Goal: Task Accomplishment & Management: Manage account settings

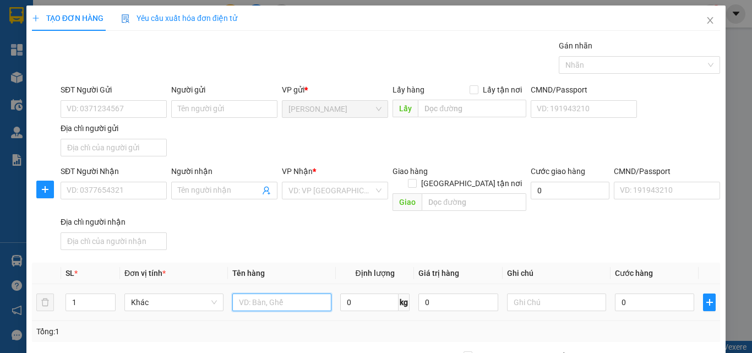
click at [259, 294] on input "text" at bounding box center [281, 303] width 99 height 18
type input "cục"
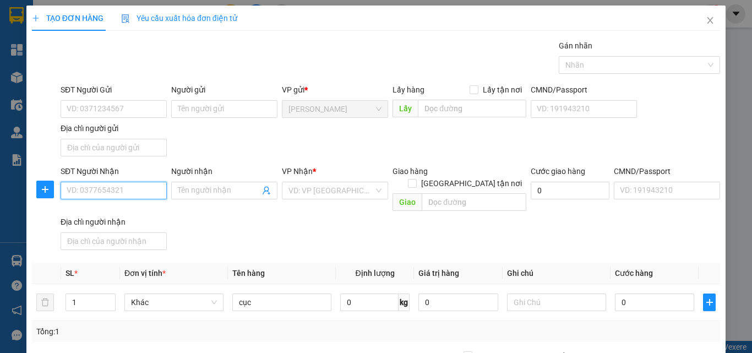
click at [138, 187] on input "SĐT Người Nhận" at bounding box center [114, 191] width 106 height 18
click at [135, 210] on div "0977175452 - khiêm" at bounding box center [113, 213] width 92 height 12
type input "0977175452"
type input "khiêm"
type input "0977175452"
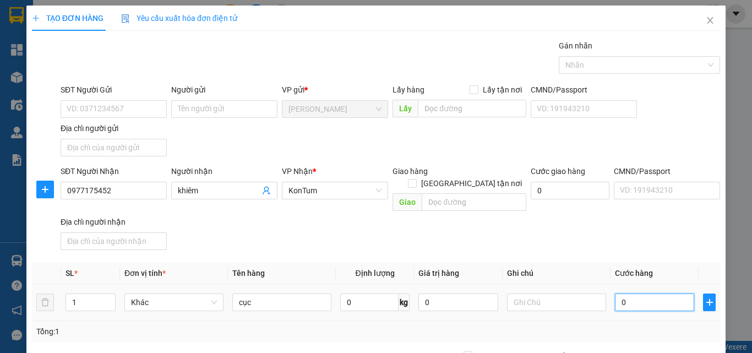
click at [638, 294] on input "0" at bounding box center [654, 303] width 79 height 18
type input "1"
type input "12"
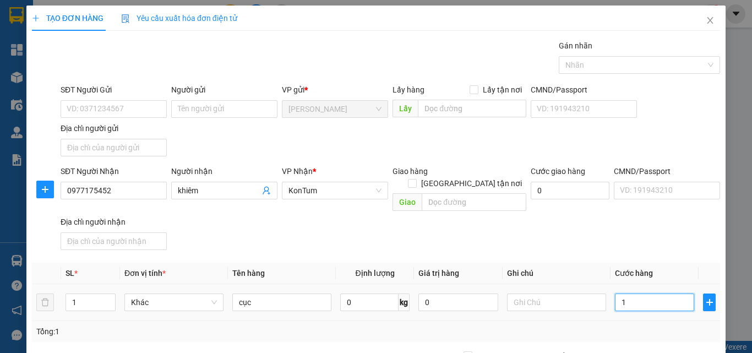
type input "12"
type input "120"
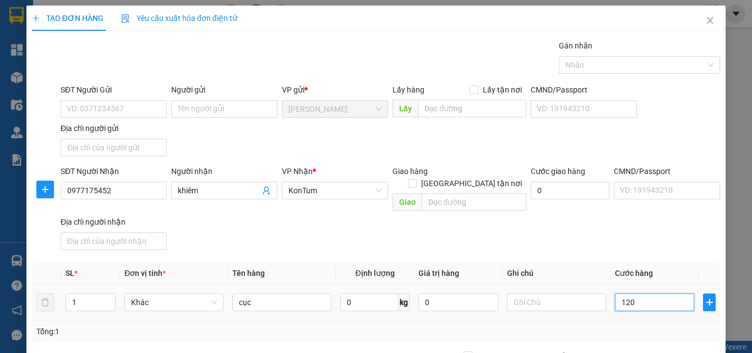
scroll to position [132, 0]
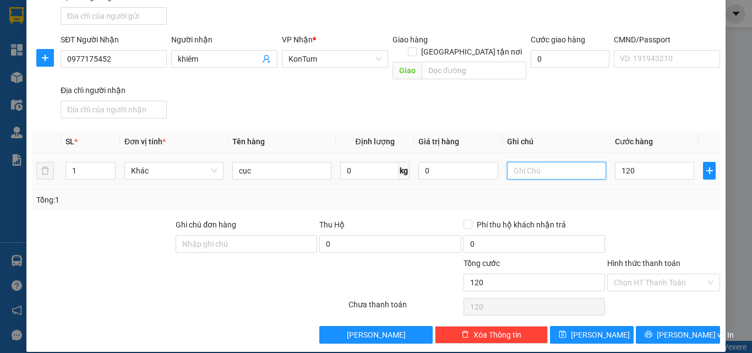
type input "120.000"
click at [547, 165] on input "text" at bounding box center [556, 171] width 99 height 18
type input "tồn"
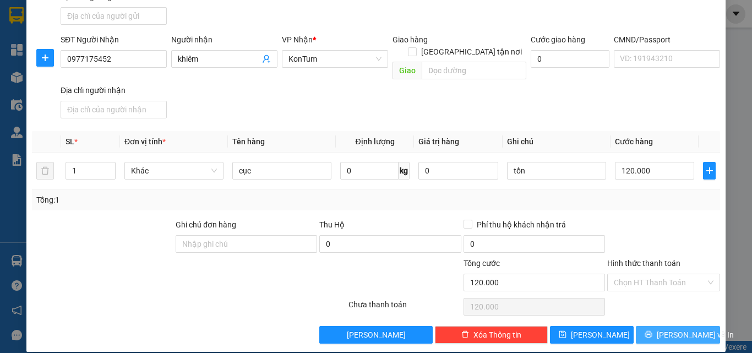
click at [674, 329] on span "Lưu và In" at bounding box center [695, 335] width 77 height 12
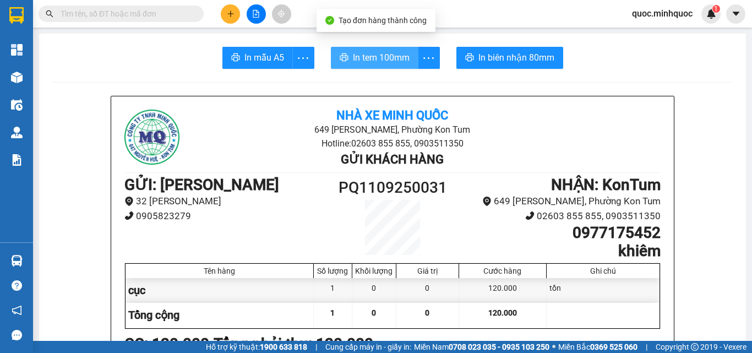
click at [381, 62] on span "In tem 100mm" at bounding box center [381, 58] width 57 height 14
click at [401, 62] on span "In tem 100mm" at bounding box center [381, 58] width 57 height 14
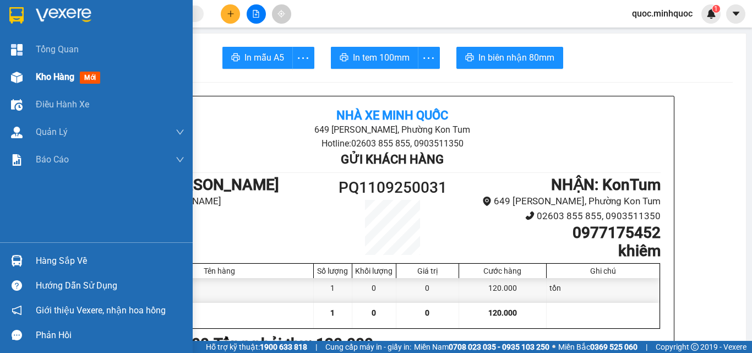
click at [23, 80] on div at bounding box center [16, 77] width 19 height 19
click at [37, 75] on span "Kho hàng" at bounding box center [55, 77] width 39 height 10
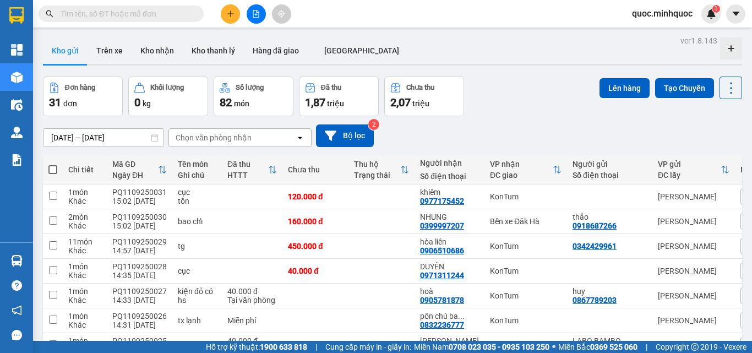
click at [136, 14] on input "text" at bounding box center [126, 14] width 130 height 12
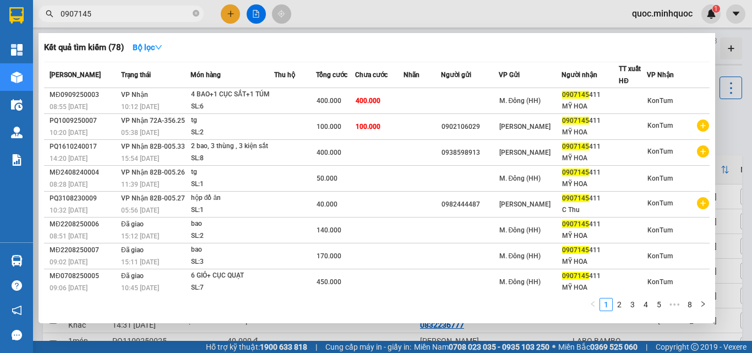
type input "0907145"
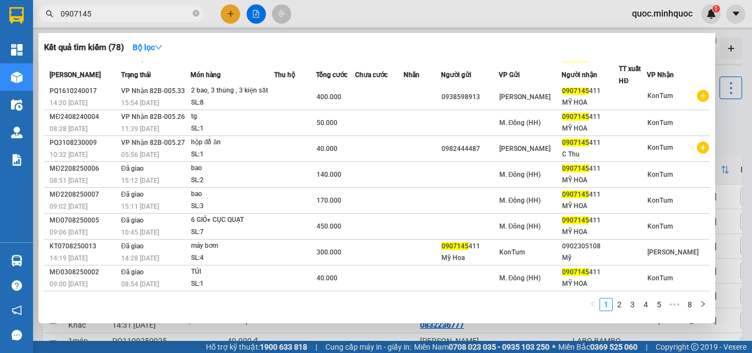
scroll to position [1, 0]
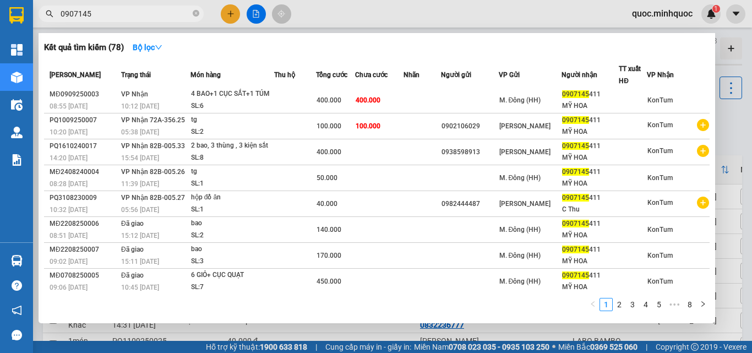
click at [752, 186] on div at bounding box center [376, 176] width 752 height 353
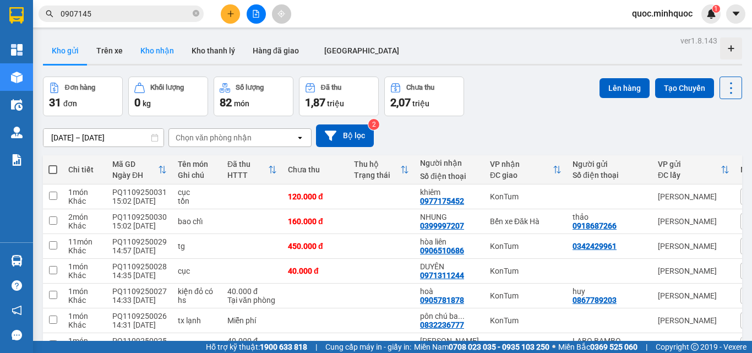
click at [170, 46] on button "Kho nhận" at bounding box center [157, 50] width 51 height 26
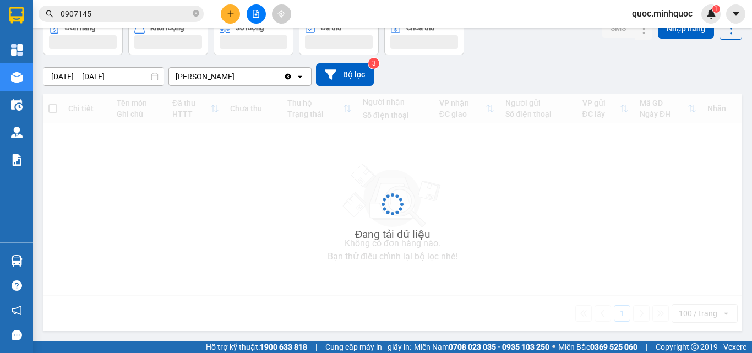
scroll to position [51, 0]
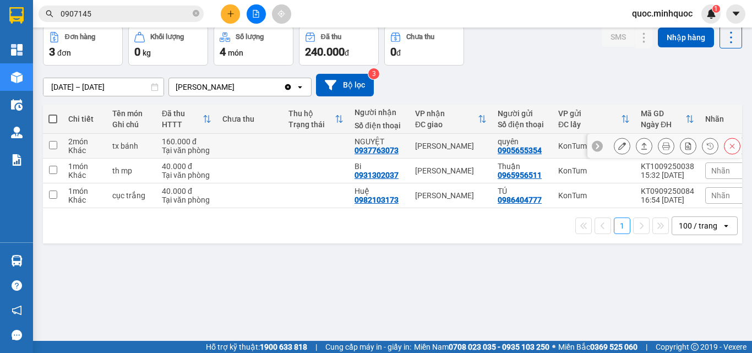
click at [619, 147] on icon at bounding box center [623, 146] width 8 height 8
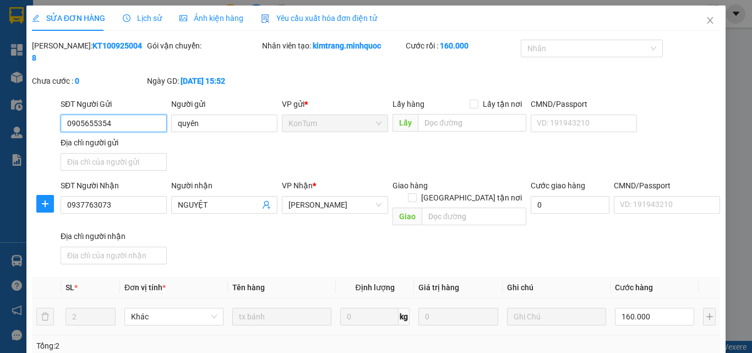
type input "0905655354"
type input "quyên"
type input "0937763073"
type input "NGUYỆT"
type input "160.000"
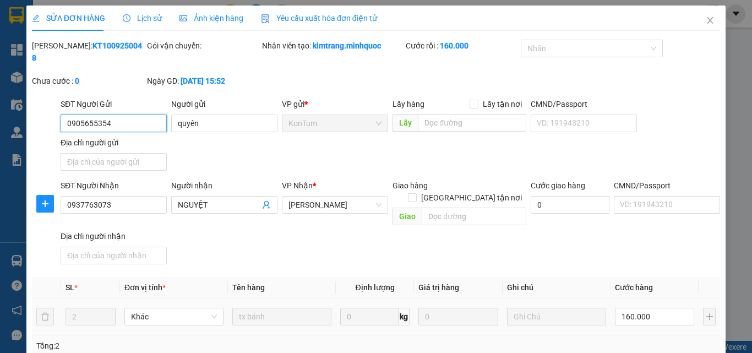
type input "0"
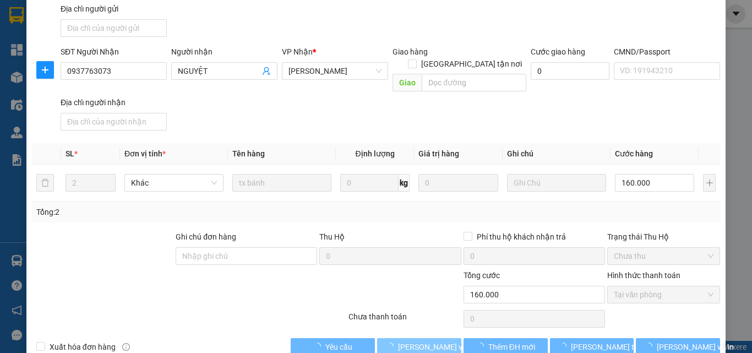
click at [418, 341] on span "Lưu và Giao hàng" at bounding box center [451, 347] width 106 height 12
click at [417, 341] on span "Lưu và Giao hàng" at bounding box center [451, 347] width 106 height 12
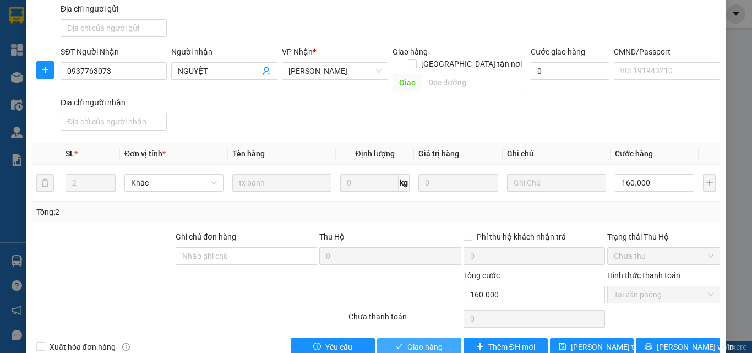
click at [430, 341] on span "Giao hàng" at bounding box center [425, 347] width 35 height 12
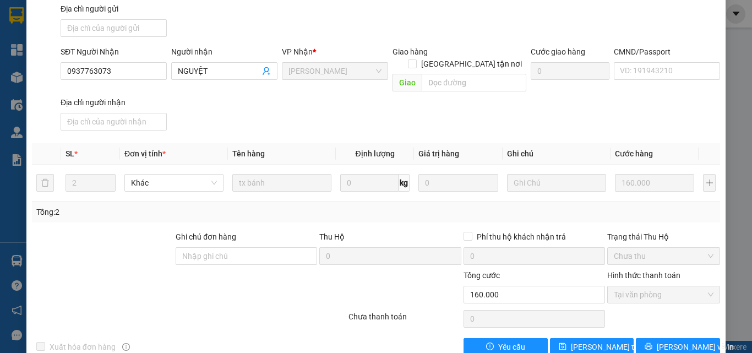
scroll to position [0, 0]
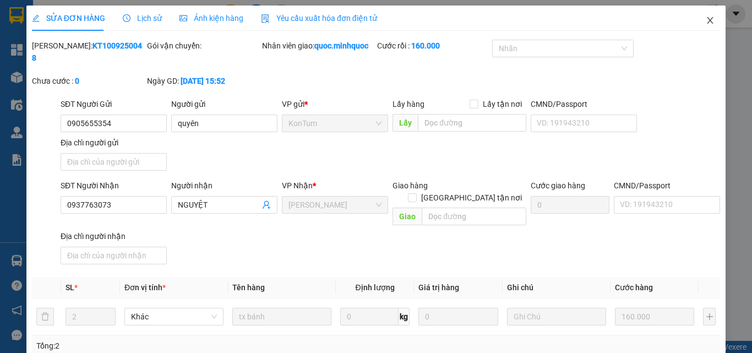
click at [706, 17] on icon "close" at bounding box center [710, 20] width 9 height 9
click at [703, 17] on div "1" at bounding box center [711, 13] width 19 height 19
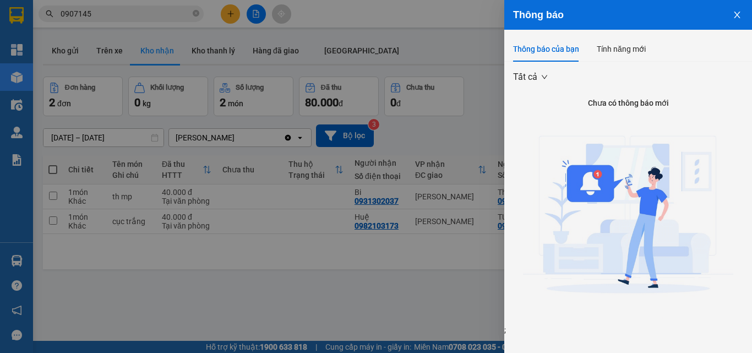
click at [398, 47] on div at bounding box center [376, 176] width 752 height 353
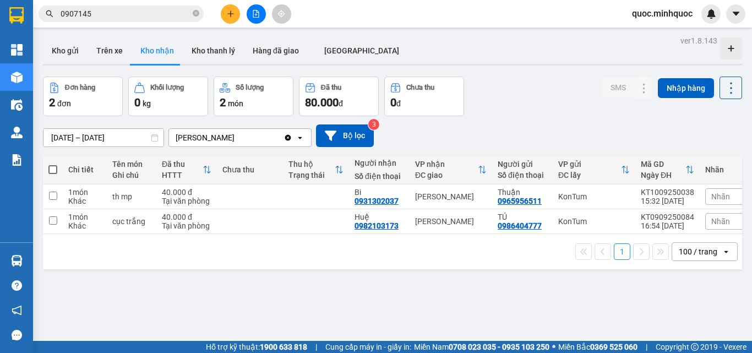
click at [229, 13] on icon "plus" at bounding box center [231, 14] width 8 height 8
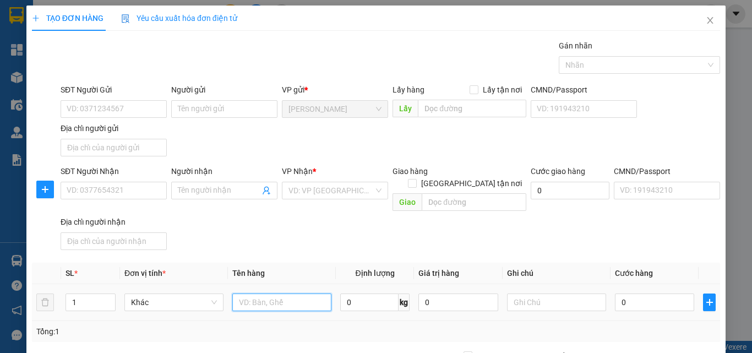
click at [295, 294] on input "text" at bounding box center [281, 303] width 99 height 18
type input "phù hiệu xe 288"
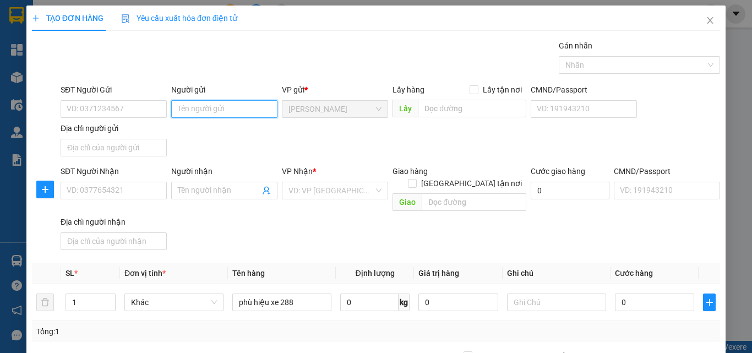
click at [210, 112] on input "Người gửi" at bounding box center [224, 109] width 106 height 18
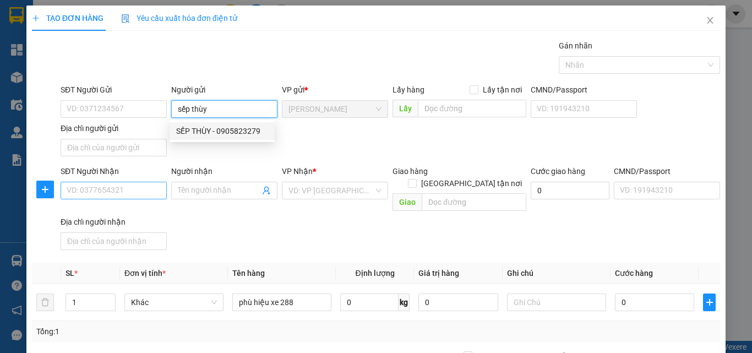
type input "sếp thùy"
click at [136, 198] on input "SĐT Người Nhận" at bounding box center [114, 191] width 106 height 18
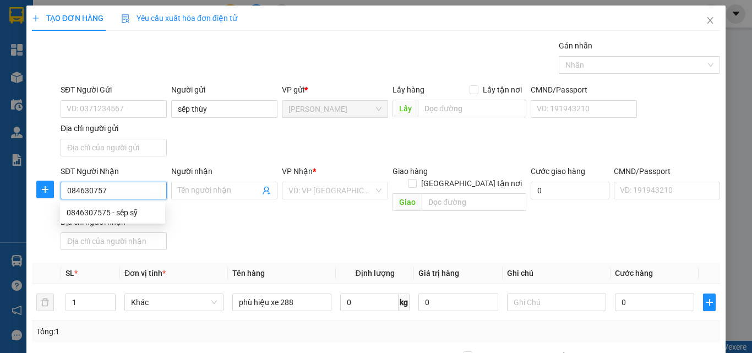
type input "0846307575"
click at [139, 216] on div "0846307575 - sếp sỹ" at bounding box center [113, 213] width 92 height 12
type input "sếp sỹ"
type input "0846307575"
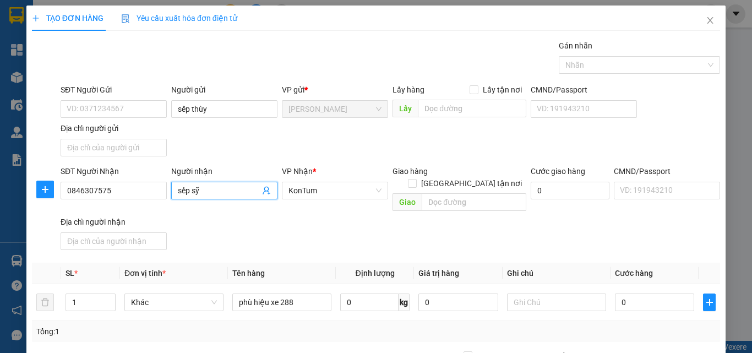
click at [214, 192] on input "sếp sỹ" at bounding box center [219, 191] width 82 height 12
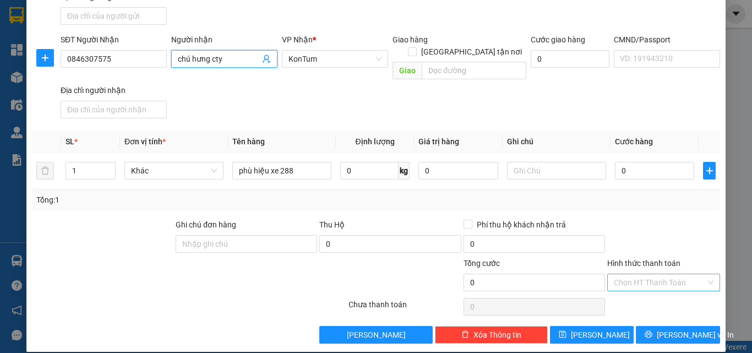
type input "chú hưng cty"
click at [649, 274] on input "Hình thức thanh toán" at bounding box center [660, 282] width 92 height 17
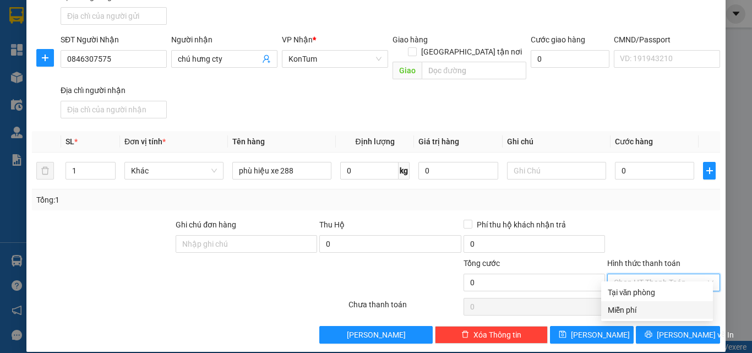
click at [639, 309] on div "Miễn phí" at bounding box center [657, 310] width 99 height 12
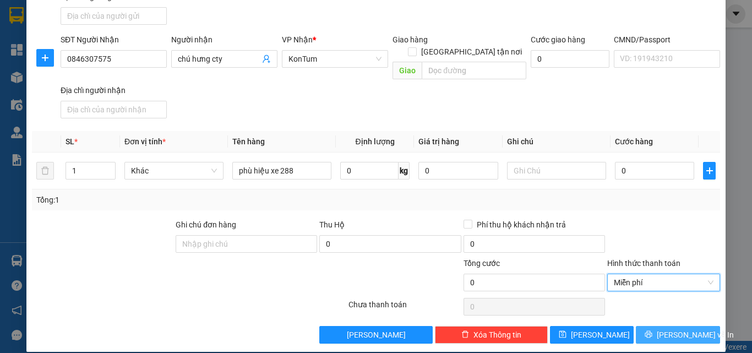
click at [653, 330] on icon "printer" at bounding box center [649, 334] width 8 height 8
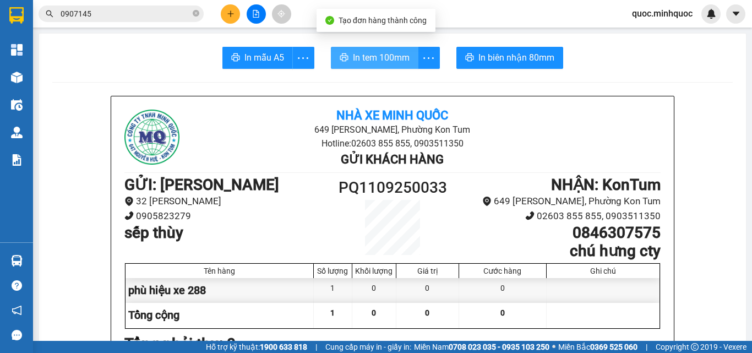
click at [395, 59] on span "In tem 100mm" at bounding box center [381, 58] width 57 height 14
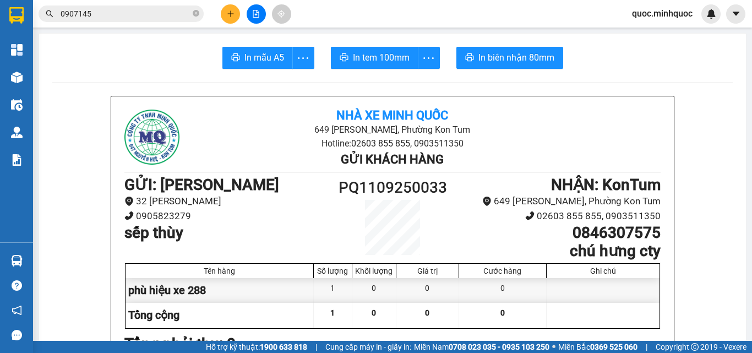
click at [238, 17] on button at bounding box center [230, 13] width 19 height 19
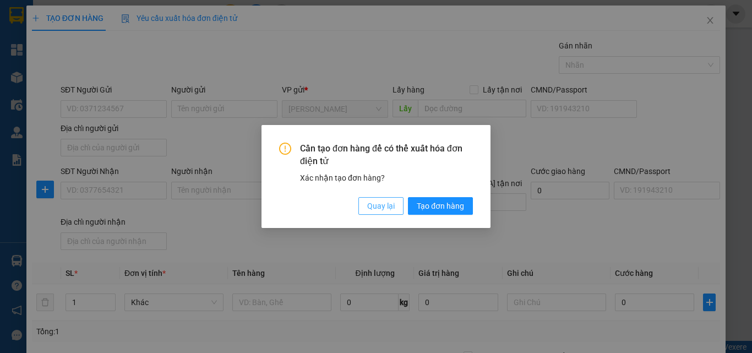
drag, startPoint x: 377, startPoint y: 207, endPoint x: 319, endPoint y: 201, distance: 58.2
click at [377, 208] on span "Quay lại" at bounding box center [381, 206] width 28 height 12
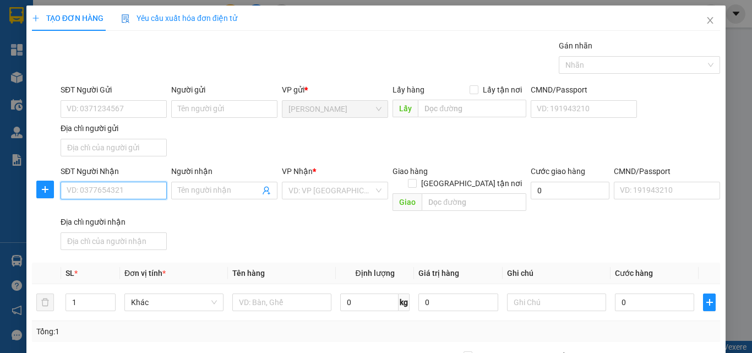
click at [118, 184] on input "SĐT Người Nhận" at bounding box center [114, 191] width 106 height 18
click at [120, 186] on input "SĐT Người Nhận" at bounding box center [114, 191] width 106 height 18
click at [124, 208] on div "0981333338 - thống" at bounding box center [113, 213] width 92 height 12
type input "0981333338"
type input "thống"
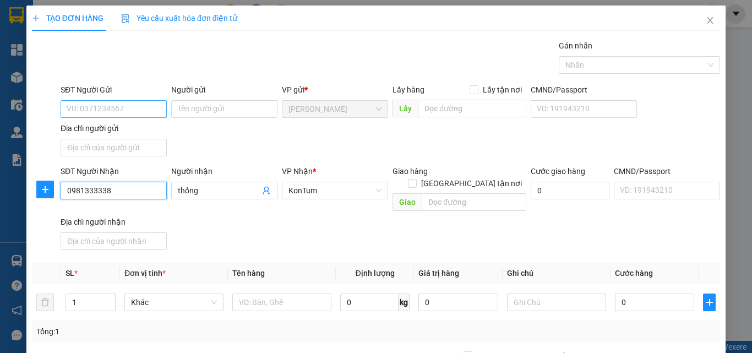
type input "0981333338"
click at [156, 113] on input "SĐT Người Gửi" at bounding box center [114, 109] width 106 height 18
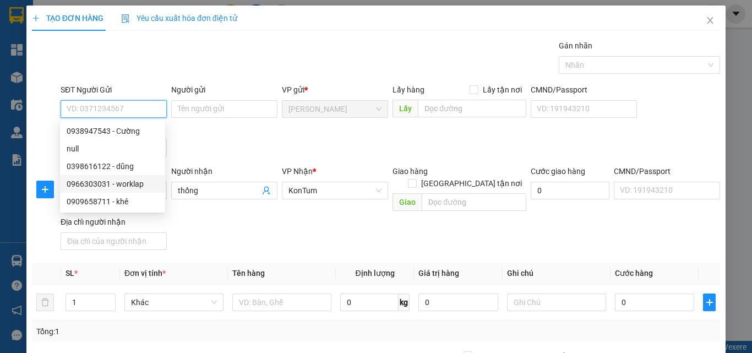
click at [133, 185] on div "0966303031 - worklap" at bounding box center [113, 184] width 92 height 12
type input "0966303031"
type input "worklap"
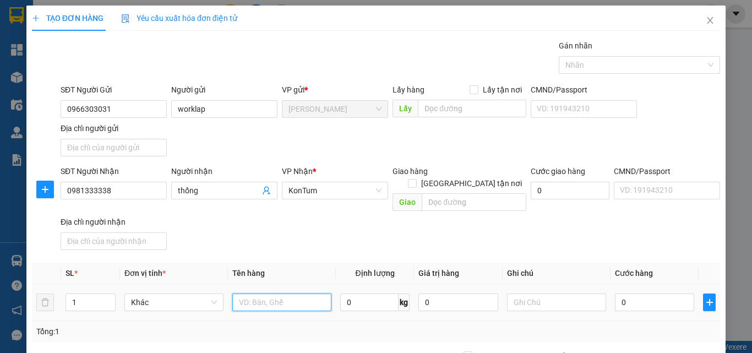
click at [264, 294] on input "text" at bounding box center [281, 303] width 99 height 18
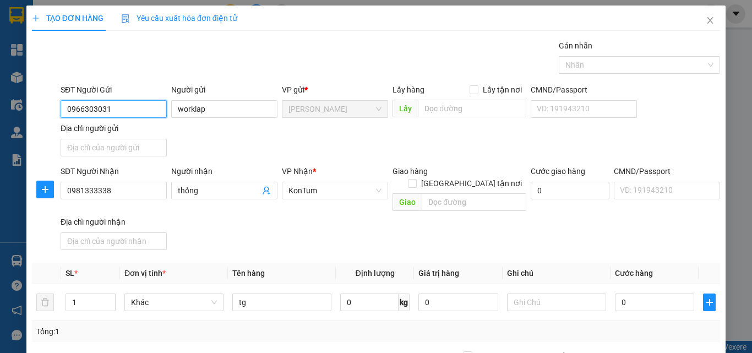
click at [142, 105] on input "0966303031" at bounding box center [114, 109] width 106 height 18
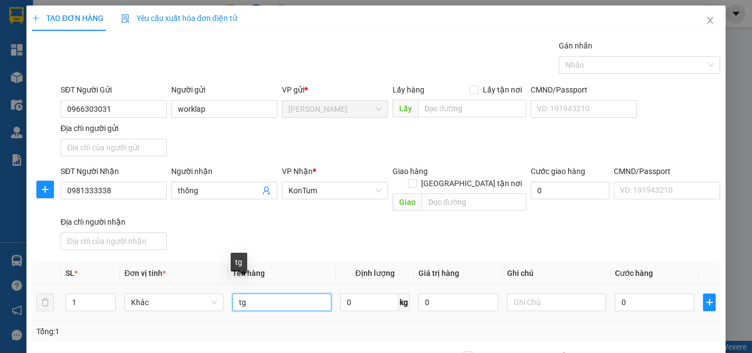
click at [271, 294] on input "tg" at bounding box center [281, 303] width 99 height 18
type input "tg laptop"
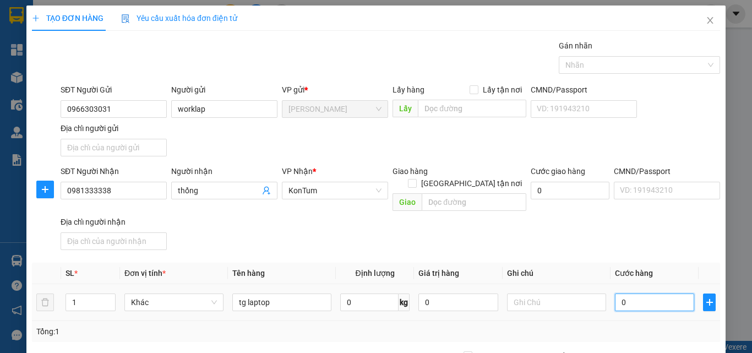
type input "1"
type input "10"
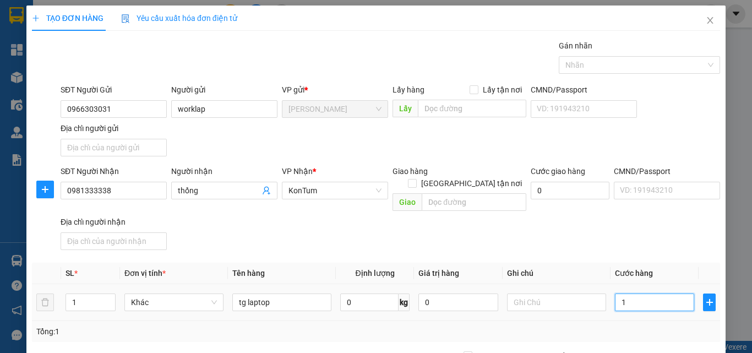
type input "10"
type input "100"
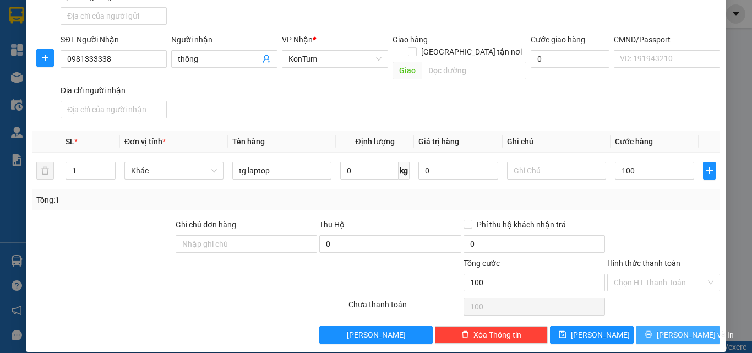
type input "100.000"
click at [666, 329] on span "Lưu và In" at bounding box center [695, 335] width 77 height 12
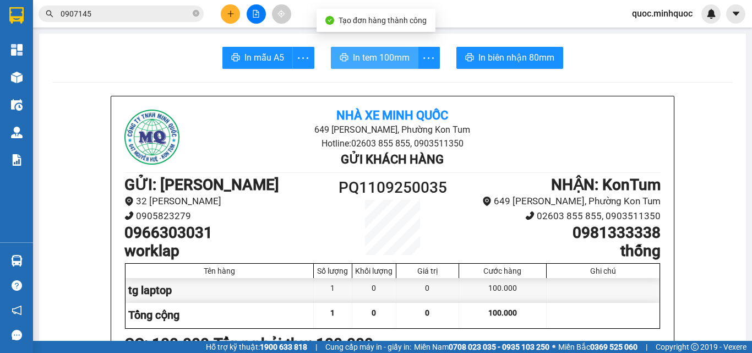
click at [395, 61] on span "In tem 100mm" at bounding box center [381, 58] width 57 height 14
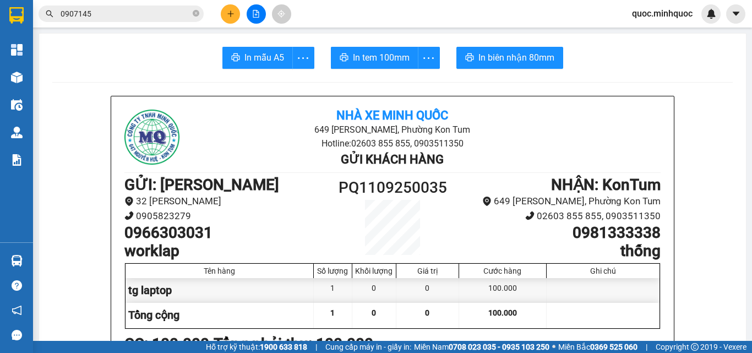
click at [196, 16] on icon "close-circle" at bounding box center [196, 13] width 7 height 7
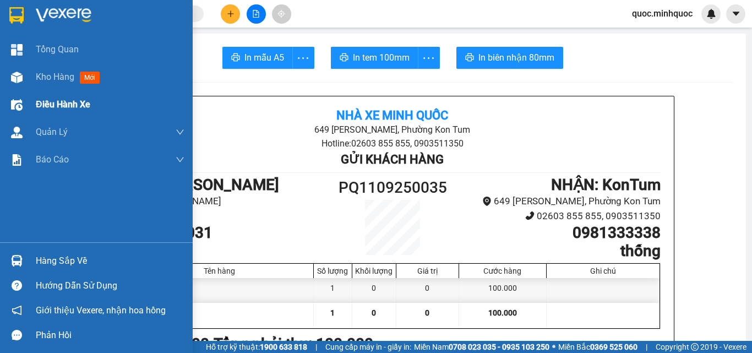
click at [24, 86] on div at bounding box center [16, 77] width 19 height 19
click at [41, 79] on span "Kho hàng" at bounding box center [55, 77] width 39 height 10
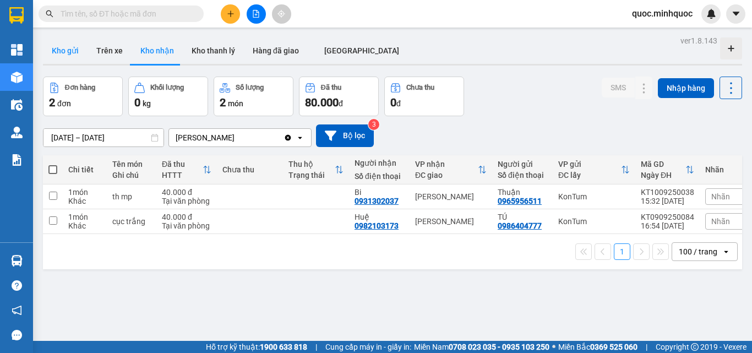
click at [63, 54] on button "Kho gửi" at bounding box center [65, 50] width 45 height 26
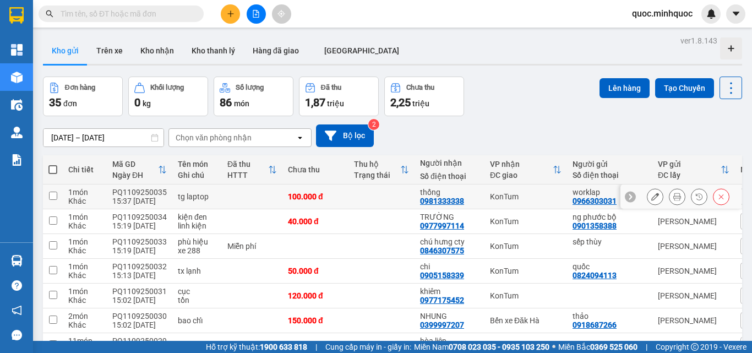
click at [670, 192] on button at bounding box center [677, 196] width 15 height 19
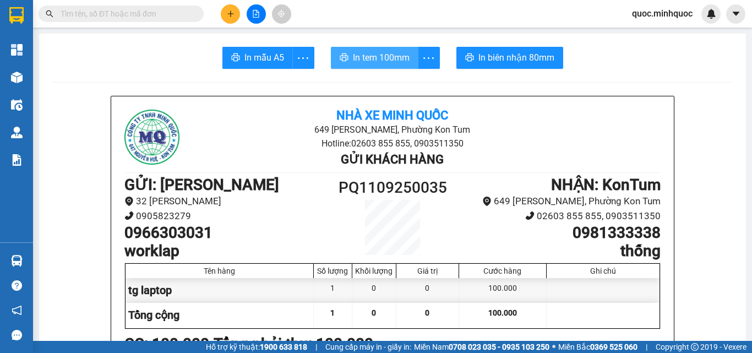
click at [405, 53] on span "In tem 100mm" at bounding box center [381, 58] width 57 height 14
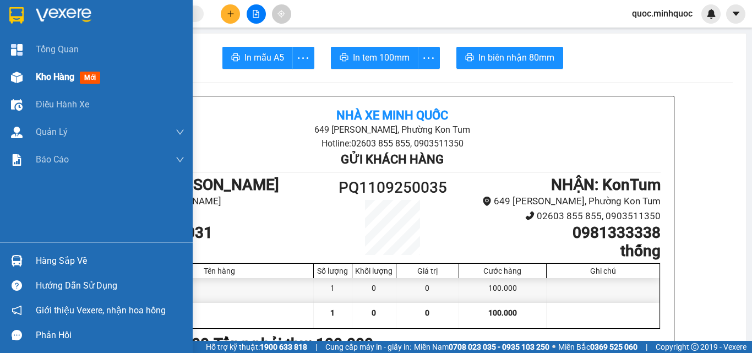
click at [55, 80] on span "Kho hàng" at bounding box center [55, 77] width 39 height 10
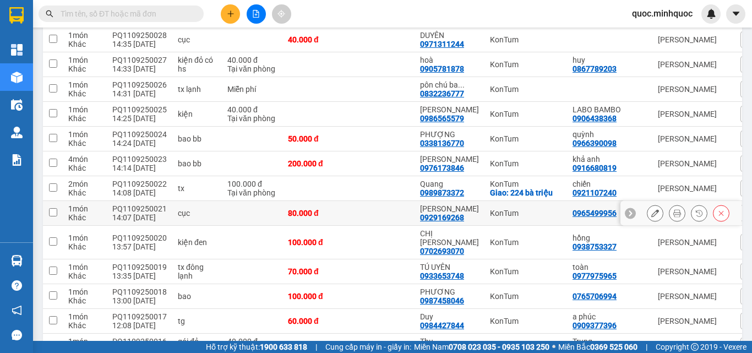
scroll to position [441, 0]
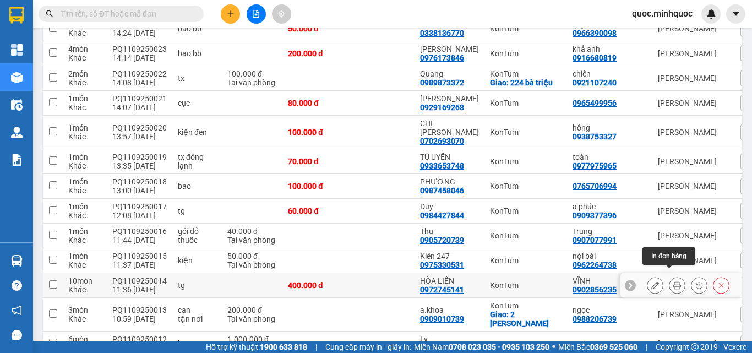
click at [674, 281] on icon at bounding box center [678, 285] width 8 height 8
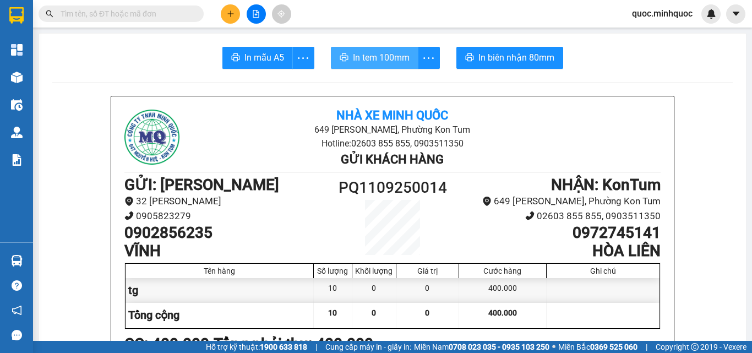
click at [378, 68] on button "In tem 100mm" at bounding box center [375, 58] width 88 height 22
click at [231, 18] on button at bounding box center [230, 13] width 19 height 19
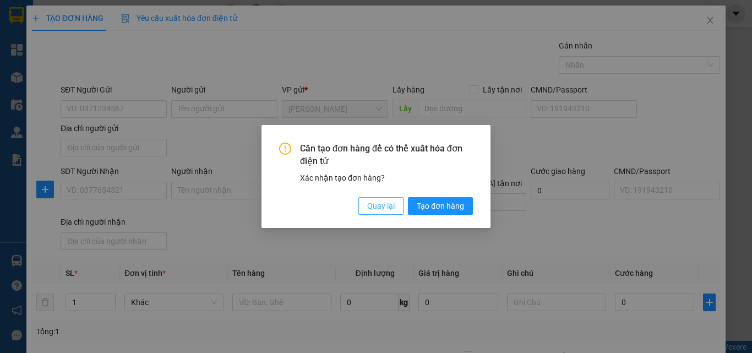
click at [381, 205] on span "Quay lại" at bounding box center [381, 206] width 28 height 12
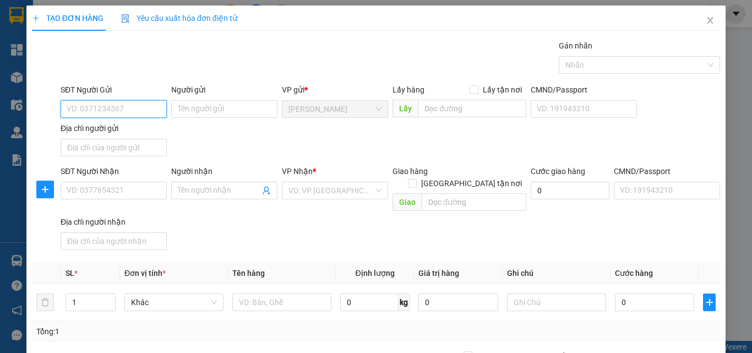
click at [134, 110] on input "SĐT Người Gửi" at bounding box center [114, 109] width 106 height 18
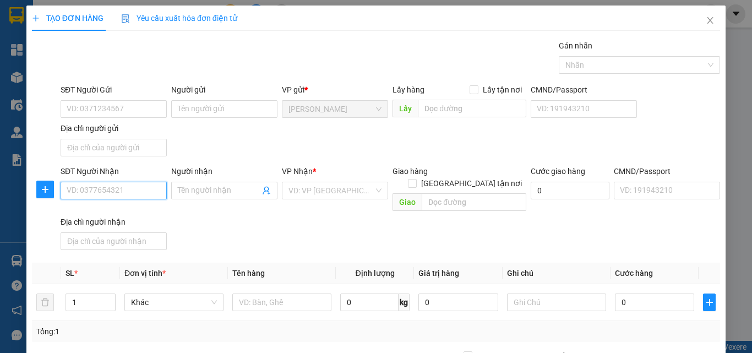
click at [127, 189] on input "SĐT Người Nhận" at bounding box center [114, 191] width 106 height 18
type input "0905614427"
click at [131, 204] on div "0905614427 - Ngân" at bounding box center [112, 213] width 105 height 18
type input "Ngân"
type input "0905614427"
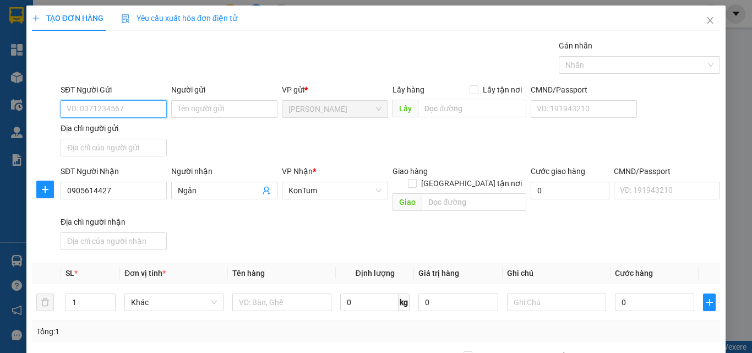
click at [147, 107] on input "SĐT Người Gửi" at bounding box center [114, 109] width 106 height 18
click at [137, 127] on div "0792318777 - thi" at bounding box center [113, 131] width 92 height 12
type input "0792318777"
type input "thi"
type input "0792318777"
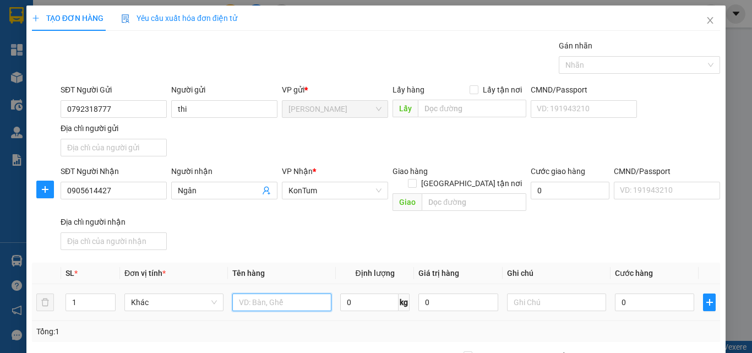
click at [269, 294] on input "text" at bounding box center [281, 303] width 99 height 18
type input "tx đồ ăn"
click at [649, 296] on input "0" at bounding box center [654, 303] width 79 height 18
type input "5"
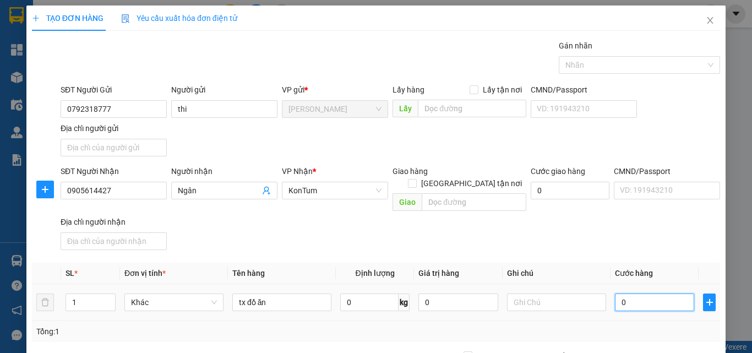
type input "5"
type input "50"
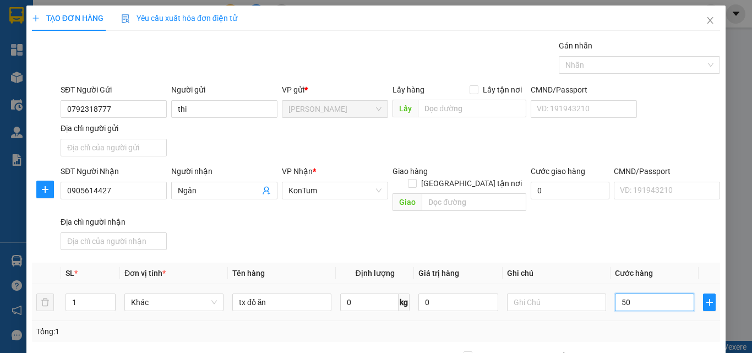
scroll to position [132, 0]
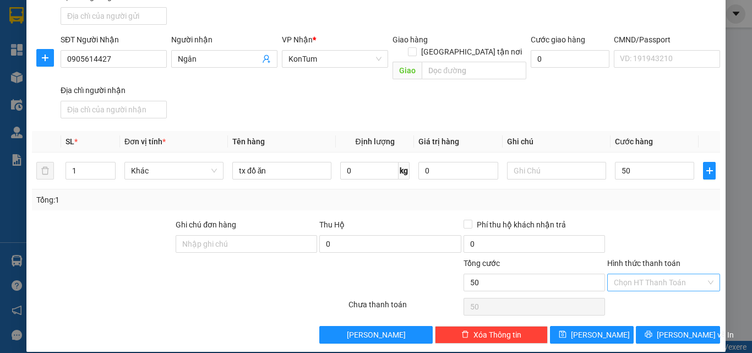
type input "50.000"
click at [664, 274] on input "Hình thức thanh toán" at bounding box center [660, 282] width 92 height 17
click at [656, 294] on div "Tại văn phòng" at bounding box center [657, 292] width 99 height 12
type input "0"
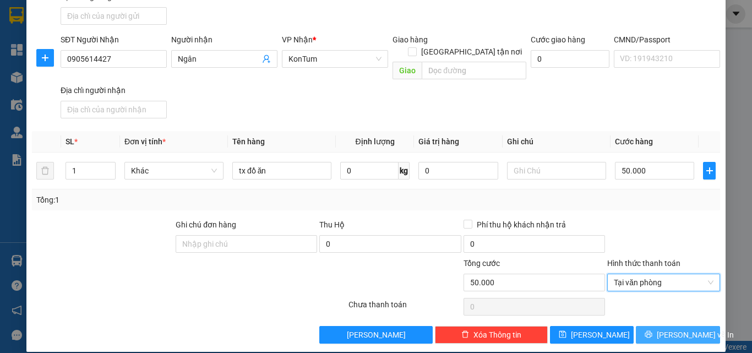
click at [658, 326] on button "Lưu và In" at bounding box center [678, 335] width 84 height 18
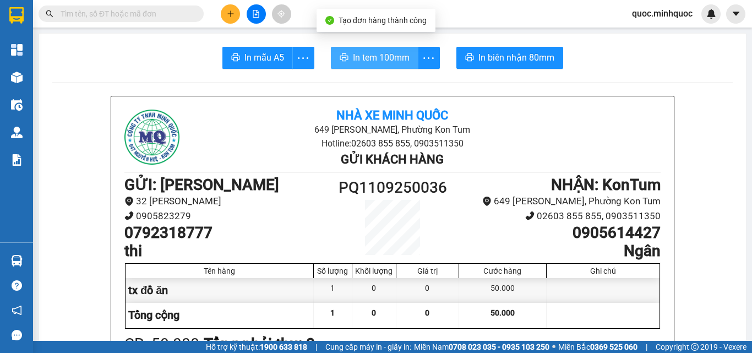
click at [372, 61] on span "In tem 100mm" at bounding box center [381, 58] width 57 height 14
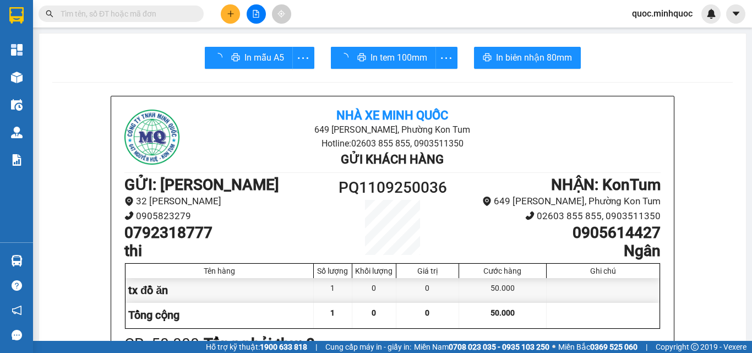
click at [380, 59] on div "In tem 100mm" at bounding box center [394, 58] width 127 height 22
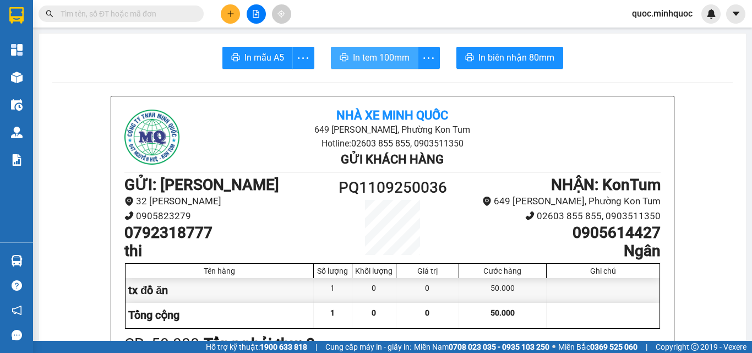
click at [380, 59] on span "In tem 100mm" at bounding box center [381, 58] width 57 height 14
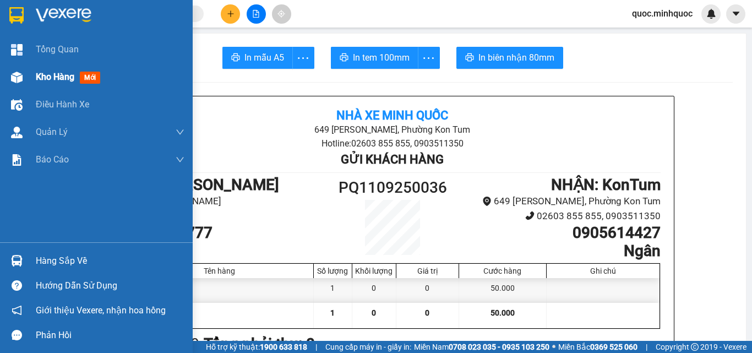
click at [45, 79] on span "Kho hàng" at bounding box center [55, 77] width 39 height 10
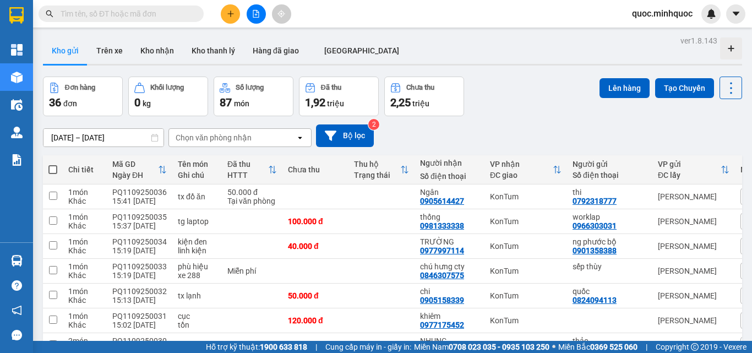
click at [519, 124] on div "09/09/2025 – 11/09/2025 Press the down arrow key to interact with the calendar …" at bounding box center [393, 135] width 700 height 23
click at [231, 17] on icon "plus" at bounding box center [231, 14] width 8 height 8
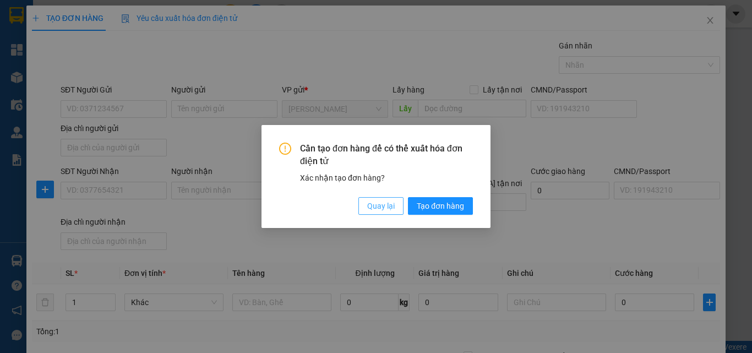
drag, startPoint x: 374, startPoint y: 212, endPoint x: 348, endPoint y: 208, distance: 26.3
click at [374, 212] on button "Quay lại" at bounding box center [381, 206] width 45 height 18
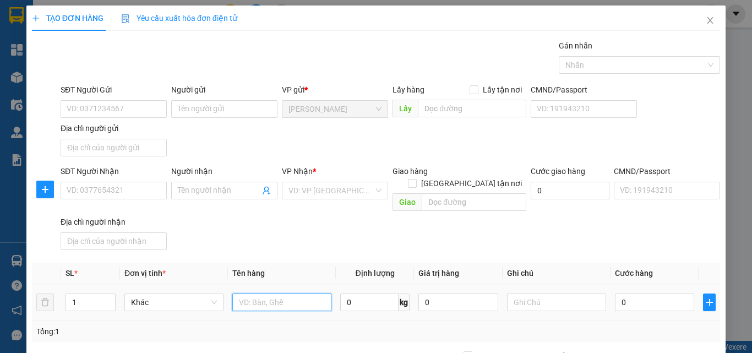
click at [261, 294] on input "text" at bounding box center [281, 303] width 99 height 18
type input "tg"
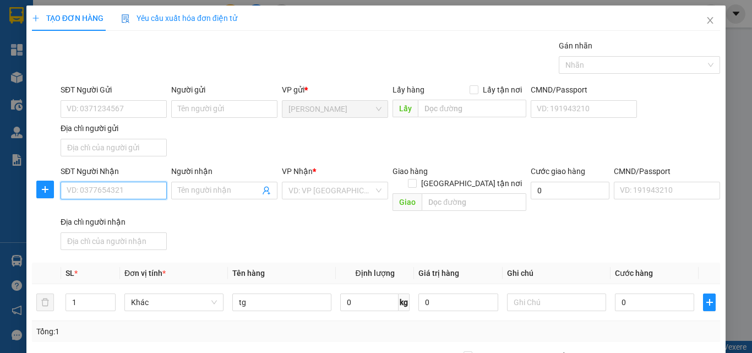
click at [124, 190] on input "SĐT Người Nhận" at bounding box center [114, 191] width 106 height 18
click at [126, 190] on input "SĐT Người Nhận" at bounding box center [114, 191] width 106 height 18
type input "0935570999"
click at [126, 207] on div "0935570999 - lan" at bounding box center [113, 213] width 92 height 12
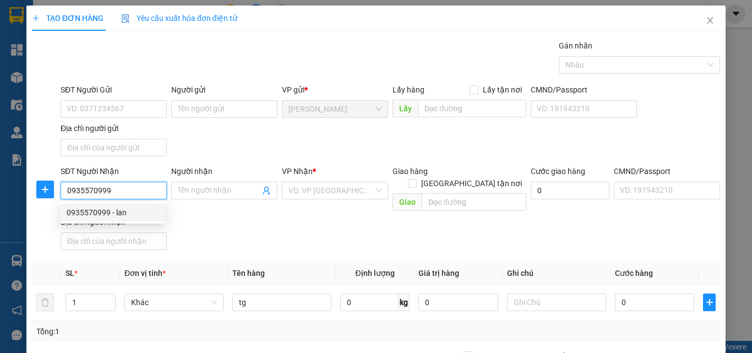
type input "lan"
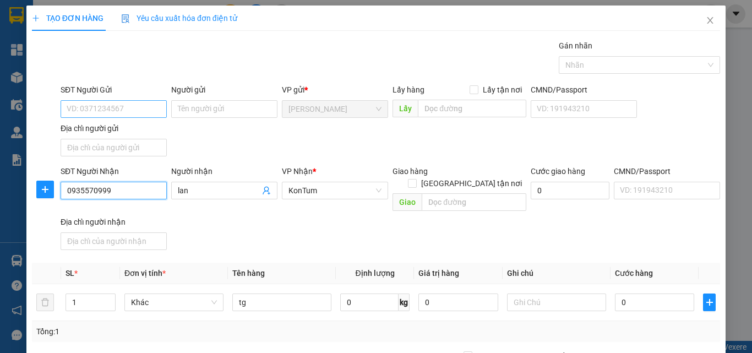
type input "0935570999"
click at [134, 106] on input "SĐT Người Gửi" at bounding box center [114, 109] width 106 height 18
type input "0"
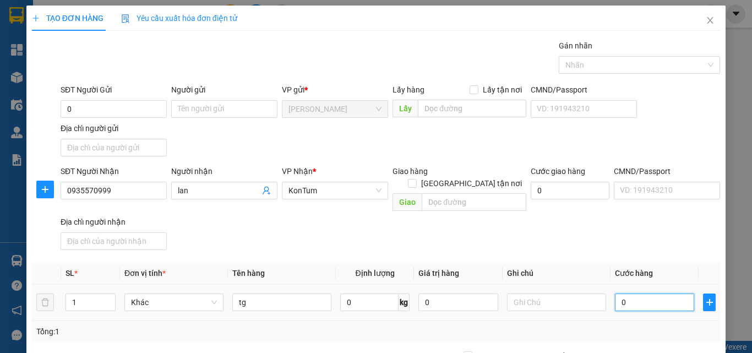
click at [645, 294] on input "0" at bounding box center [654, 303] width 79 height 18
type input "5"
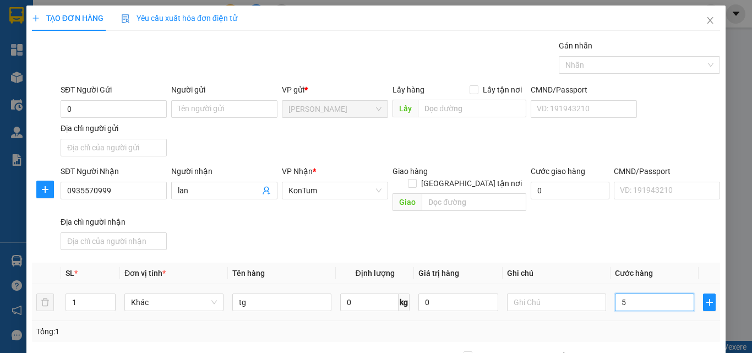
type input "50"
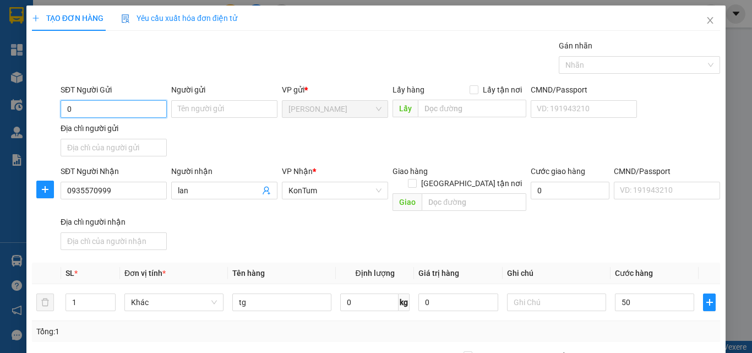
type input "50.000"
click at [151, 113] on input "0" at bounding box center [114, 109] width 106 height 18
click at [138, 129] on div "0902969012 - bình" at bounding box center [113, 131] width 92 height 12
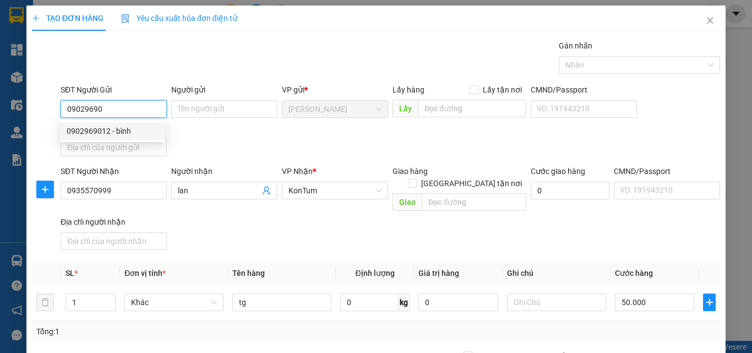
type input "0902969012"
type input "bình"
type input "0902969012"
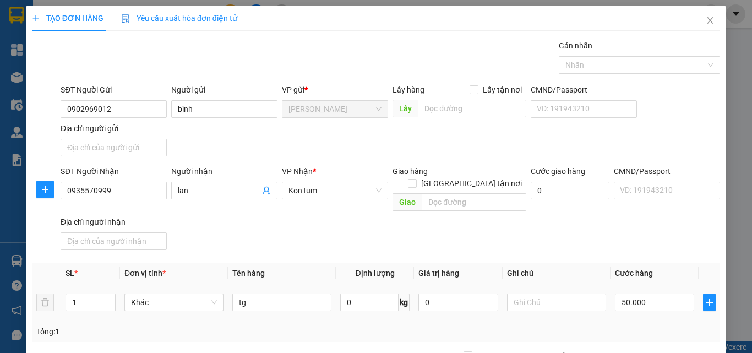
click at [279, 300] on div "tg" at bounding box center [281, 302] width 99 height 22
click at [280, 297] on input "tg" at bounding box center [281, 303] width 99 height 18
type input "tg đèn"
click at [546, 294] on input "text" at bounding box center [556, 303] width 99 height 18
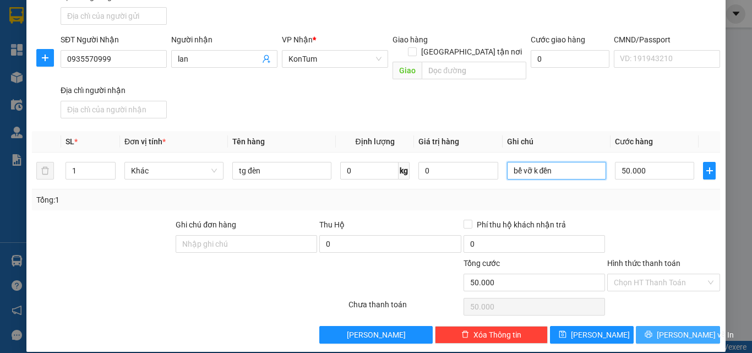
type input "bể vỡ k đền"
click at [662, 326] on button "Lưu và In" at bounding box center [678, 335] width 84 height 18
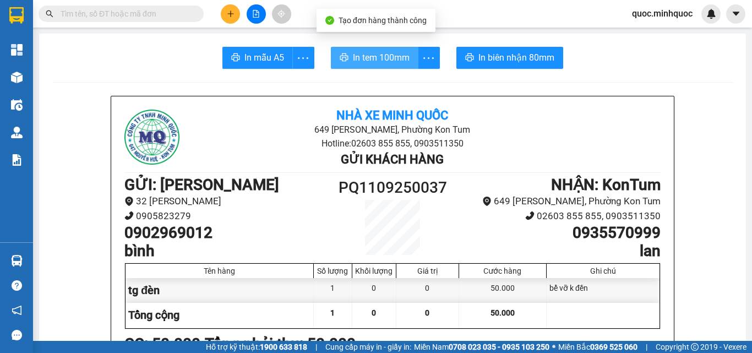
click at [349, 58] on button "In tem 100mm" at bounding box center [375, 58] width 88 height 22
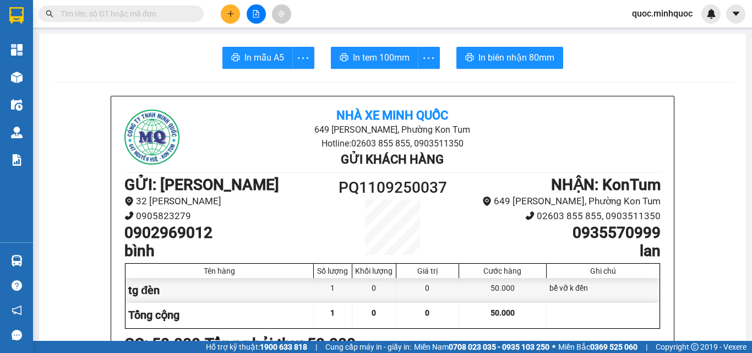
click at [221, 12] on div at bounding box center [256, 13] width 83 height 19
click at [221, 12] on button at bounding box center [230, 13] width 19 height 19
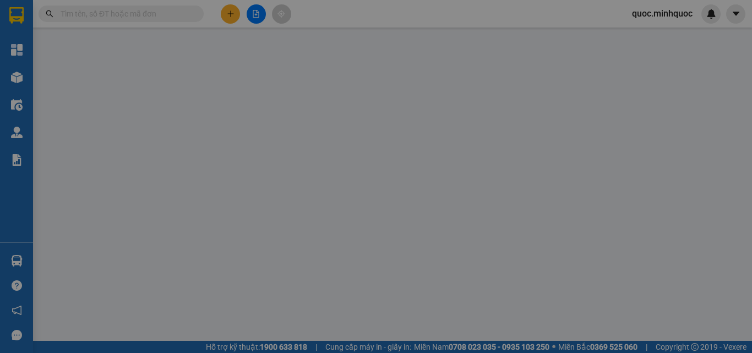
click at [221, 12] on div "Yêu cầu xuất hóa đơn điện tử" at bounding box center [179, 18] width 116 height 25
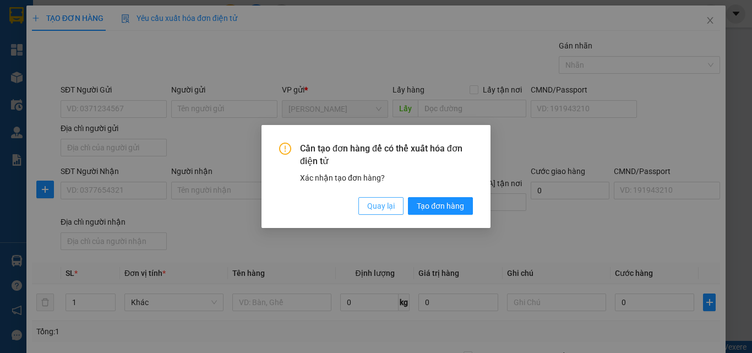
click at [385, 207] on span "Quay lại" at bounding box center [381, 206] width 28 height 12
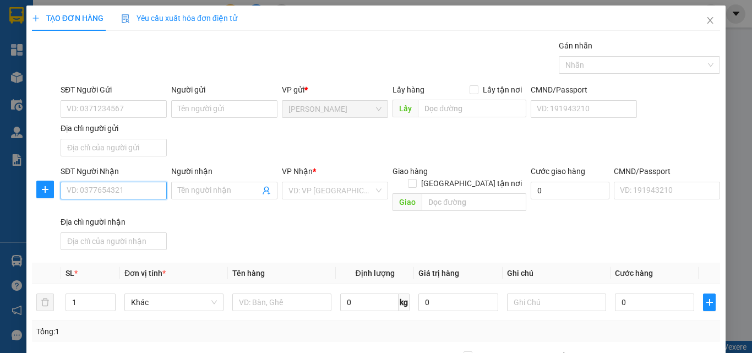
click at [156, 191] on input "SĐT Người Nhận" at bounding box center [114, 191] width 106 height 18
click at [143, 218] on div "0794561779" at bounding box center [113, 213] width 92 height 12
type input "0794561779"
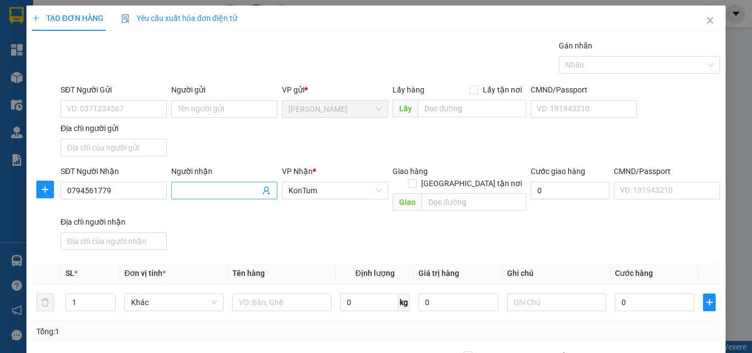
click at [204, 192] on input "Người nhận" at bounding box center [219, 191] width 82 height 12
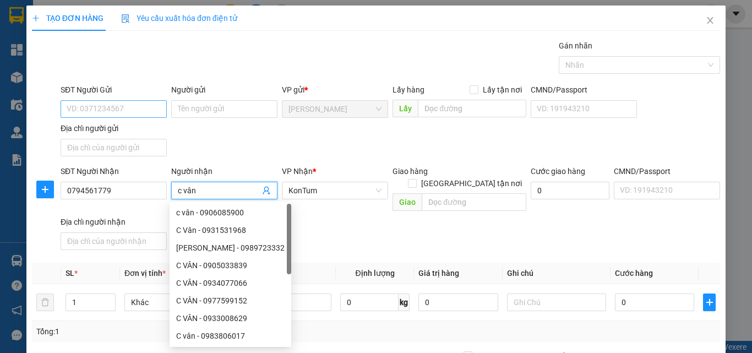
type input "c vân"
click at [140, 106] on input "SĐT Người Gửi" at bounding box center [114, 109] width 106 height 18
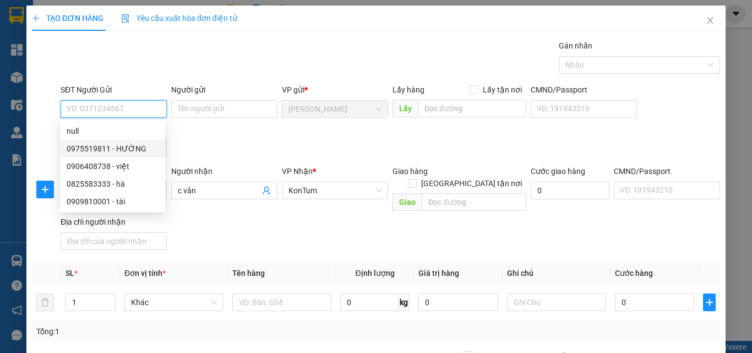
click at [139, 149] on div "0975519811 - HƯỜNG" at bounding box center [113, 149] width 92 height 12
type input "0975519811"
type input "HƯỜNG"
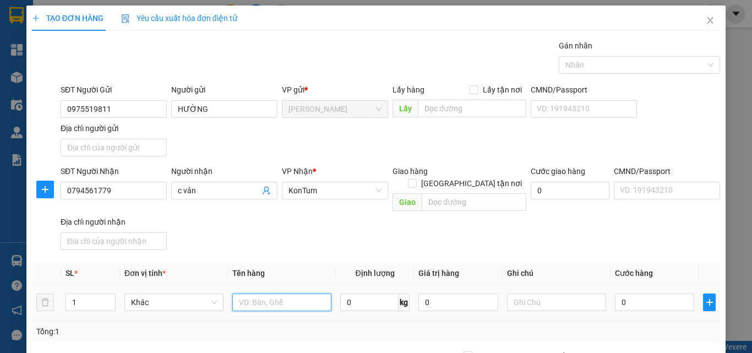
click at [253, 295] on input "text" at bounding box center [281, 303] width 99 height 18
type input "hộp đt"
click at [635, 294] on input "0" at bounding box center [654, 303] width 79 height 18
type input "1"
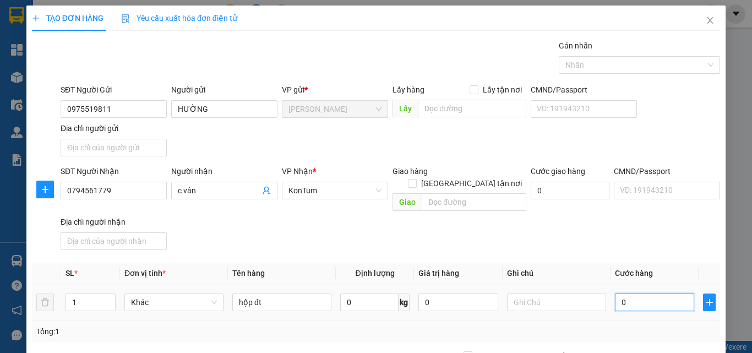
type input "1"
type input "10"
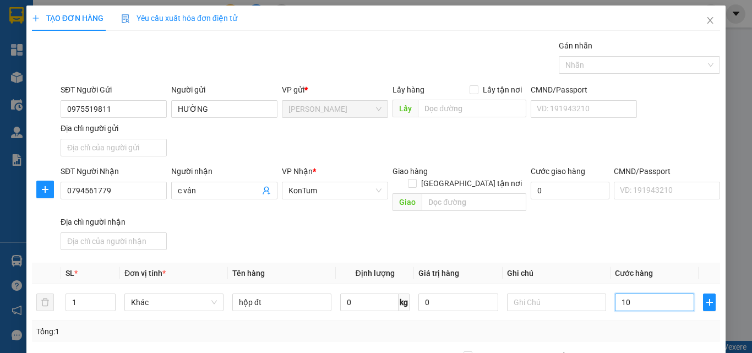
type input "100"
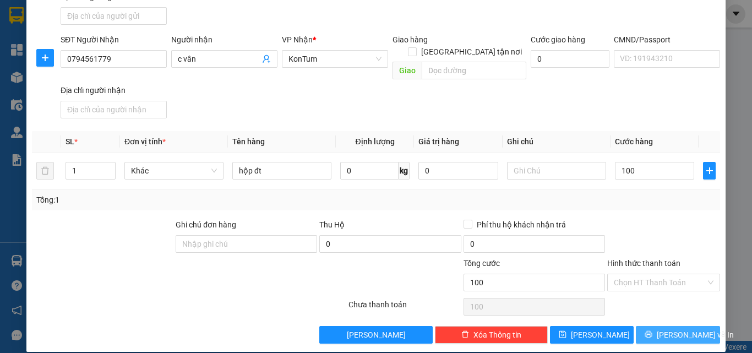
type input "100.000"
click at [661, 326] on button "Lưu và In" at bounding box center [678, 335] width 84 height 18
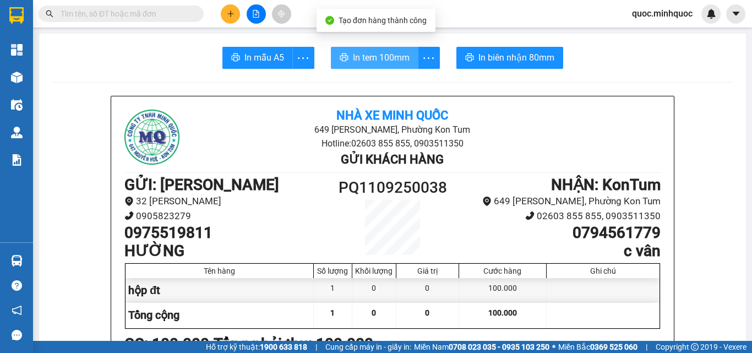
click at [375, 61] on span "In tem 100mm" at bounding box center [381, 58] width 57 height 14
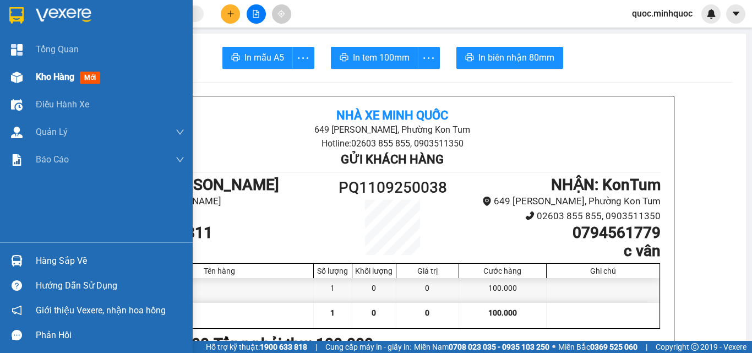
click at [56, 77] on span "Kho hàng" at bounding box center [55, 77] width 39 height 10
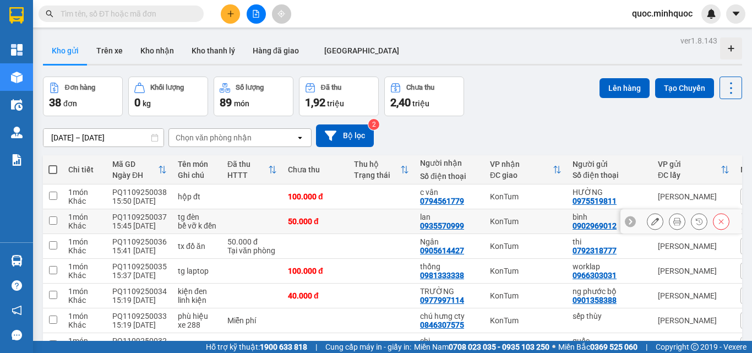
click at [459, 221] on div "lan" at bounding box center [449, 217] width 59 height 9
checkbox input "true"
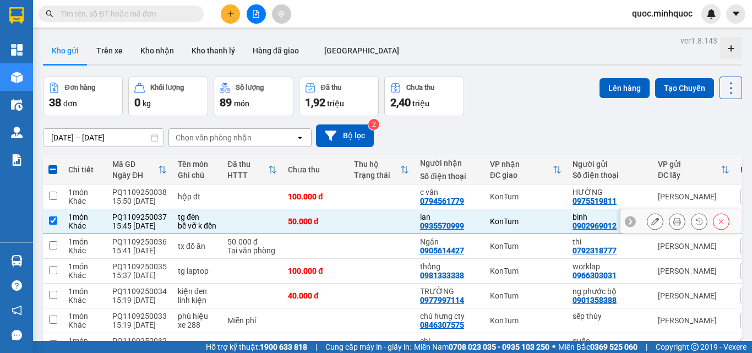
click at [457, 226] on div "0935570999" at bounding box center [442, 225] width 44 height 9
copy div "0935570999"
click at [99, 12] on input "text" at bounding box center [126, 14] width 130 height 12
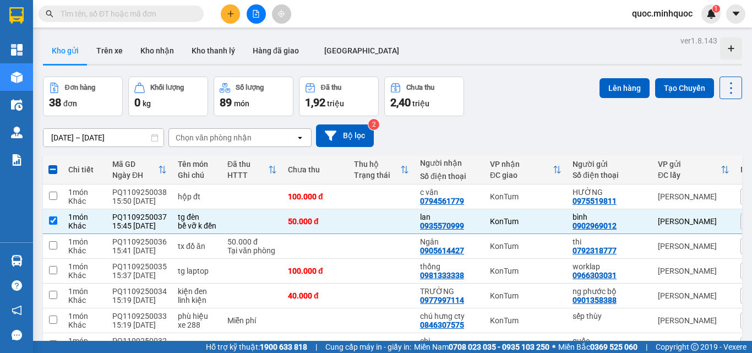
paste input "0935570999"
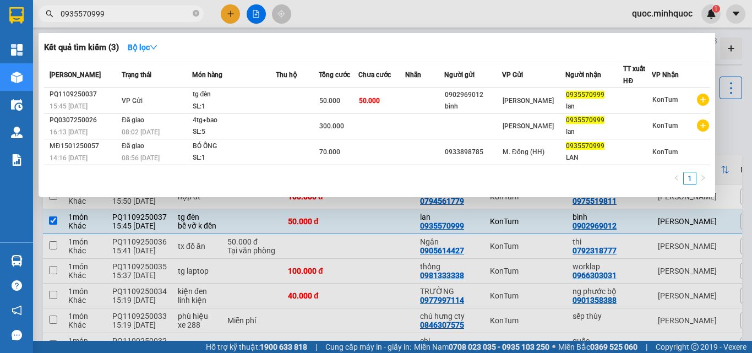
type input "0935570999"
click at [410, 228] on div at bounding box center [376, 176] width 752 height 353
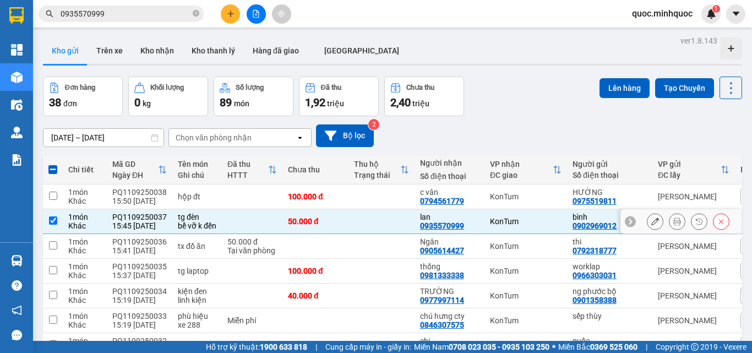
click at [674, 223] on icon at bounding box center [678, 222] width 8 height 8
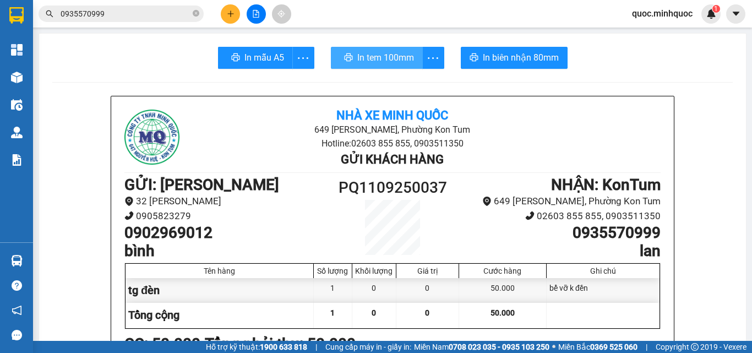
click at [369, 55] on span "In tem 100mm" at bounding box center [385, 58] width 57 height 14
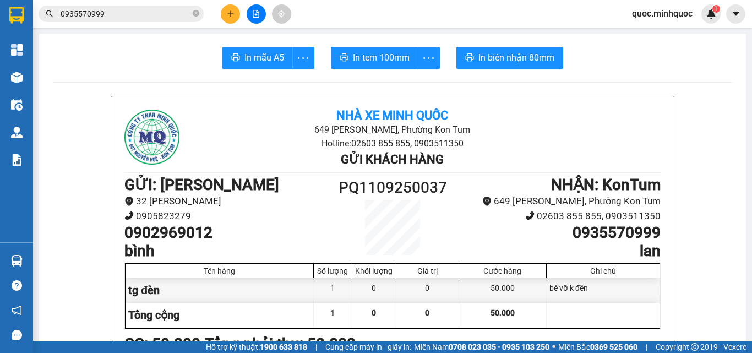
click at [229, 18] on button at bounding box center [230, 13] width 19 height 19
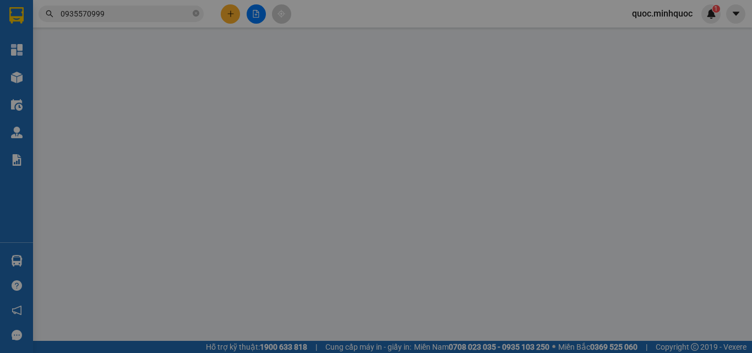
click at [229, 17] on span "Yêu cầu xuất hóa đơn điện tử" at bounding box center [179, 18] width 116 height 9
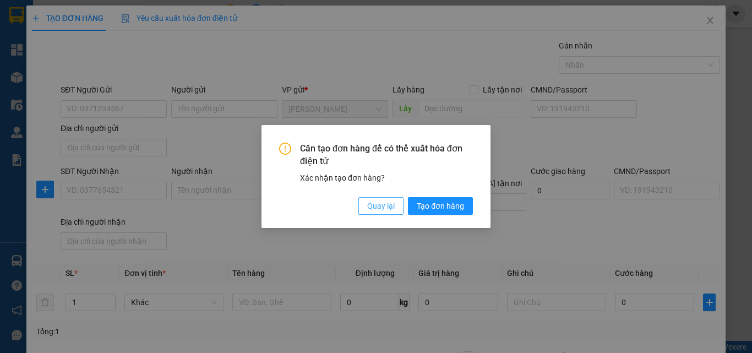
click at [381, 205] on span "Quay lại" at bounding box center [381, 206] width 28 height 12
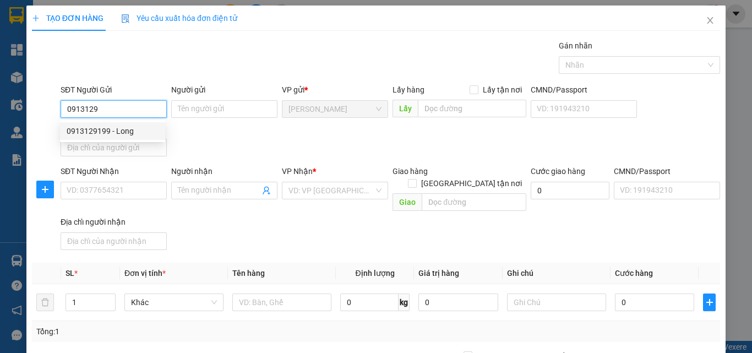
click at [123, 132] on div "0913129199 - Long" at bounding box center [113, 131] width 92 height 12
type input "0913129199"
type input "Long"
type input "0945254222"
type input "Nk hạnh phúc"
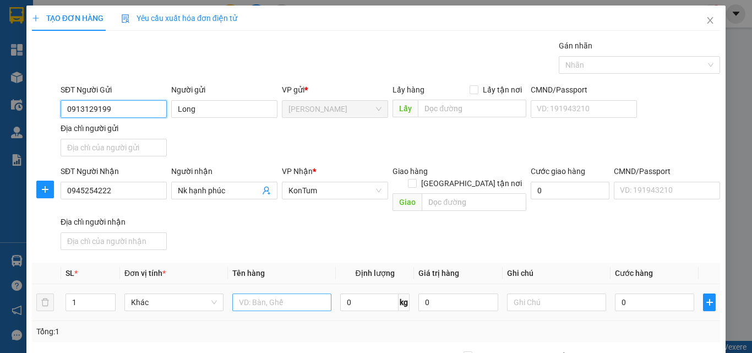
type input "0913129199"
click at [283, 294] on input "text" at bounding box center [281, 303] width 99 height 18
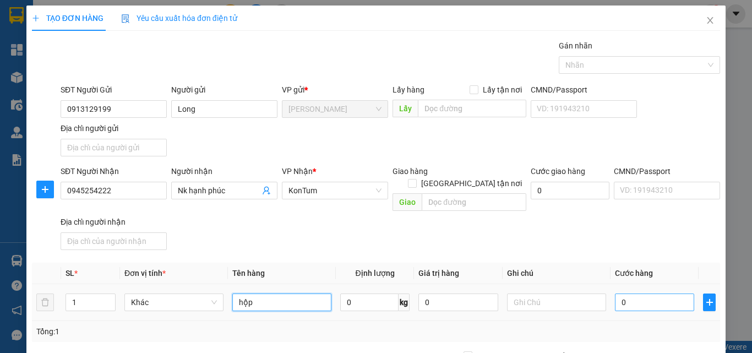
type input "hộp"
click at [639, 294] on input "0" at bounding box center [654, 303] width 79 height 18
type input "4"
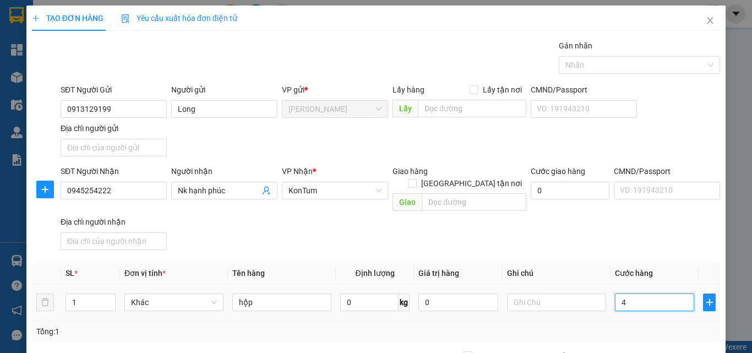
type input "40"
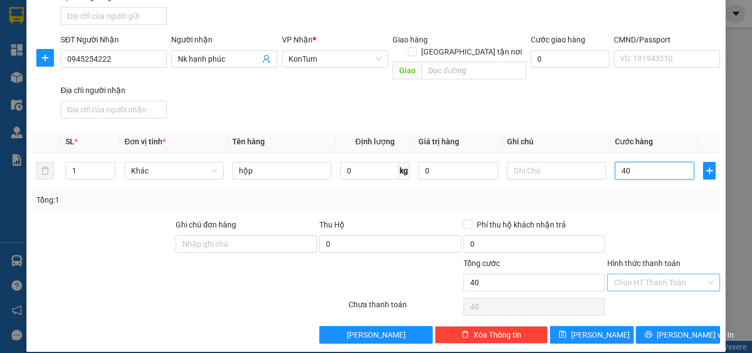
click at [659, 278] on div "Chọn HT Thanh Toán" at bounding box center [664, 283] width 113 height 18
type input "40.000"
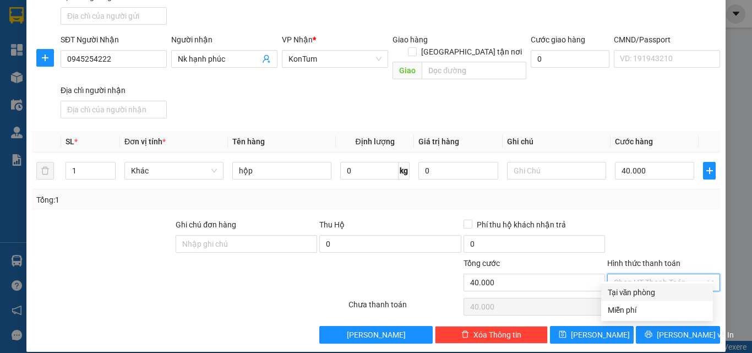
click at [651, 297] on div "Tại văn phòng" at bounding box center [657, 292] width 99 height 12
type input "0"
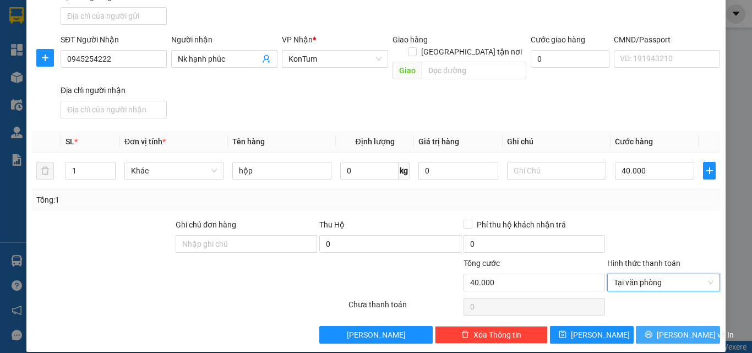
click at [653, 330] on icon "printer" at bounding box center [649, 334] width 8 height 8
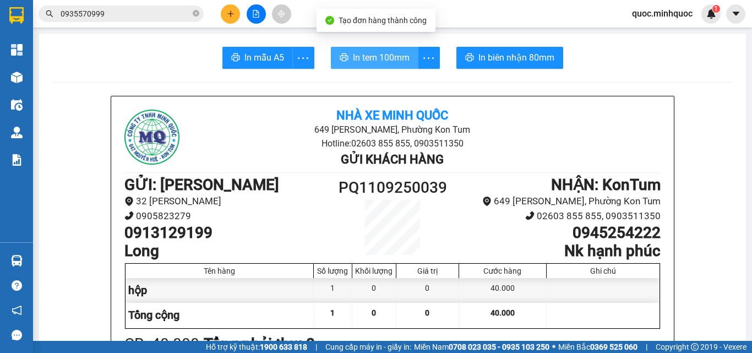
click at [365, 53] on span "In tem 100mm" at bounding box center [381, 58] width 57 height 14
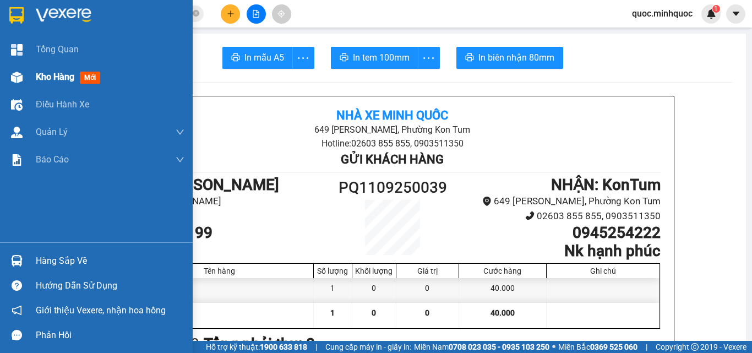
click at [59, 82] on span "Kho hàng" at bounding box center [55, 77] width 39 height 10
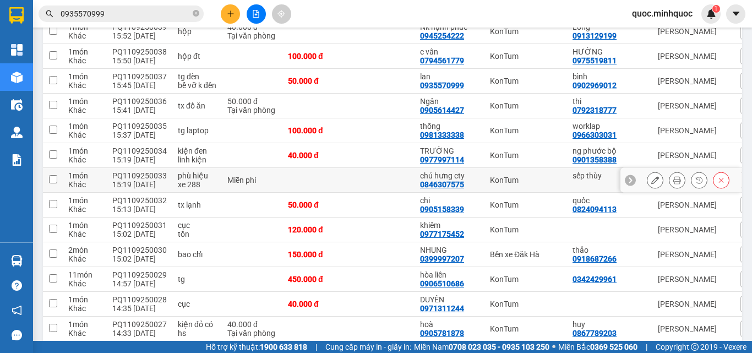
scroll to position [275, 0]
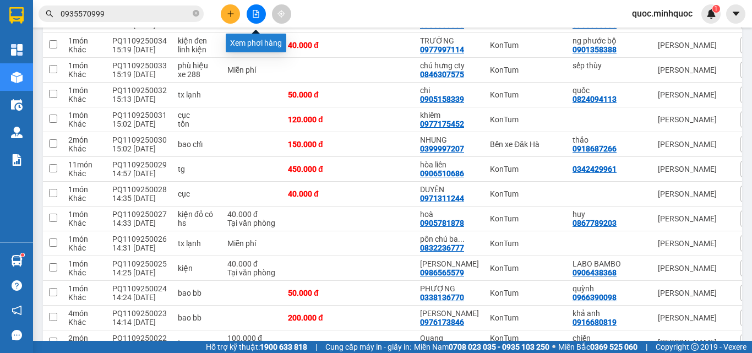
click at [257, 13] on icon "file-add" at bounding box center [256, 14] width 8 height 8
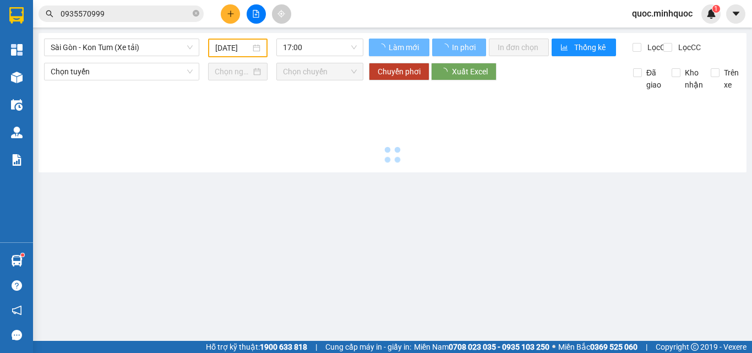
type input "[DATE]"
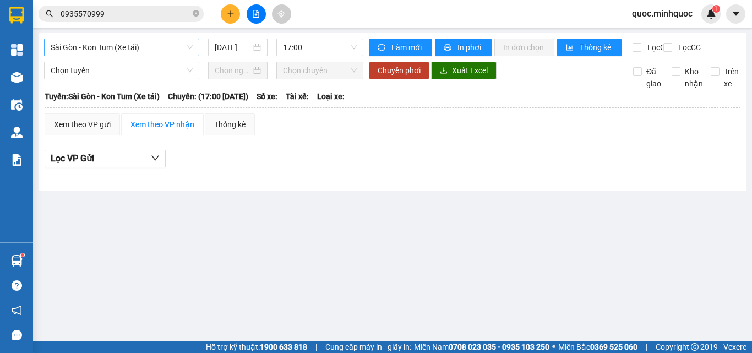
click at [164, 43] on span "Sài Gòn - Kon Tum (Xe tải)" at bounding box center [122, 47] width 142 height 17
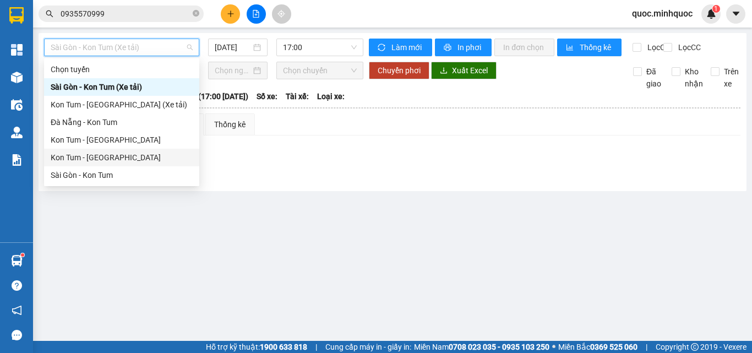
click at [111, 160] on div "Kon Tum - Sài Gòn" at bounding box center [122, 157] width 142 height 12
type input "[DATE]"
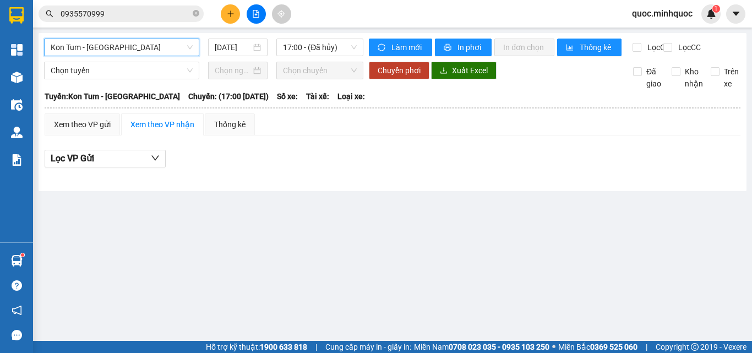
click at [160, 44] on span "Kon Tum - Sài Gòn" at bounding box center [122, 47] width 142 height 17
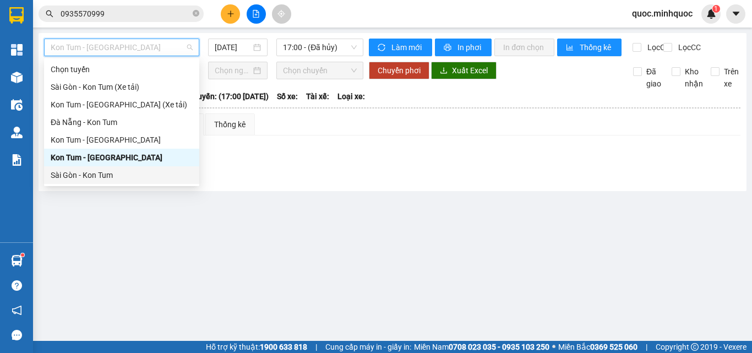
click at [113, 172] on div "Sài Gòn - Kon Tum" at bounding box center [122, 175] width 142 height 12
type input "[DATE]"
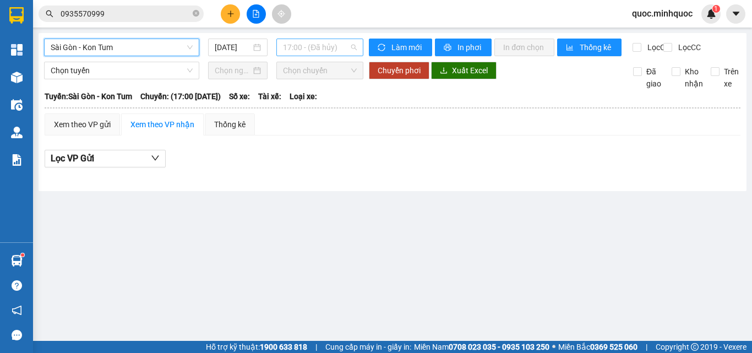
click at [329, 51] on span "17:00 - (Đã hủy)" at bounding box center [320, 47] width 74 height 17
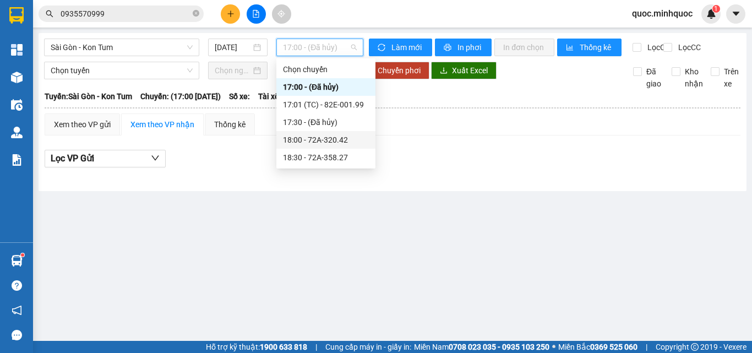
click at [317, 138] on div "18:00 - 72A-320.42" at bounding box center [326, 140] width 86 height 12
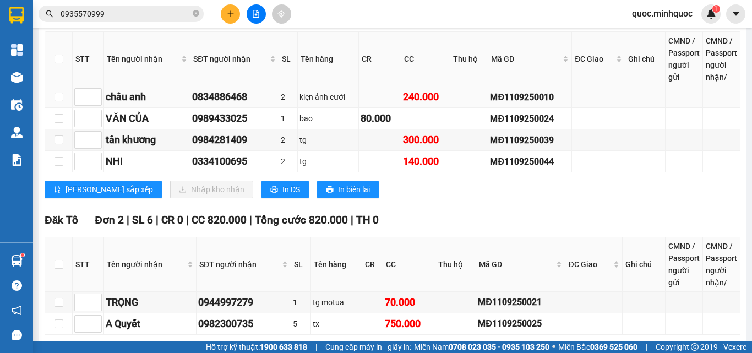
scroll to position [386, 0]
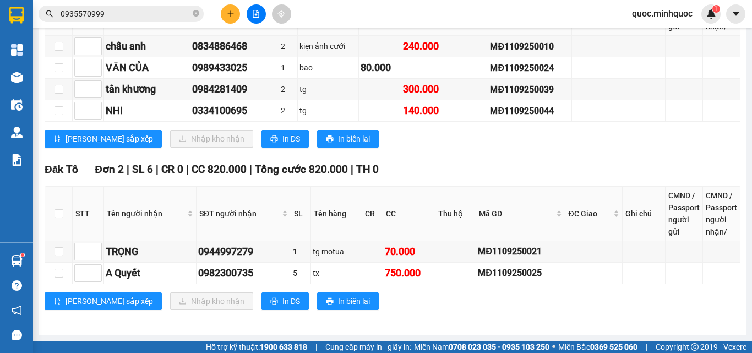
click at [223, 18] on button at bounding box center [230, 13] width 19 height 19
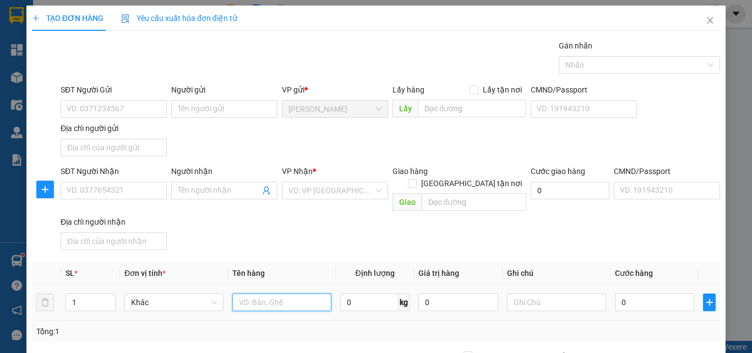
click at [272, 294] on input "text" at bounding box center [281, 303] width 99 height 18
type input "hộp"
click at [629, 294] on input "0" at bounding box center [654, 303] width 79 height 18
type input "4"
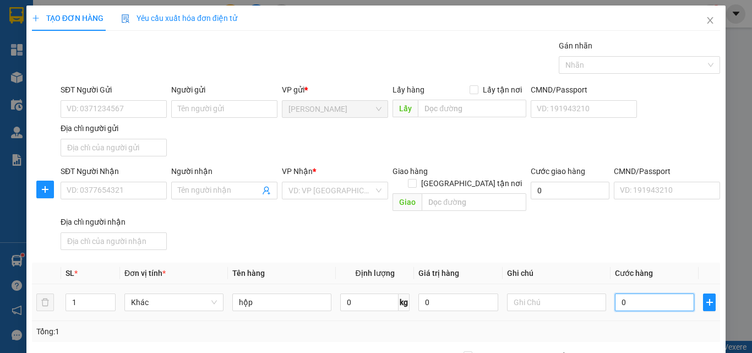
type input "4"
type input "40"
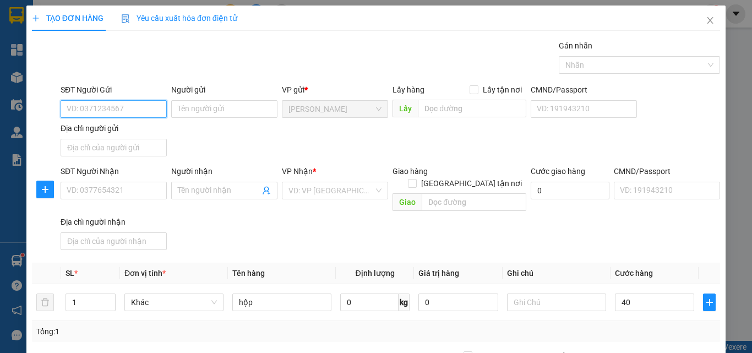
click at [145, 107] on input "SĐT Người Gửi" at bounding box center [114, 109] width 106 height 18
type input "40.000"
type input "0"
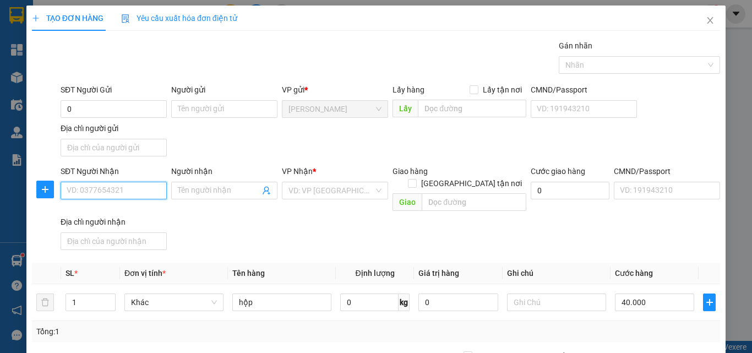
click at [140, 194] on input "SĐT Người Nhận" at bounding box center [114, 191] width 106 height 18
type input "0"
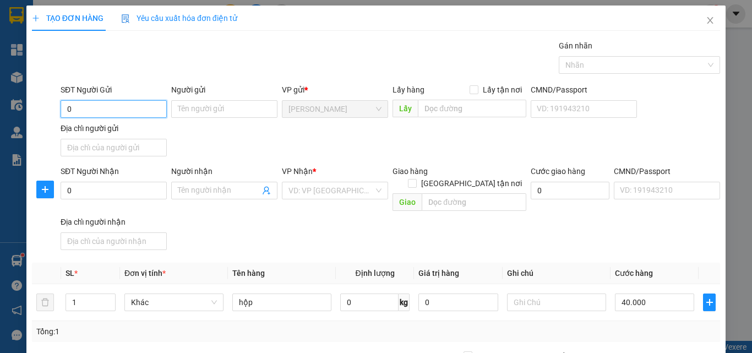
click at [137, 110] on input "0" at bounding box center [114, 109] width 106 height 18
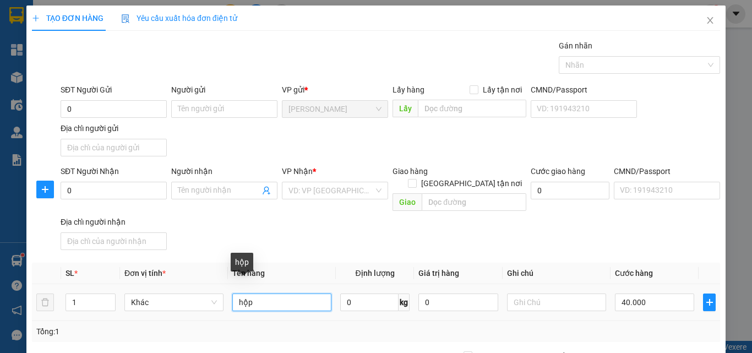
click at [282, 294] on input "hộp" at bounding box center [281, 303] width 99 height 18
type input "kiện"
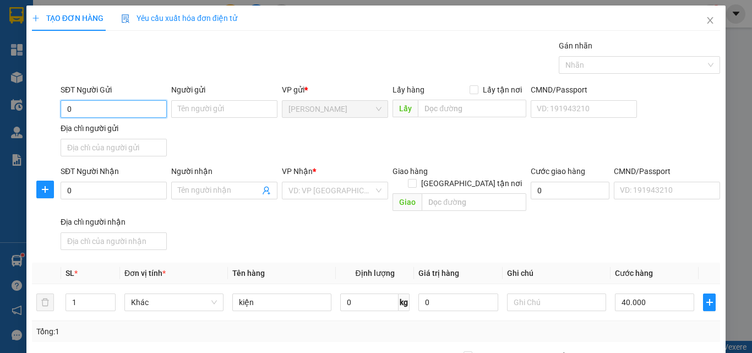
click at [131, 114] on input "0" at bounding box center [114, 109] width 106 height 18
click at [132, 125] on div "0775742940 - công bằng" at bounding box center [113, 131] width 92 height 12
type input "0775742940"
type input "công bằng"
type input "0775742940"
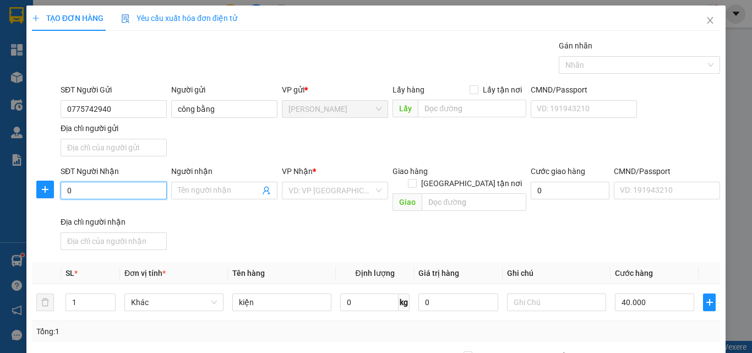
click at [147, 197] on input "0" at bounding box center [114, 191] width 106 height 18
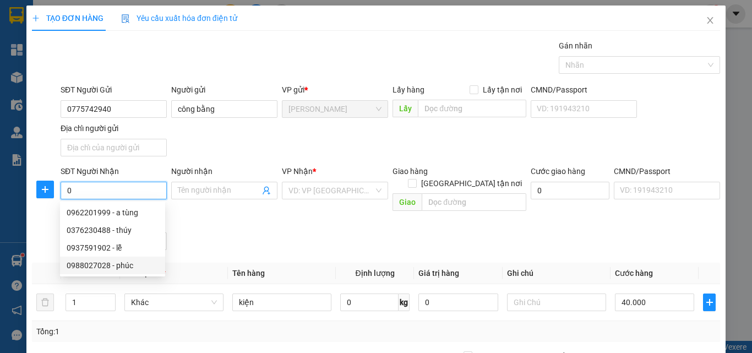
click at [123, 264] on div "0988027028 - phúc" at bounding box center [113, 265] width 92 height 12
type input "0988027028"
type input "phúc"
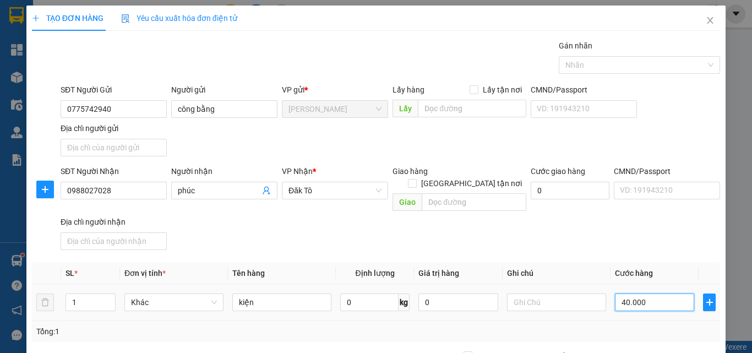
click at [654, 297] on input "40.000" at bounding box center [654, 303] width 79 height 18
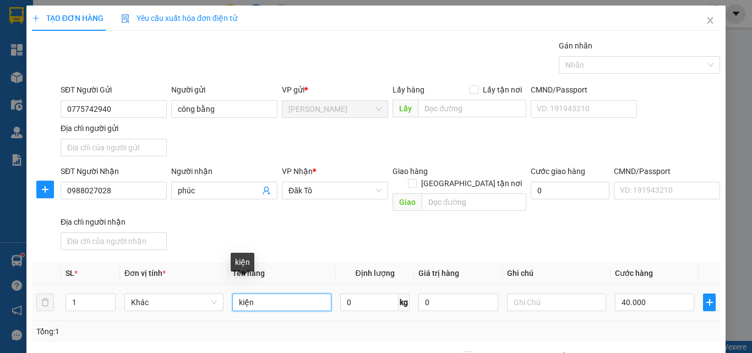
click at [276, 294] on input "kiện" at bounding box center [281, 303] width 99 height 18
click at [285, 294] on input "kiện" at bounding box center [281, 303] width 99 height 18
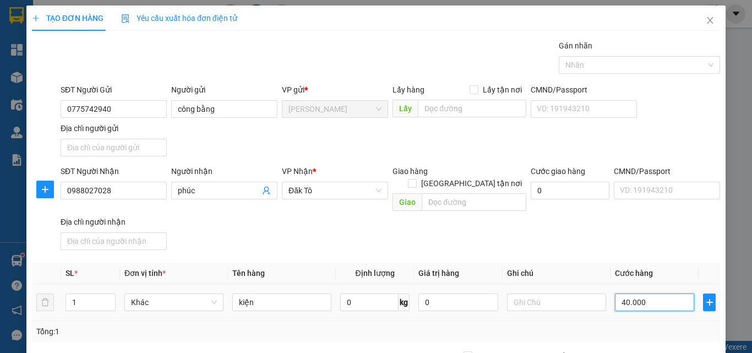
click at [660, 294] on input "40.000" at bounding box center [654, 303] width 79 height 18
type input "5"
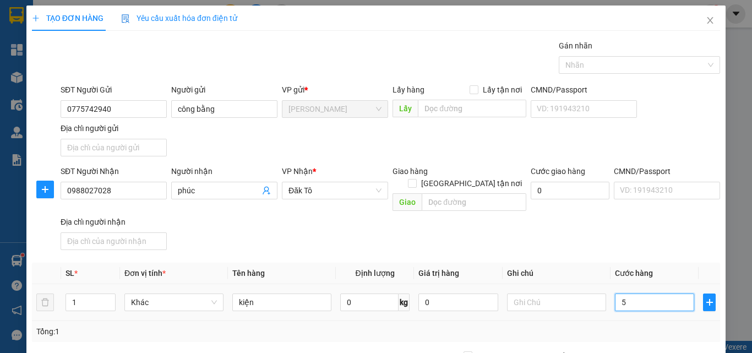
type input "50"
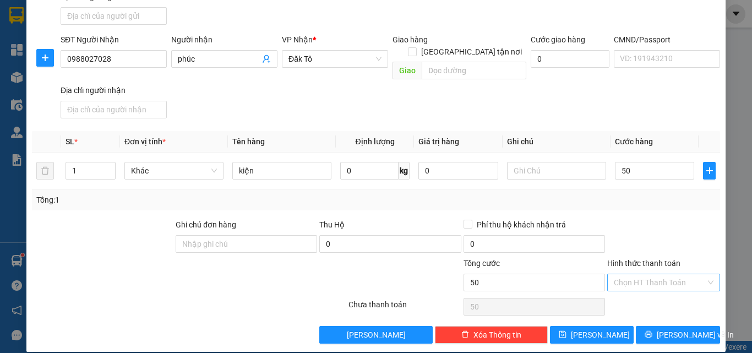
type input "50.000"
click at [660, 274] on input "Hình thức thanh toán" at bounding box center [660, 282] width 92 height 17
click at [656, 293] on div "Tại văn phòng" at bounding box center [657, 292] width 99 height 12
type input "0"
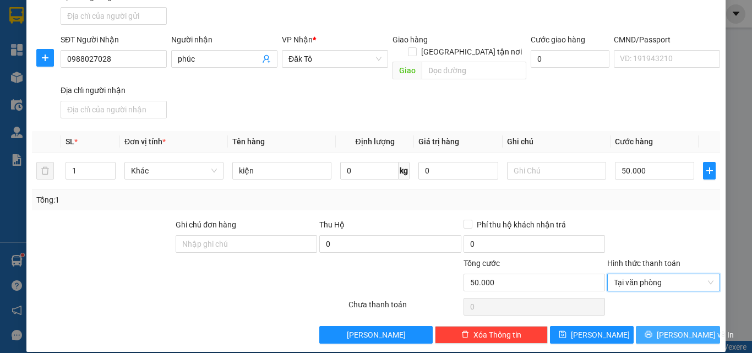
click at [665, 329] on span "Lưu và In" at bounding box center [695, 335] width 77 height 12
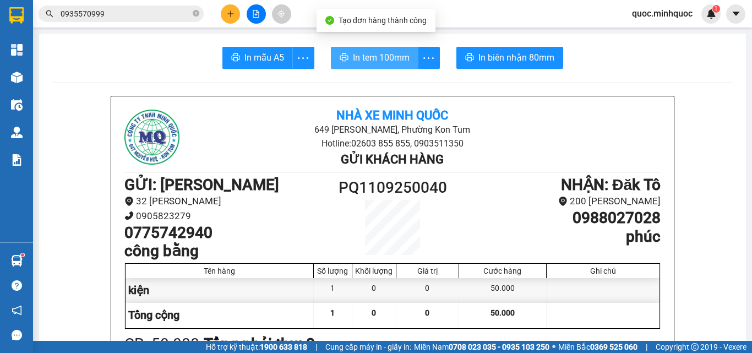
click at [393, 59] on span "In tem 100mm" at bounding box center [381, 58] width 57 height 14
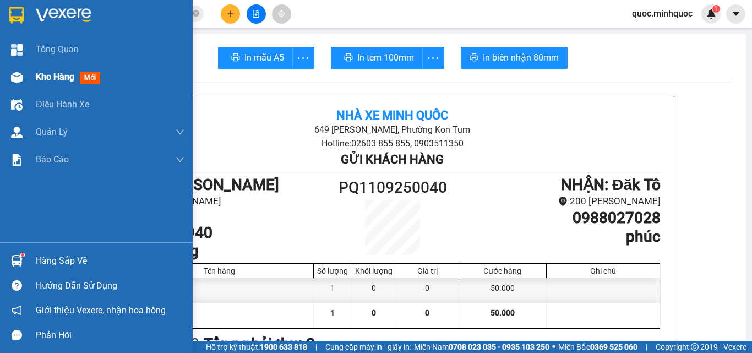
click at [58, 79] on span "Kho hàng" at bounding box center [55, 77] width 39 height 10
click at [59, 79] on span "Kho hàng" at bounding box center [55, 77] width 39 height 10
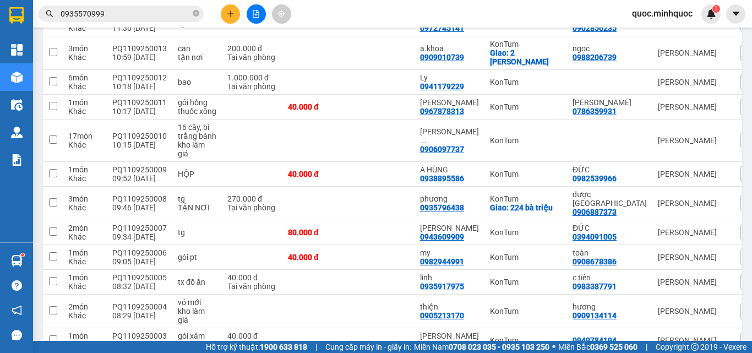
scroll to position [937, 0]
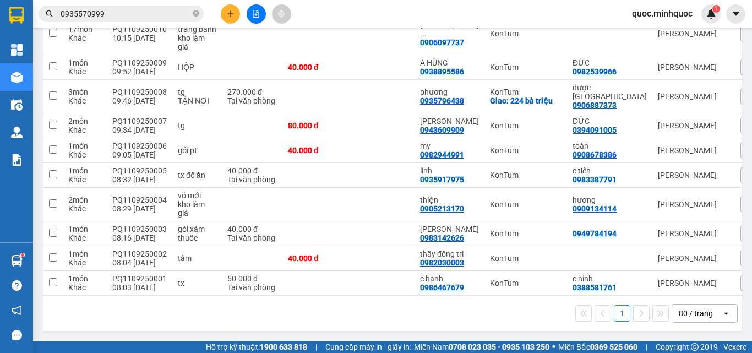
click at [198, 15] on icon "close-circle" at bounding box center [196, 13] width 7 height 7
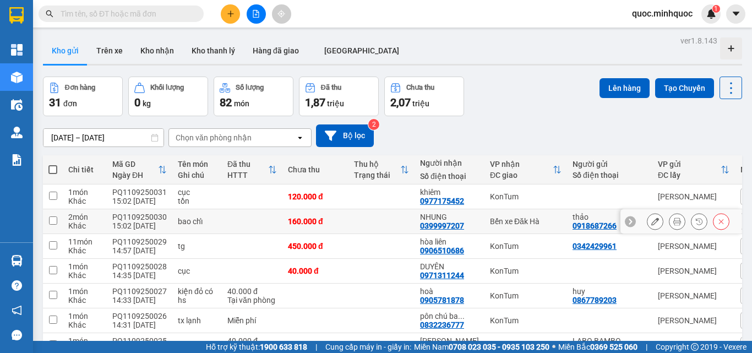
click at [652, 218] on icon at bounding box center [656, 222] width 8 height 8
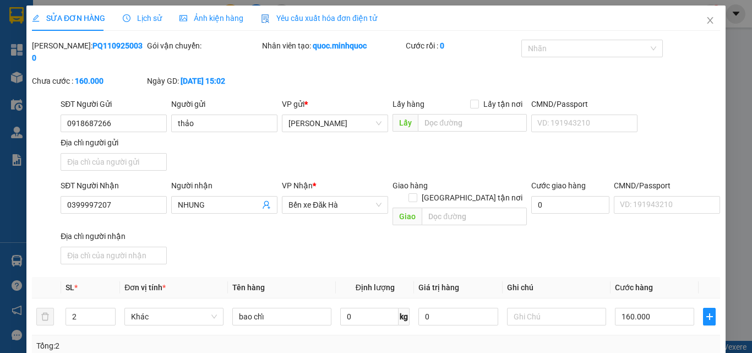
type input "0918687266"
type input "thảo"
type input "0399997207"
type input "NHUNG"
type input "160.000"
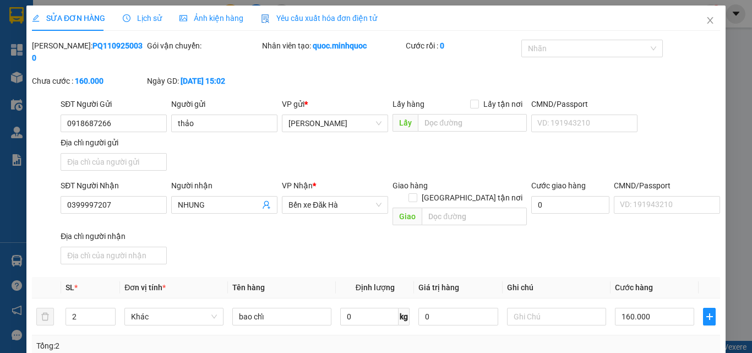
type input "160.000"
click at [647, 308] on input "160.000" at bounding box center [654, 317] width 79 height 18
type input "1"
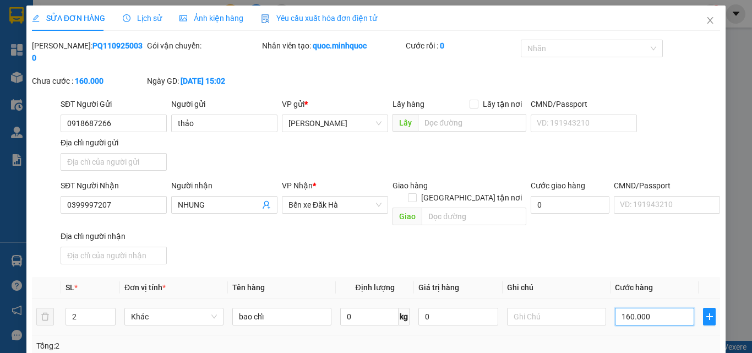
type input "1"
type input "15"
type input "150"
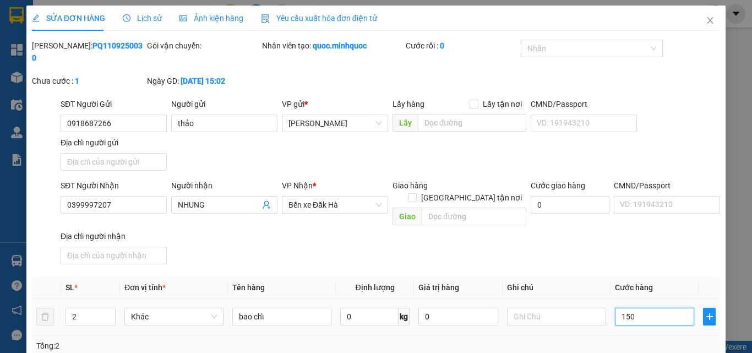
type input "150"
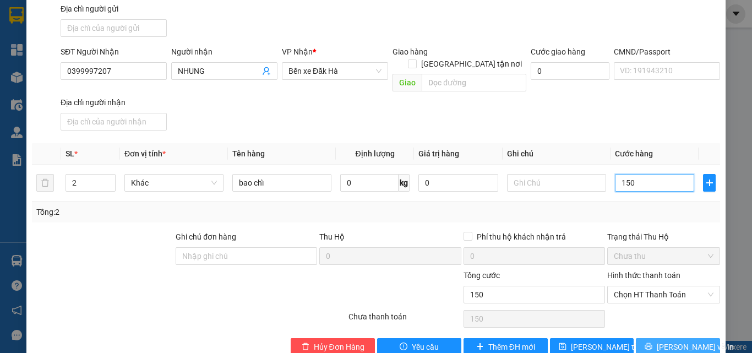
type input "150"
type input "150.000"
click at [658, 338] on button "Lưu và In" at bounding box center [678, 347] width 84 height 18
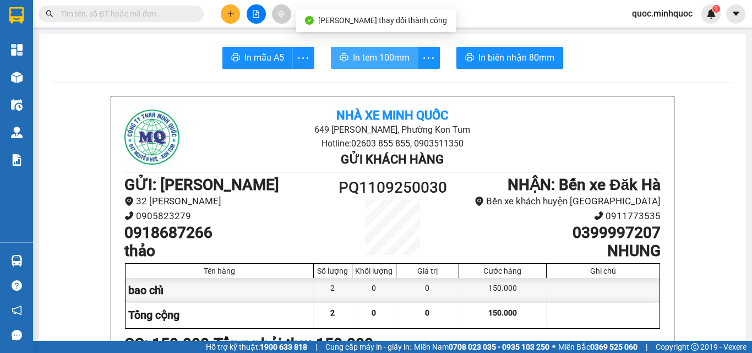
click at [383, 67] on button "In tem 100mm" at bounding box center [375, 58] width 88 height 22
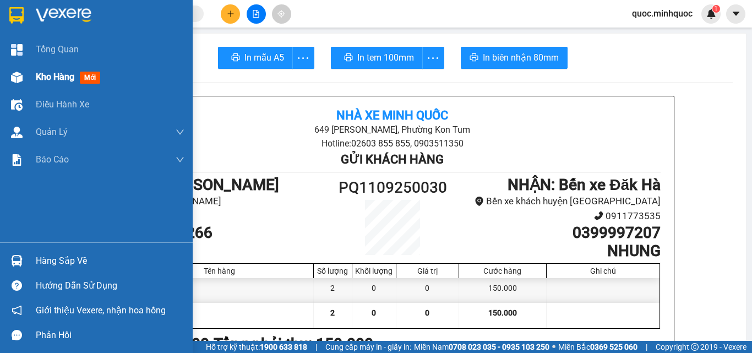
click at [29, 84] on div "Kho hàng mới" at bounding box center [96, 77] width 193 height 28
click at [46, 79] on span "Kho hàng" at bounding box center [55, 77] width 39 height 10
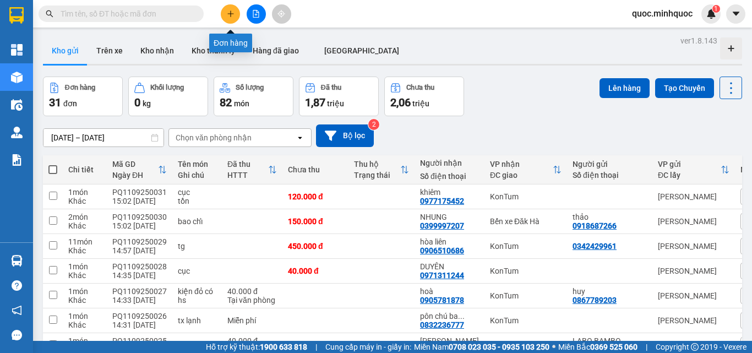
click at [236, 18] on button at bounding box center [230, 13] width 19 height 19
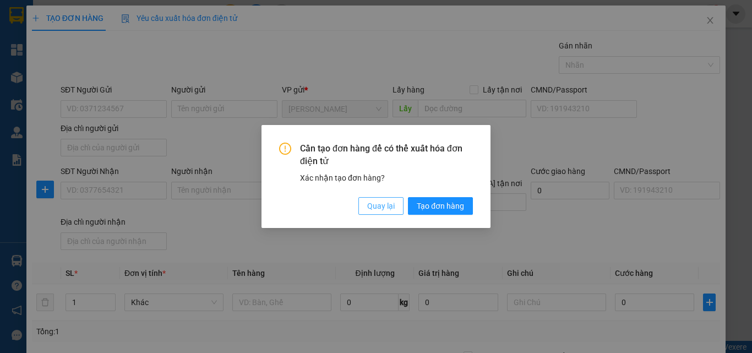
click at [389, 202] on span "Quay lại" at bounding box center [381, 206] width 28 height 12
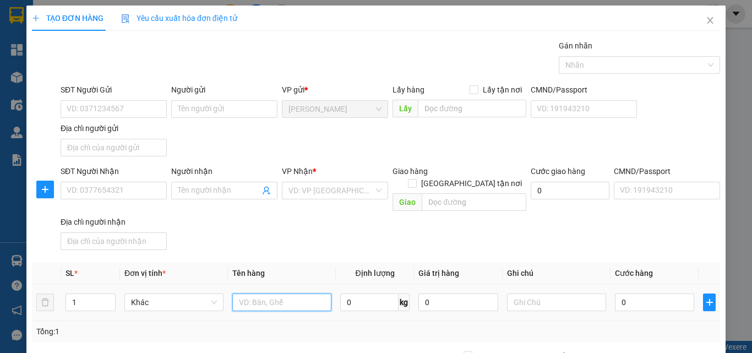
click at [264, 294] on input "text" at bounding box center [281, 303] width 99 height 18
type input "tx"
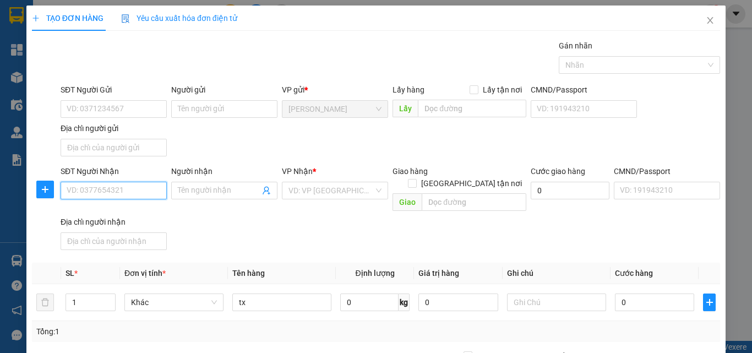
click at [124, 198] on input "SĐT Người Nhận" at bounding box center [114, 191] width 106 height 18
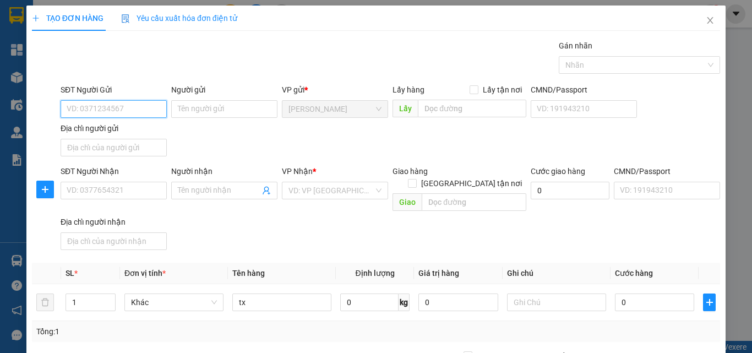
click at [120, 111] on input "SĐT Người Gửi" at bounding box center [114, 109] width 106 height 18
type input "0824094113"
click at [127, 131] on div "0824094113 - quốc" at bounding box center [113, 131] width 92 height 12
type input "quốc"
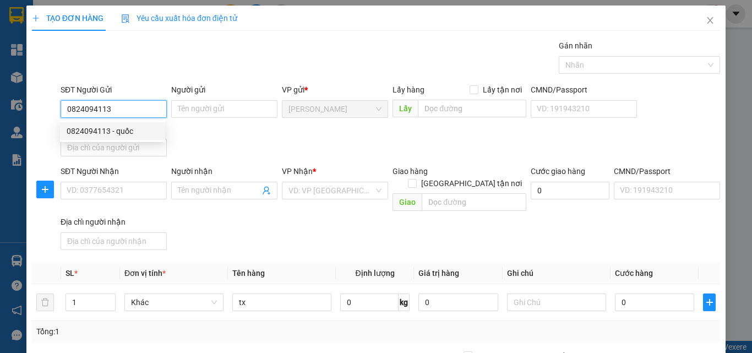
type input "0905158339"
type input "chi"
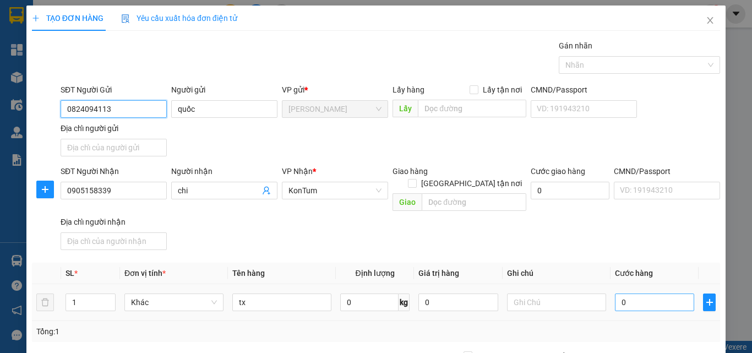
type input "0824094113"
click at [647, 295] on input "0" at bounding box center [654, 303] width 79 height 18
type input "5"
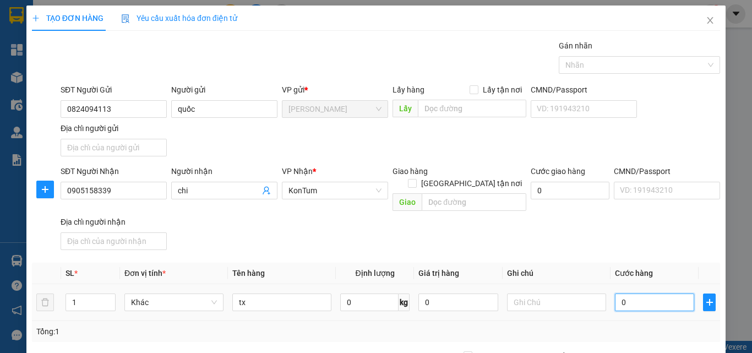
type input "5"
type input "50"
click at [297, 294] on input "tx" at bounding box center [281, 303] width 99 height 18
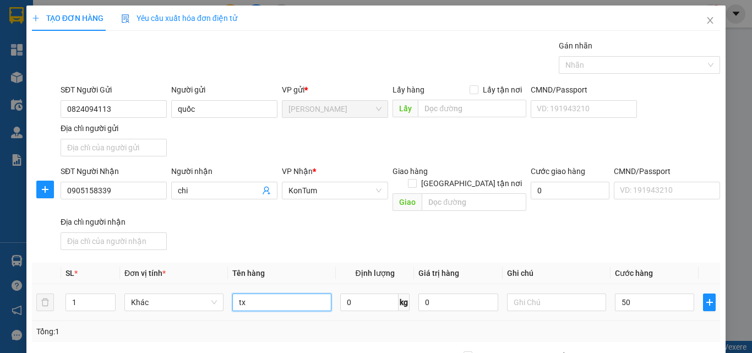
type input "50.000"
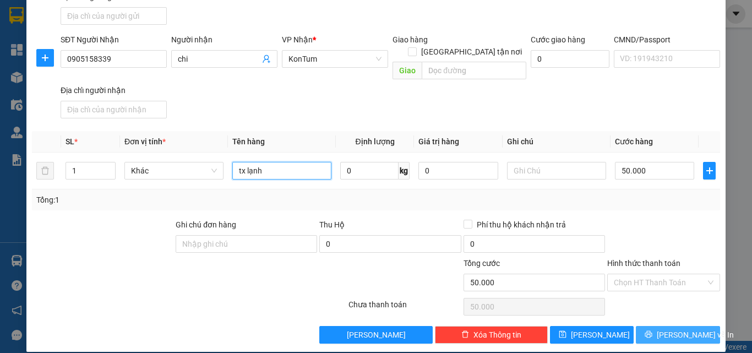
type input "tx lạnh"
click at [686, 329] on span "Lưu và In" at bounding box center [695, 335] width 77 height 12
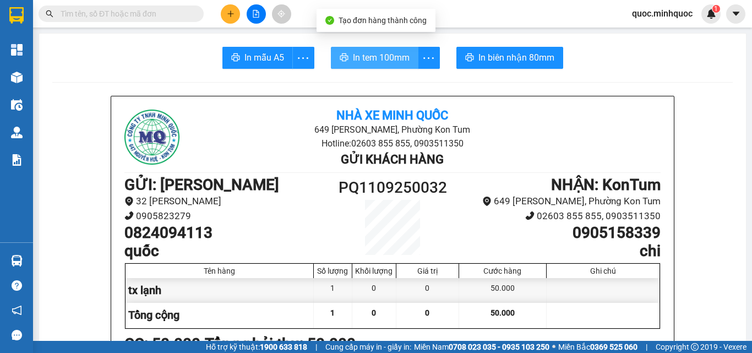
click at [367, 55] on span "In tem 100mm" at bounding box center [381, 58] width 57 height 14
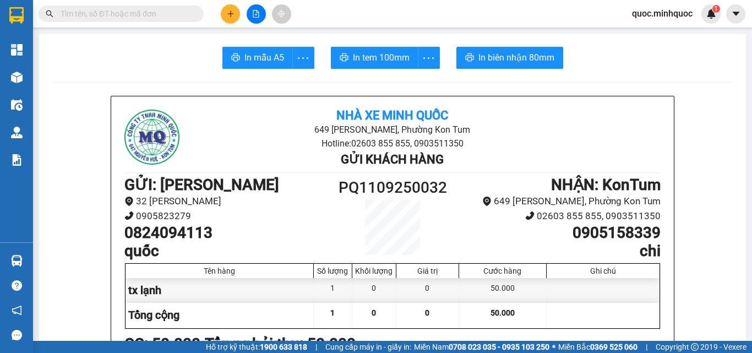
click at [208, 235] on h1 "0824094113" at bounding box center [224, 233] width 201 height 19
copy h1 "0824094113"
click at [178, 17] on input "text" at bounding box center [126, 14] width 130 height 12
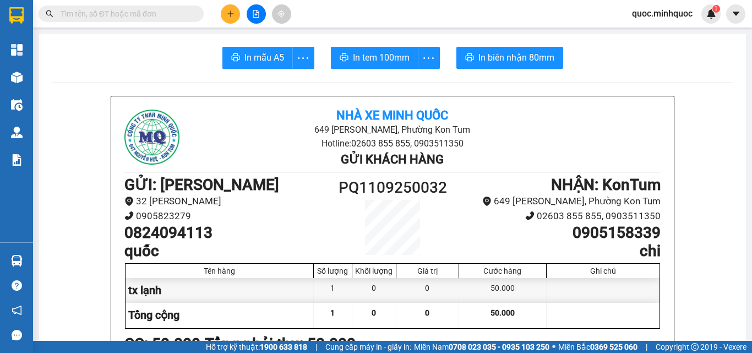
paste input "0824094113"
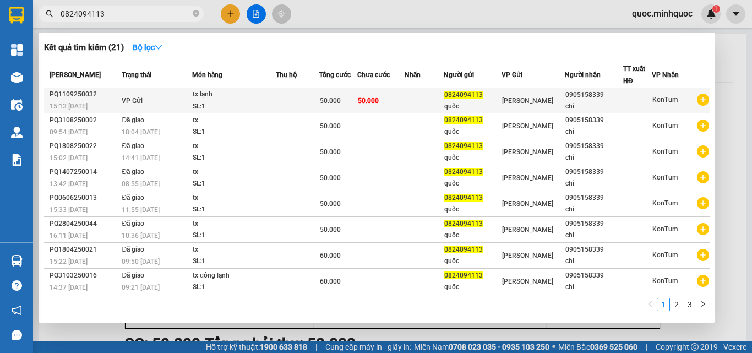
type input "0824094113"
click at [624, 109] on td at bounding box center [638, 100] width 29 height 25
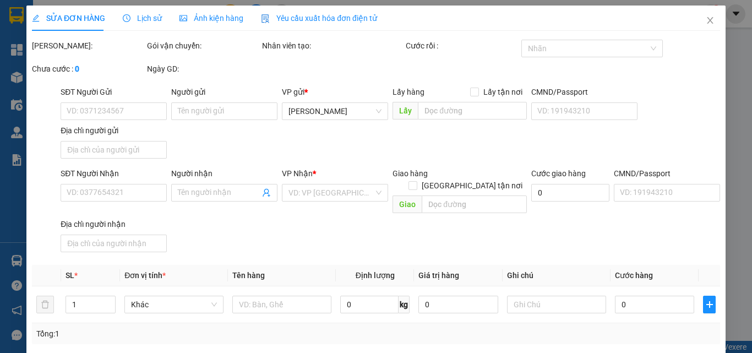
type input "0824094113"
type input "quốc"
type input "0905158339"
type input "chi"
type input "50.000"
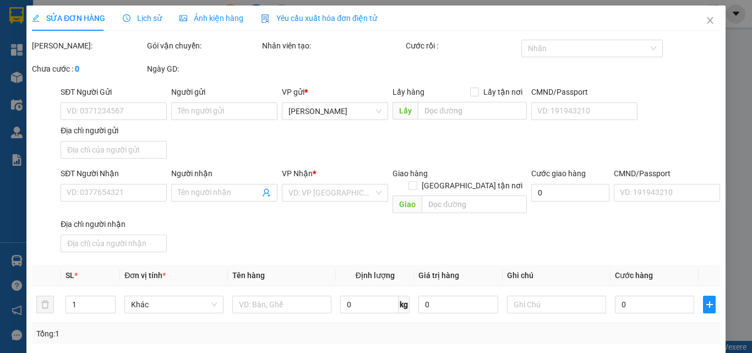
type input "50.000"
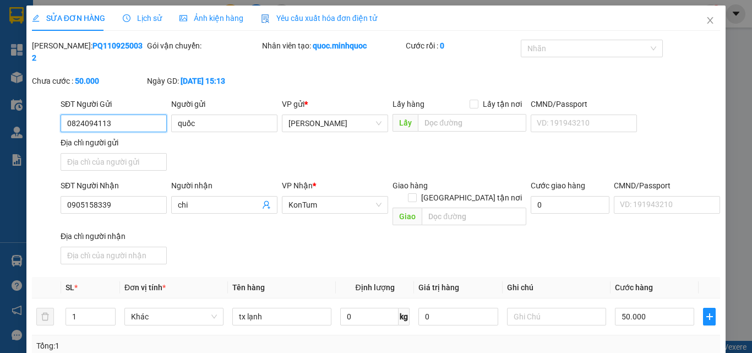
scroll to position [134, 0]
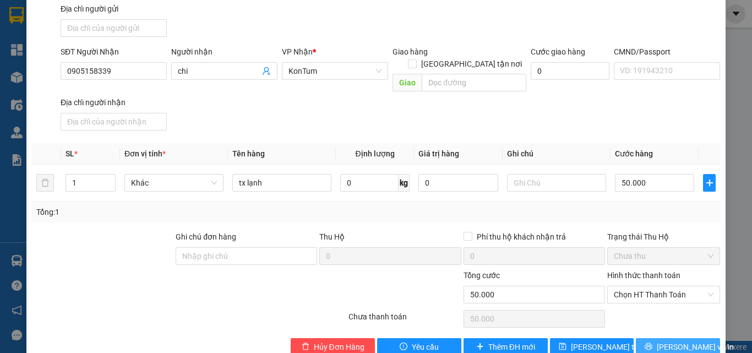
click at [680, 341] on span "Lưu và In" at bounding box center [695, 347] width 77 height 12
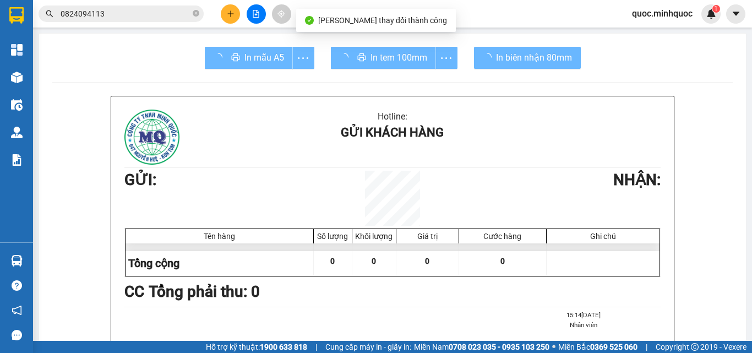
click at [411, 63] on div "In tem 100mm" at bounding box center [394, 58] width 127 height 22
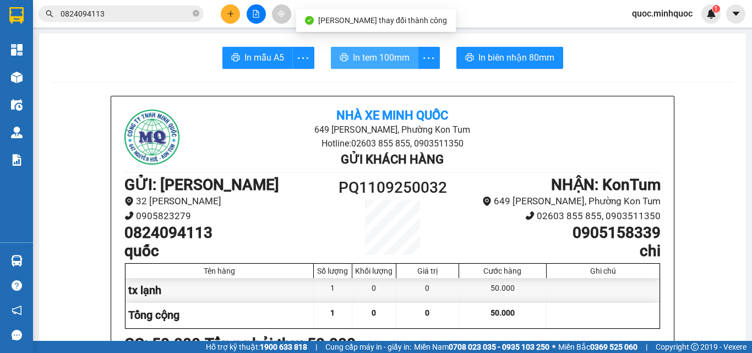
click at [411, 63] on button "In tem 100mm" at bounding box center [375, 58] width 88 height 22
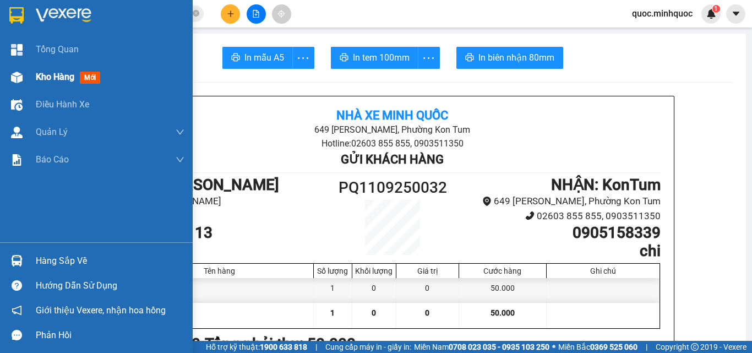
click at [62, 77] on span "Kho hàng" at bounding box center [55, 77] width 39 height 10
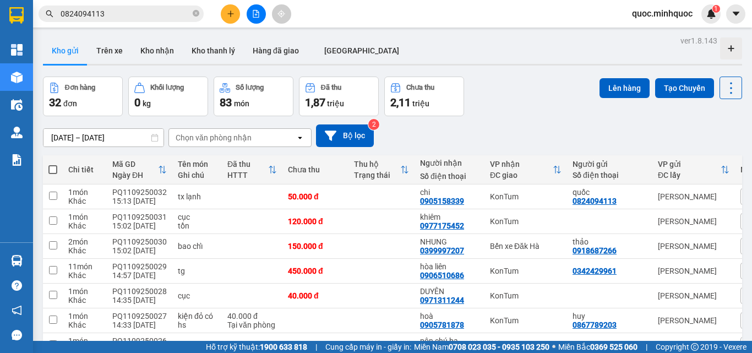
click at [532, 124] on div "09/09/2025 – 11/09/2025 Press the down arrow key to interact with the calendar …" at bounding box center [393, 135] width 700 height 23
click at [156, 14] on input "0824094113" at bounding box center [126, 14] width 130 height 12
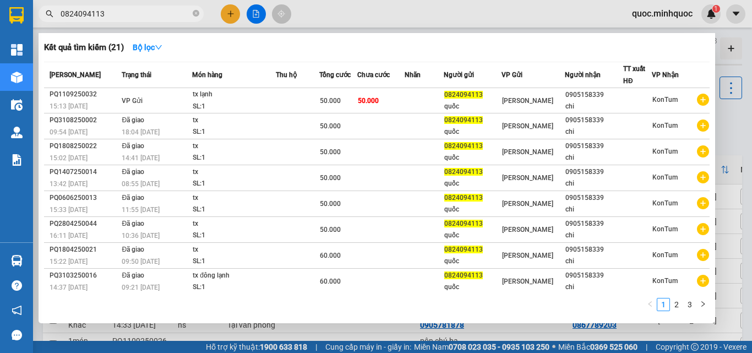
click at [156, 14] on input "0824094113" at bounding box center [126, 14] width 130 height 12
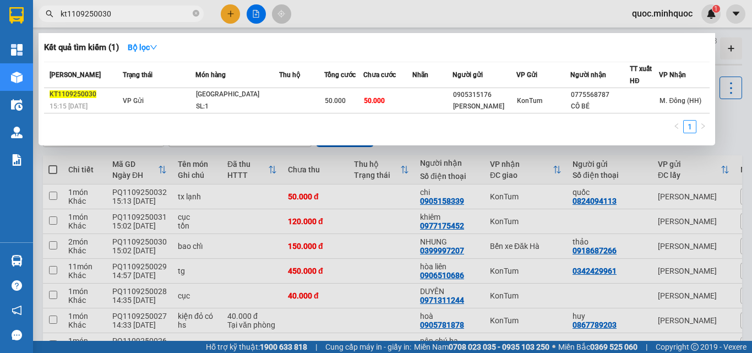
type input "kt1109250030"
click at [229, 14] on div at bounding box center [376, 176] width 752 height 353
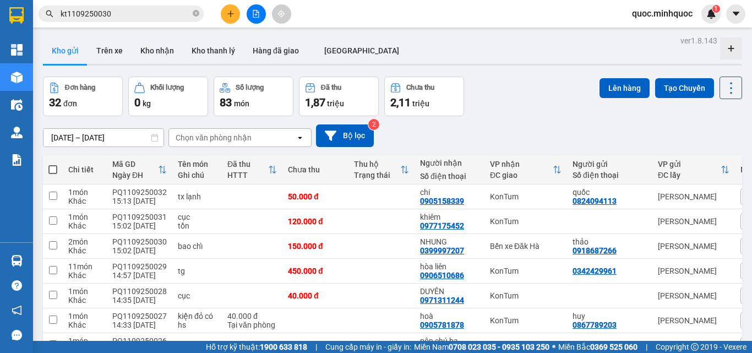
click at [232, 12] on icon "plus" at bounding box center [231, 14] width 8 height 8
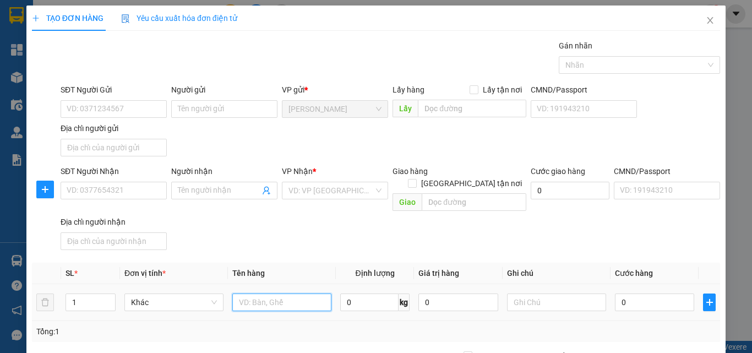
click at [313, 295] on input "text" at bounding box center [281, 303] width 99 height 18
type input "kiện đen"
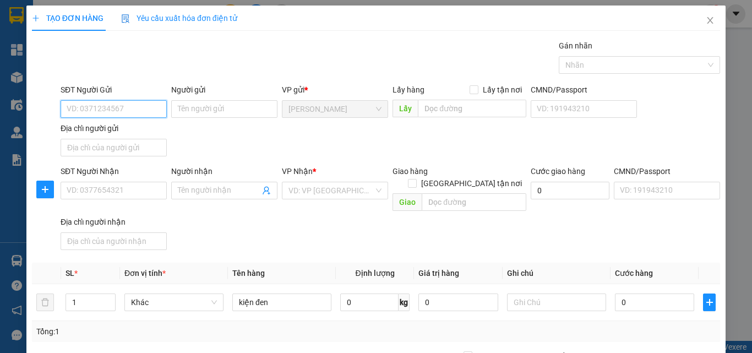
click at [148, 113] on input "SĐT Người Gửi" at bounding box center [114, 109] width 106 height 18
type input "0901358388"
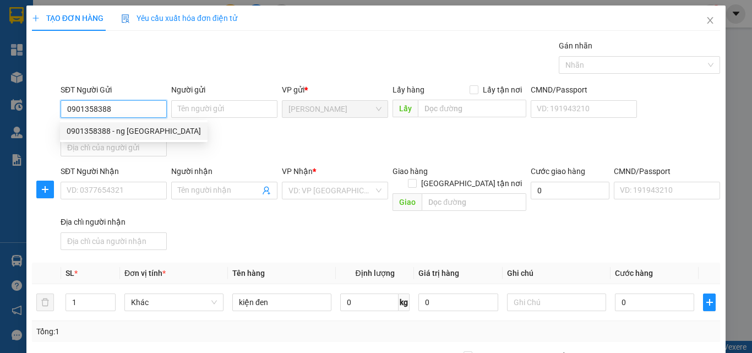
click at [147, 133] on div "0901358388 - ng phước bộ" at bounding box center [134, 131] width 134 height 12
type input "ng phước bộ"
type input "0972408348"
type input "THỊNH PHÁT"
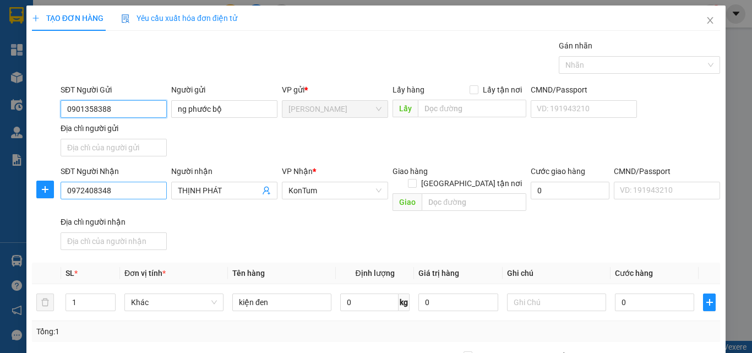
type input "0901358388"
click at [145, 190] on input "0972408348" at bounding box center [114, 191] width 106 height 18
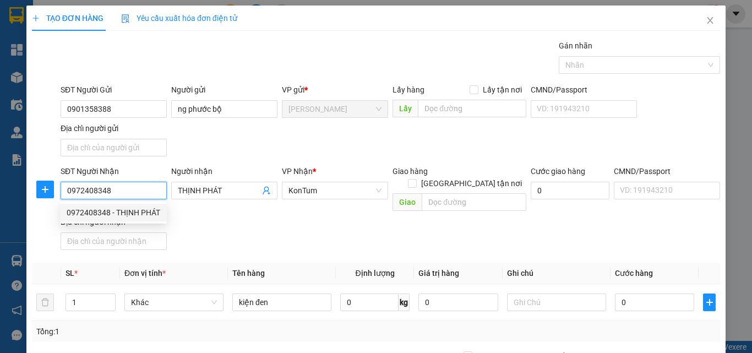
click at [145, 190] on input "0972408348" at bounding box center [114, 191] width 106 height 18
type input "0977997114"
click at [154, 213] on div "0977997114 - TRƯỜNG" at bounding box center [113, 213] width 92 height 12
type input "TRƯỜNG"
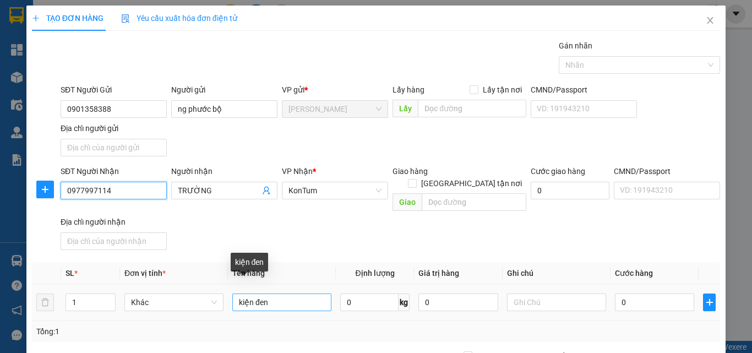
type input "0977997114"
click at [303, 294] on input "kiện đen" at bounding box center [281, 303] width 99 height 18
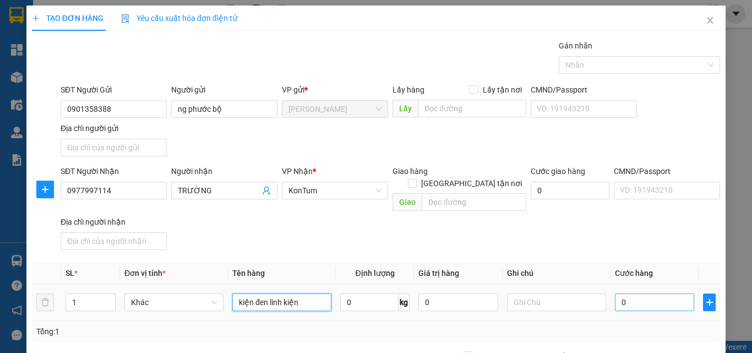
type input "kiện đen linh kiện"
click at [663, 294] on input "0" at bounding box center [654, 303] width 79 height 18
type input "4"
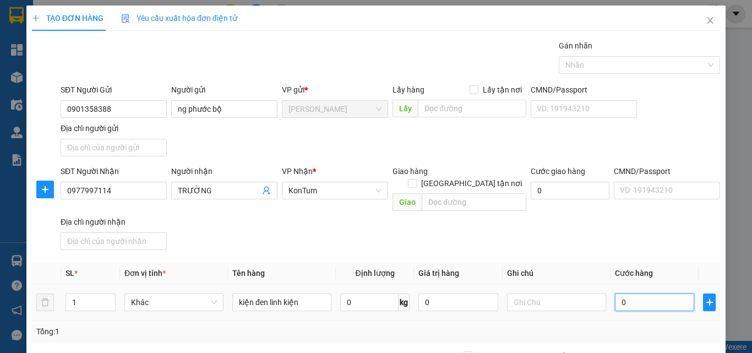
type input "4"
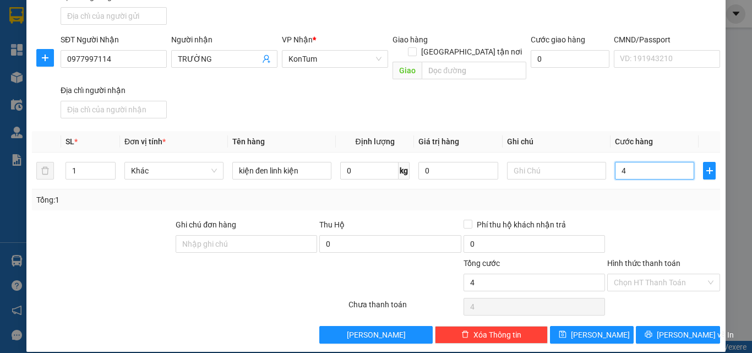
type input "40"
type input "40.000"
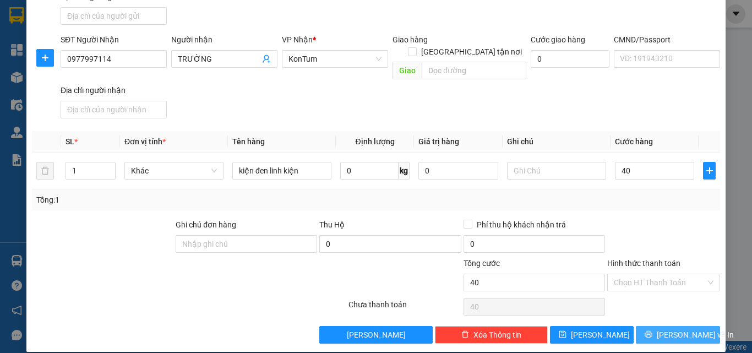
type input "40.000"
click at [675, 329] on span "Lưu và In" at bounding box center [695, 335] width 77 height 12
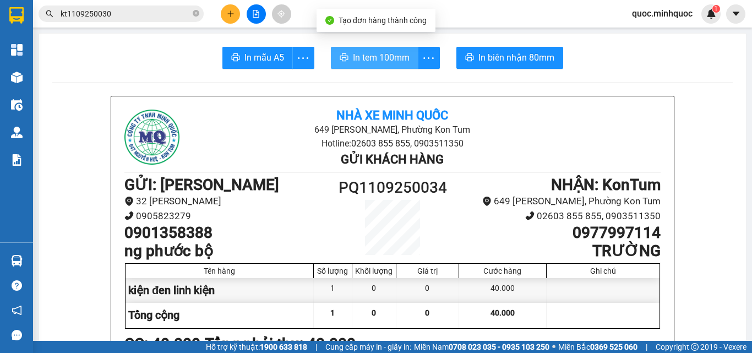
click at [395, 62] on span "In tem 100mm" at bounding box center [381, 58] width 57 height 14
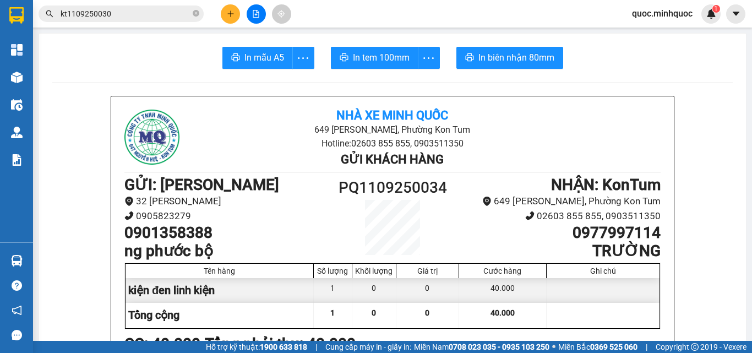
click at [582, 291] on div at bounding box center [603, 290] width 113 height 25
click at [194, 12] on icon "close-circle" at bounding box center [196, 13] width 7 height 7
click at [182, 13] on input "text" at bounding box center [126, 14] width 130 height 12
paste input "0966303031"
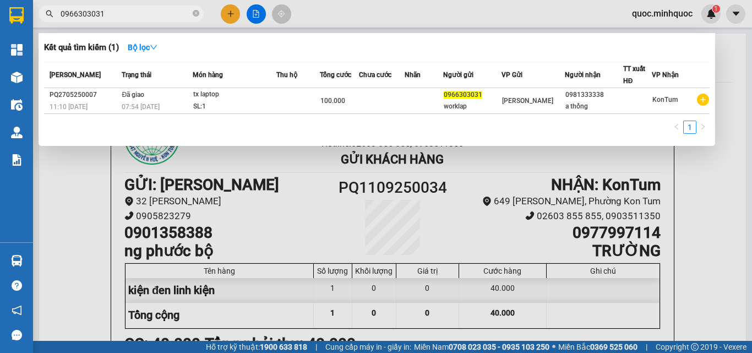
type input "0966303031"
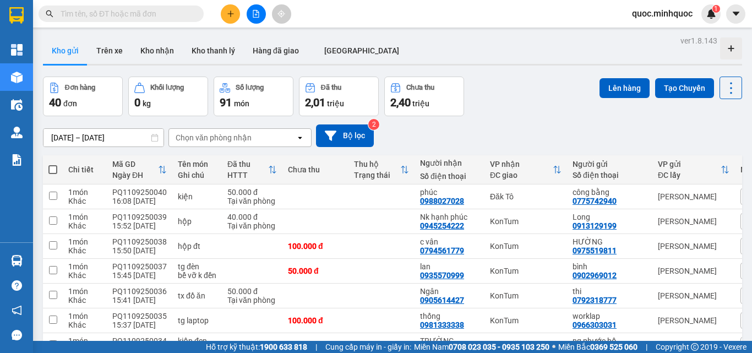
click at [168, 14] on input "text" at bounding box center [126, 14] width 130 height 12
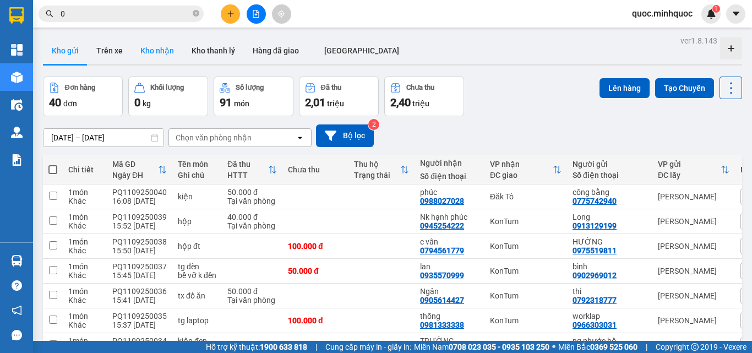
type input "0"
click at [165, 49] on button "Kho nhận" at bounding box center [157, 50] width 51 height 26
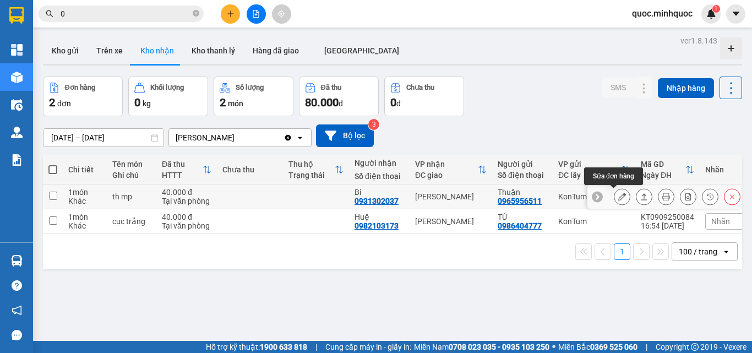
click at [619, 193] on icon at bounding box center [623, 197] width 8 height 8
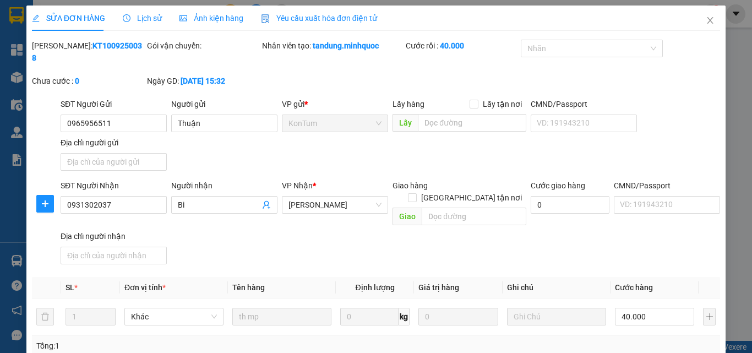
type input "0965956511"
type input "Thuận"
type input "0931302037"
type input "Bi"
type input "40.000"
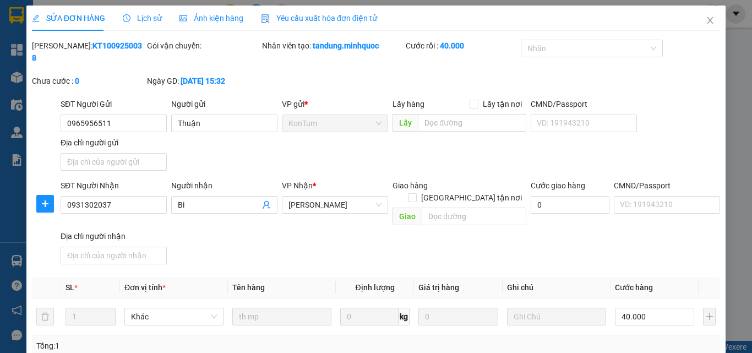
type input "0"
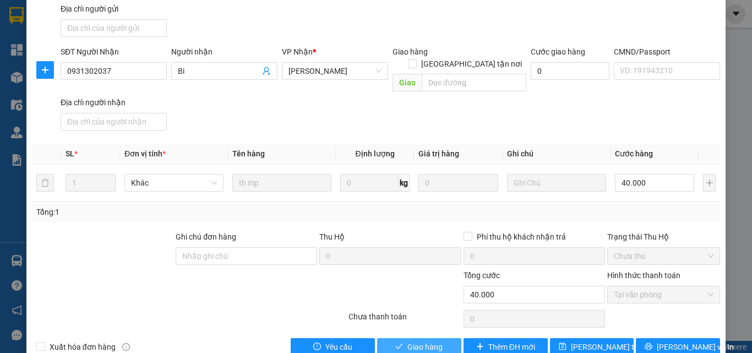
click at [395, 338] on button "Giao hàng" at bounding box center [419, 347] width 84 height 18
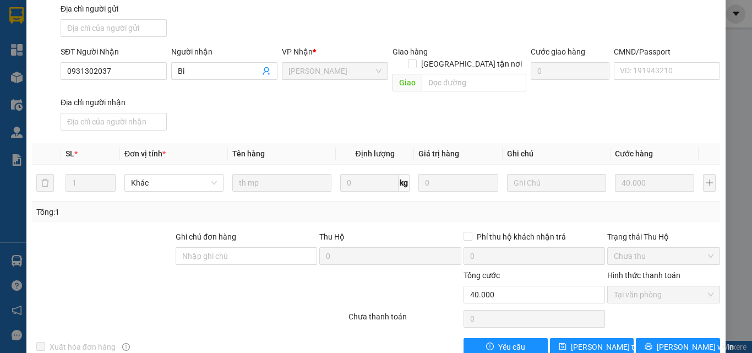
scroll to position [0, 0]
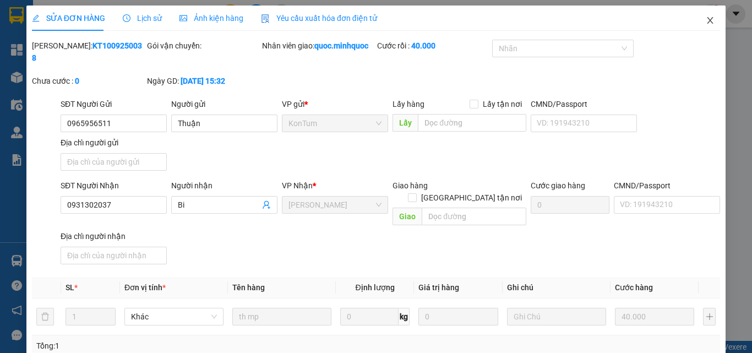
drag, startPoint x: 705, startPoint y: 17, endPoint x: 590, endPoint y: 19, distance: 114.6
click at [705, 18] on span "Close" at bounding box center [710, 21] width 31 height 31
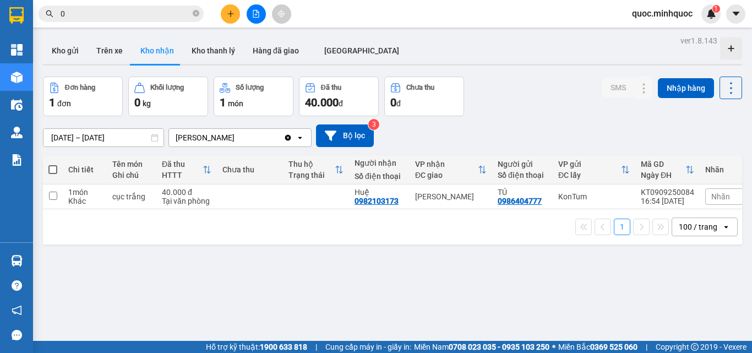
click at [160, 16] on input "0" at bounding box center [126, 14] width 130 height 12
click at [161, 23] on div "Kết quả tìm kiếm ( 0 ) Bộ lọc No Data" at bounding box center [107, 13] width 215 height 19
click at [175, 15] on input "text" at bounding box center [126, 14] width 130 height 12
paste input "0345895570"
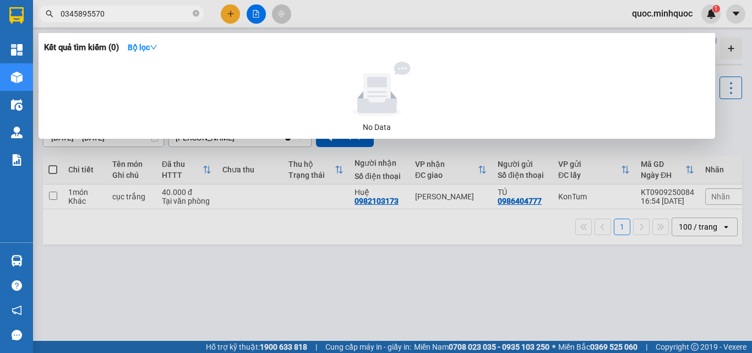
click at [154, 12] on input "0345895570" at bounding box center [126, 14] width 130 height 12
type input "0345895570"
drag, startPoint x: 245, startPoint y: 77, endPoint x: 261, endPoint y: 103, distance: 30.9
click at [251, 84] on div at bounding box center [376, 89] width 657 height 55
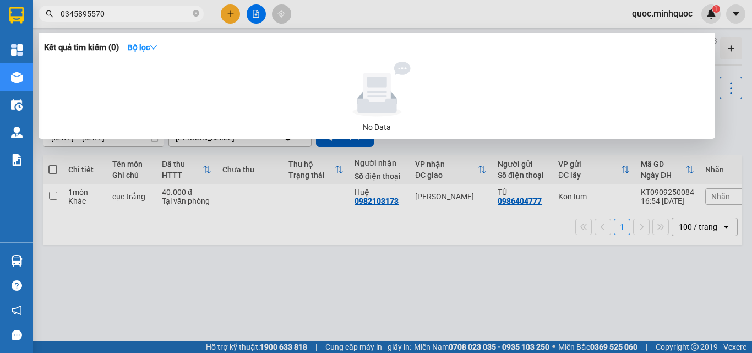
click at [233, 18] on div at bounding box center [376, 176] width 752 height 353
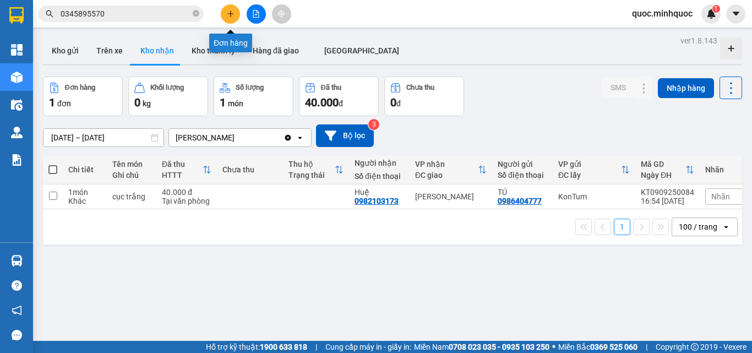
click at [232, 21] on button at bounding box center [230, 13] width 19 height 19
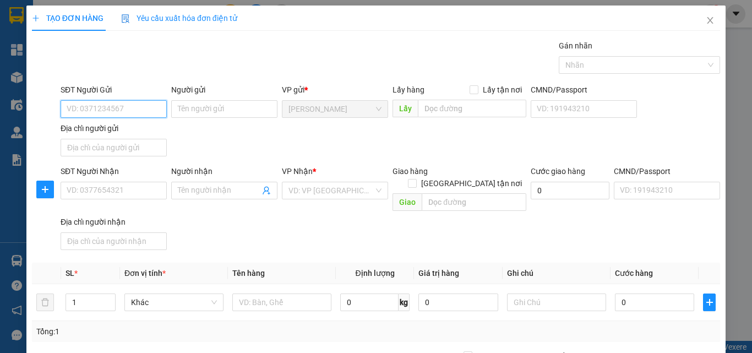
click at [129, 106] on input "SĐT Người Gửi" at bounding box center [114, 109] width 106 height 18
click at [133, 131] on div "0903083677 - A Nghĩa" at bounding box center [113, 131] width 92 height 12
type input "0903083677"
type input "A Nghĩa"
type input "0817732222"
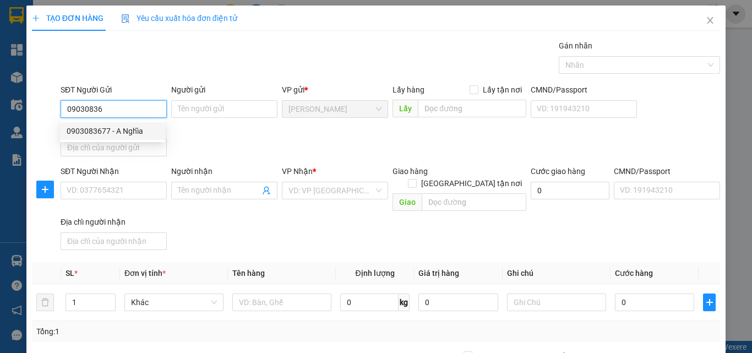
type input "Linh"
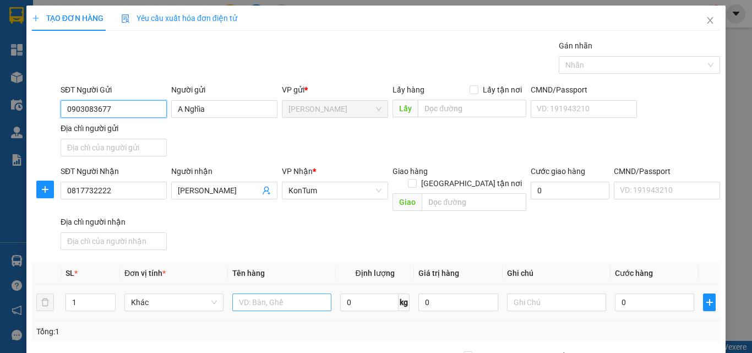
type input "0903083677"
click at [265, 294] on input "text" at bounding box center [281, 303] width 99 height 18
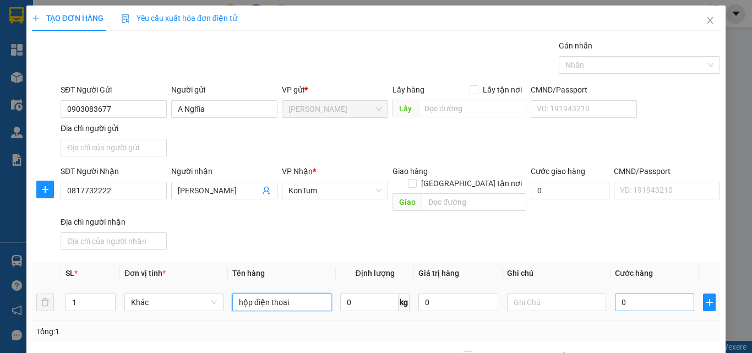
type input "hộp điện thoại"
click at [644, 294] on input "0" at bounding box center [654, 303] width 79 height 18
type input "1"
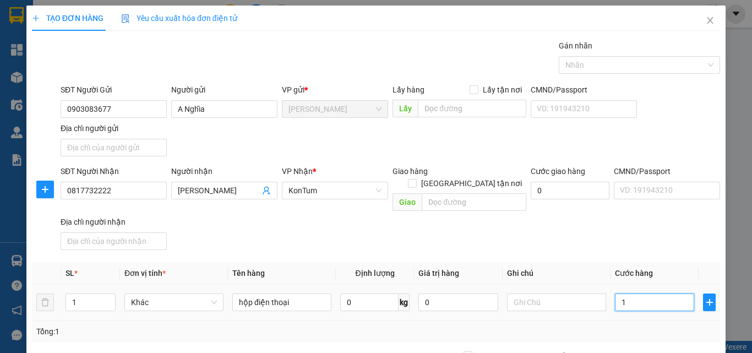
type input "10"
type input "100"
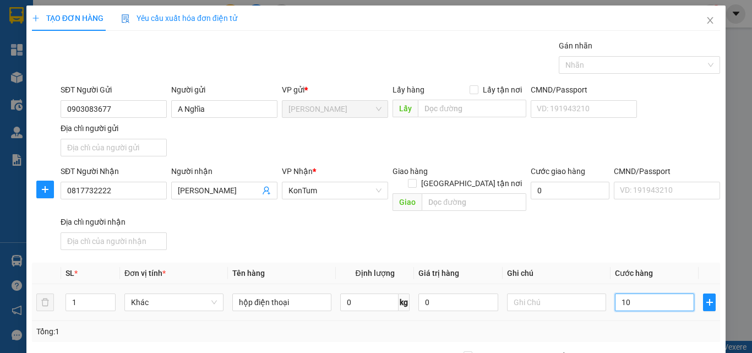
type input "100"
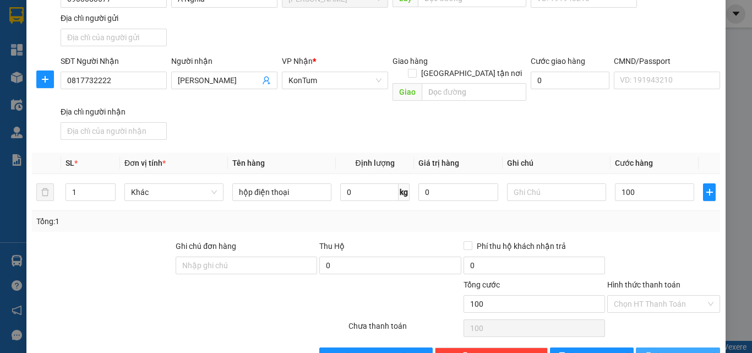
type input "100.000"
click at [664, 350] on span "Lưu và In" at bounding box center [695, 356] width 77 height 12
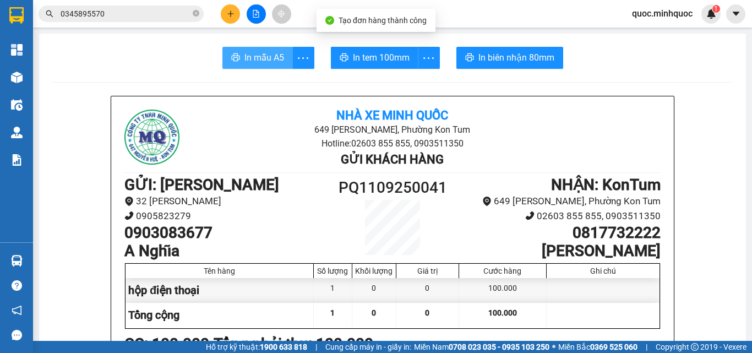
click at [264, 48] on button "In mẫu A5" at bounding box center [258, 58] width 71 height 22
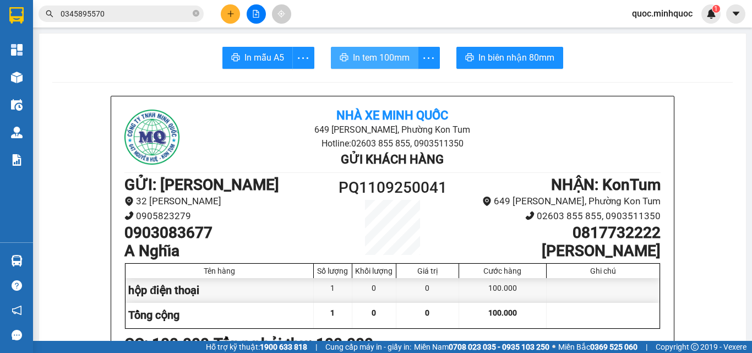
click at [391, 58] on span "In tem 100mm" at bounding box center [381, 58] width 57 height 14
click at [389, 62] on span "In tem 100mm" at bounding box center [381, 58] width 57 height 14
click at [231, 13] on icon "plus" at bounding box center [231, 14] width 8 height 8
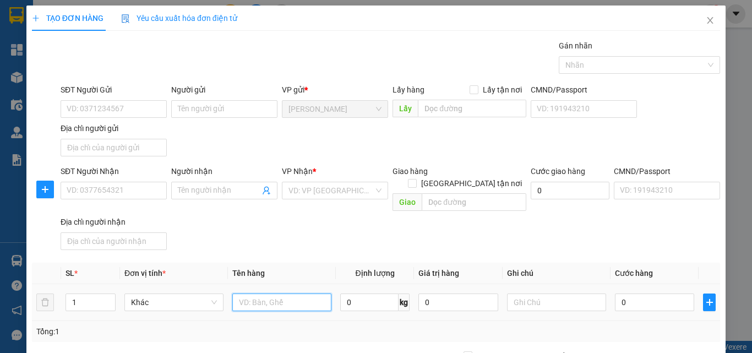
click at [253, 294] on input "text" at bounding box center [281, 303] width 99 height 18
type input "tx"
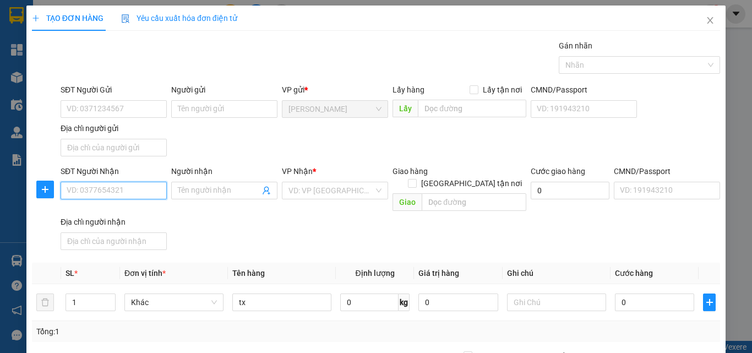
click at [136, 194] on input "SĐT Người Nhận" at bounding box center [114, 191] width 106 height 18
click at [126, 210] on div "0905494565 - nhân" at bounding box center [113, 213] width 92 height 12
type input "0905494565"
type input "nhân"
type input "0905494565"
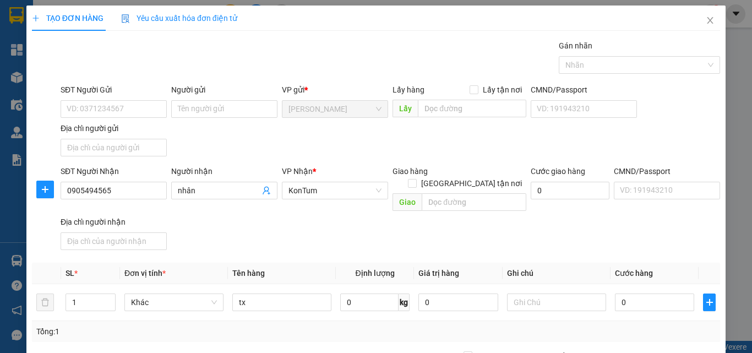
click at [149, 119] on div "SĐT Người Gửi VD: 0371234567" at bounding box center [114, 103] width 106 height 39
click at [150, 116] on input "SĐT Người Gửi" at bounding box center [114, 109] width 106 height 18
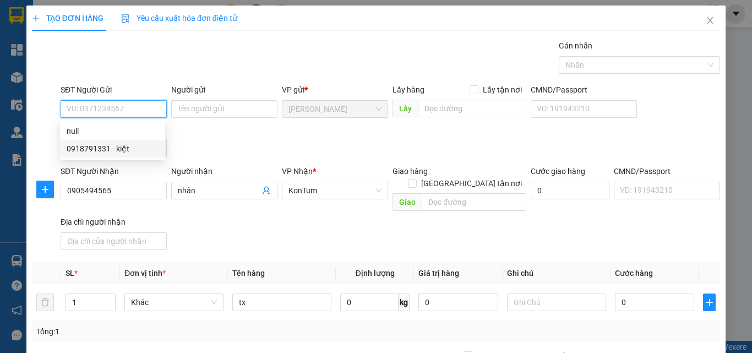
click at [136, 148] on div "0918791331 - kiệt" at bounding box center [113, 149] width 92 height 12
type input "0918791331"
type input "kiệt"
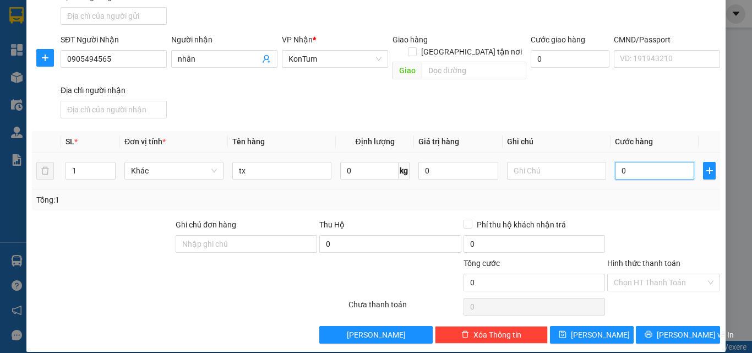
click at [654, 162] on input "0" at bounding box center [654, 171] width 79 height 18
type input "5"
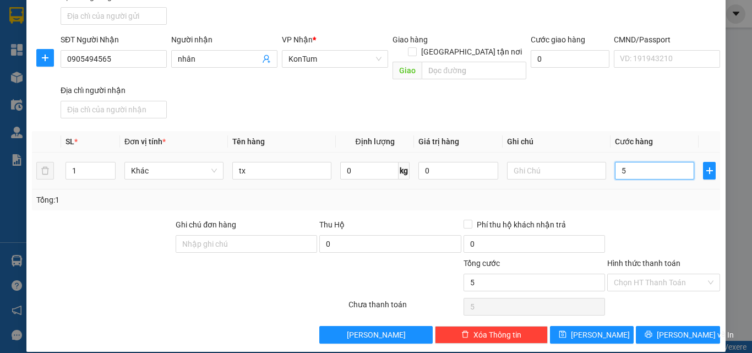
type input "50"
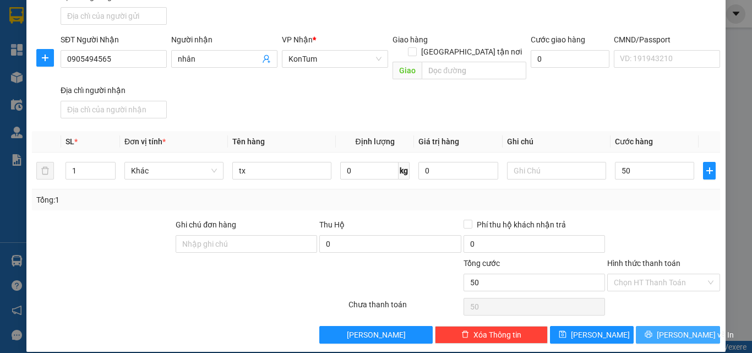
type input "50.000"
click at [664, 329] on span "Lưu và In" at bounding box center [695, 335] width 77 height 12
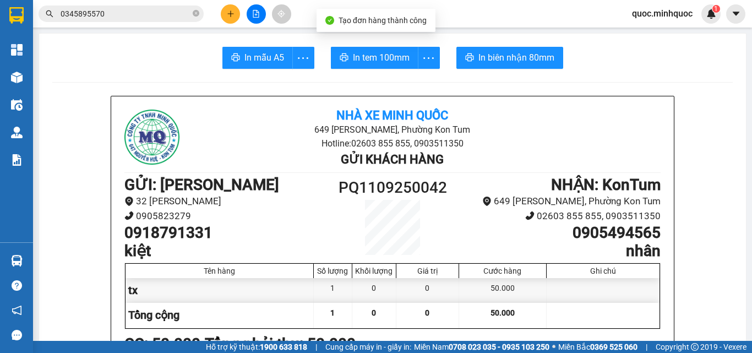
click at [374, 53] on span "In tem 100mm" at bounding box center [381, 58] width 57 height 14
click at [223, 16] on button at bounding box center [230, 13] width 19 height 19
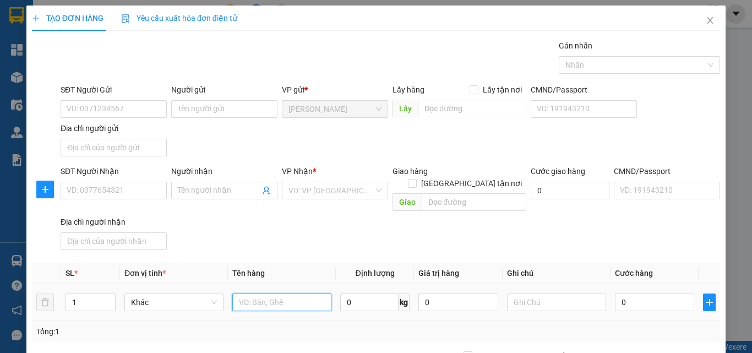
click at [288, 296] on input "text" at bounding box center [281, 303] width 99 height 18
type input "kiện trái cây"
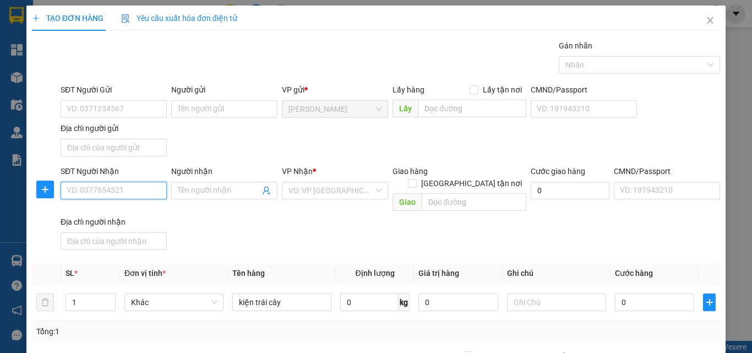
click at [139, 186] on input "SĐT Người Nhận" at bounding box center [114, 191] width 106 height 18
click at [134, 212] on div "0364638886 - na" at bounding box center [113, 213] width 92 height 12
type input "0364638886"
type input "na"
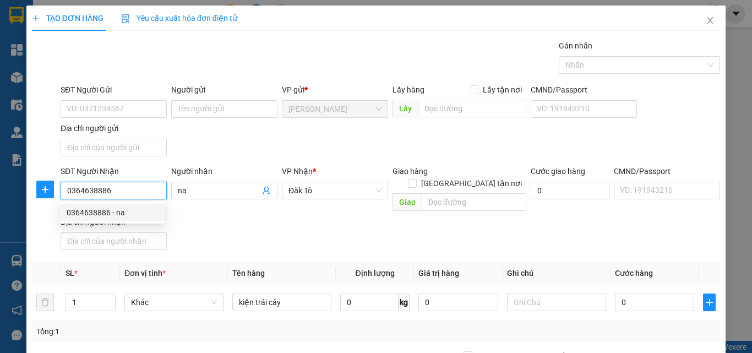
click at [134, 212] on div "0364638886 - na" at bounding box center [113, 213] width 92 height 12
type input "0364638886"
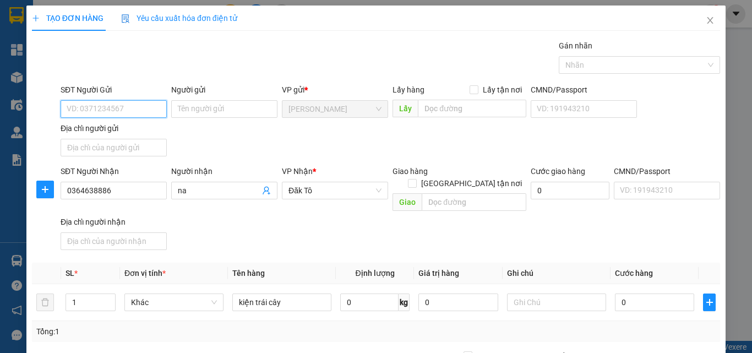
click at [116, 111] on input "SĐT Người Gửi" at bounding box center [114, 109] width 106 height 18
click at [114, 151] on div "0903939215 - thắng" at bounding box center [113, 149] width 92 height 12
type input "0903939215"
type input "thắng"
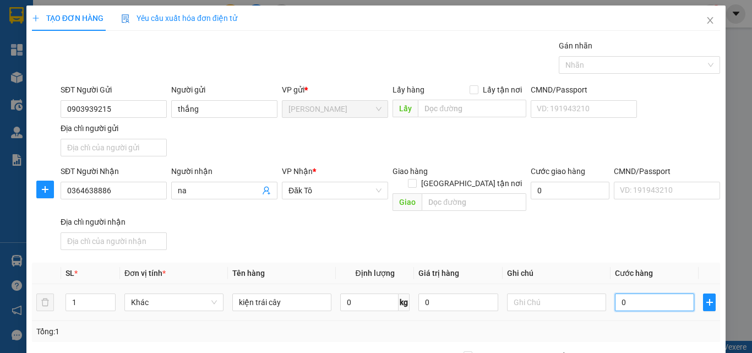
click at [659, 294] on input "0" at bounding box center [654, 303] width 79 height 18
type input "6"
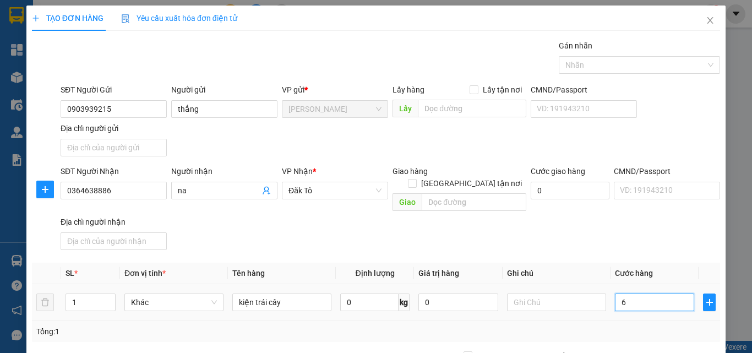
type input "60"
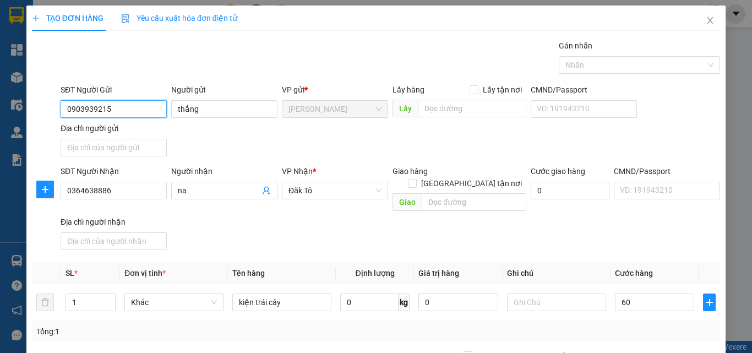
type input "60.000"
click at [137, 106] on input "0903939215" at bounding box center [114, 109] width 106 height 18
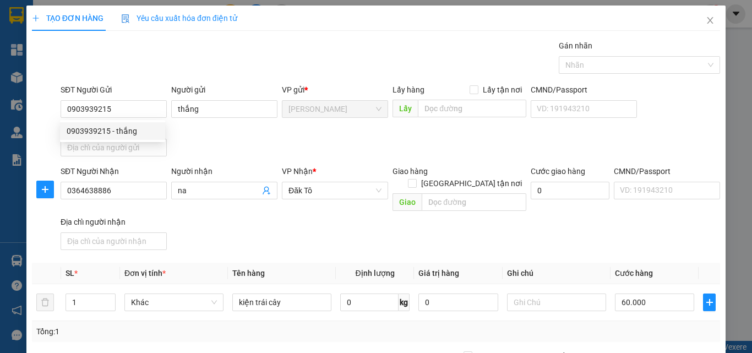
drag, startPoint x: 137, startPoint y: 105, endPoint x: 373, endPoint y: 147, distance: 239.9
click at [373, 147] on div "SĐT Người Gửi 0903939215 Người gửi thắng VP gửi * Phổ Quang Lấy hàng Lấy tận nơ…" at bounding box center [390, 122] width 664 height 77
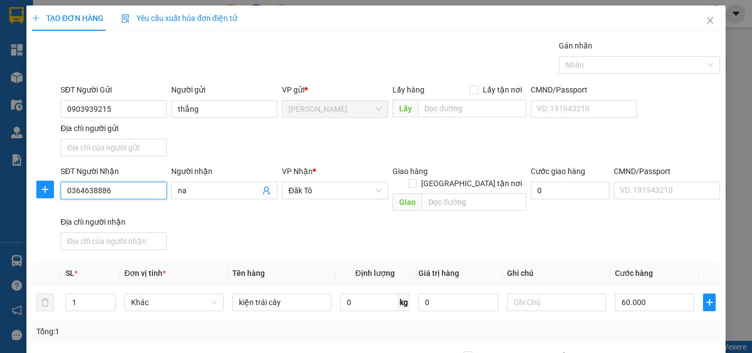
click at [152, 185] on input "0364638886" at bounding box center [114, 191] width 106 height 18
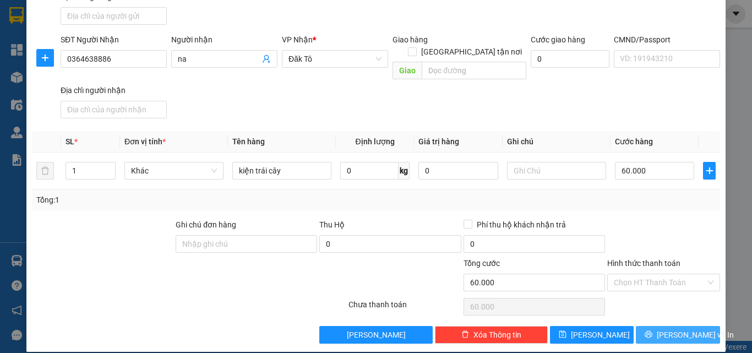
click at [676, 326] on button "Lưu và In" at bounding box center [678, 335] width 84 height 18
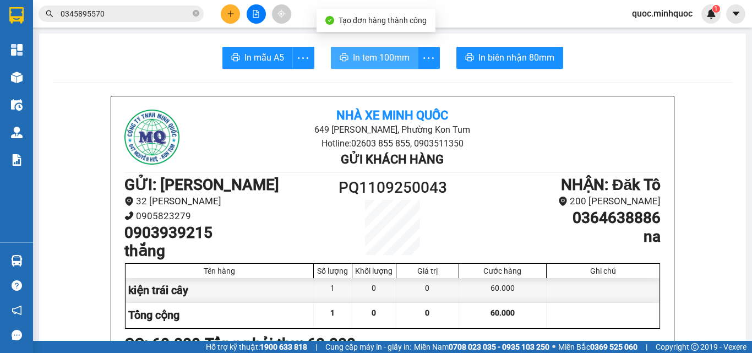
click at [376, 60] on span "In tem 100mm" at bounding box center [381, 58] width 57 height 14
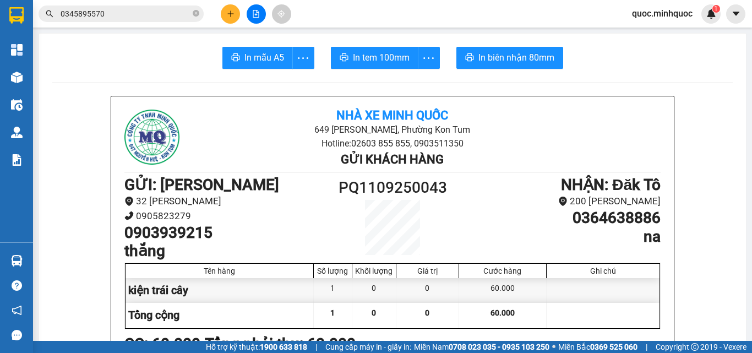
click at [238, 12] on button at bounding box center [230, 13] width 19 height 19
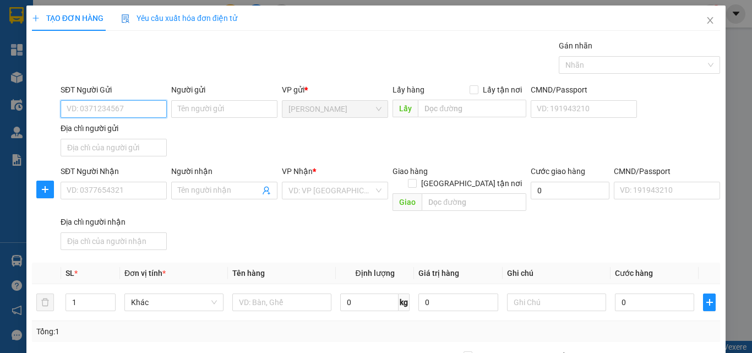
click at [138, 106] on input "SĐT Người Gửi" at bounding box center [114, 109] width 106 height 18
click at [140, 124] on div "0934007432 - Labo hà phan" at bounding box center [115, 131] width 110 height 18
type input "0934007432"
type input "Labo hà phan"
type input "0935798333"
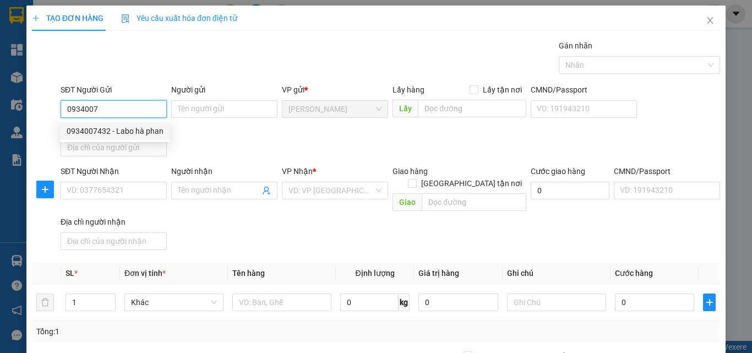
type input "nk đức vinh"
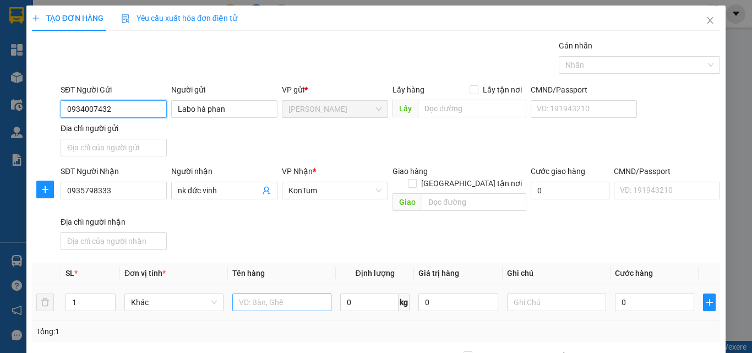
type input "0934007432"
click at [268, 294] on input "text" at bounding box center [281, 303] width 99 height 18
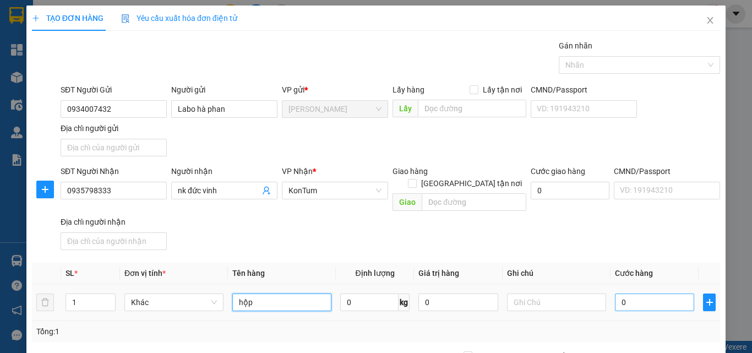
type input "hộp"
click at [642, 295] on input "0" at bounding box center [654, 303] width 79 height 18
type input "4"
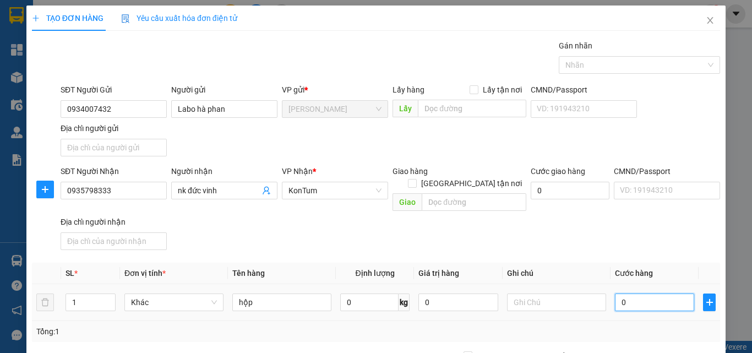
type input "4"
type input "40"
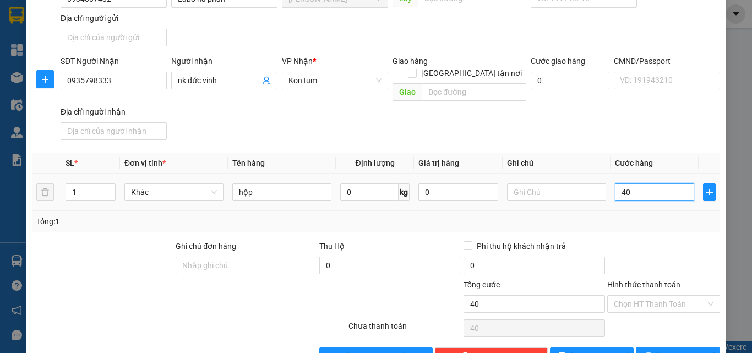
scroll to position [132, 0]
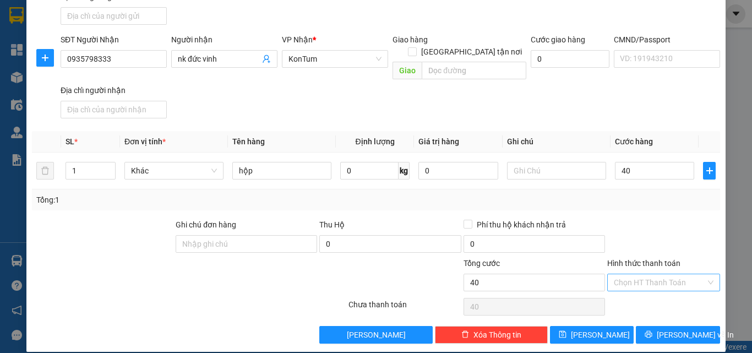
type input "40.000"
click at [668, 274] on input "Hình thức thanh toán" at bounding box center [660, 282] width 92 height 17
click at [656, 291] on div "Tại văn phòng" at bounding box center [657, 292] width 99 height 12
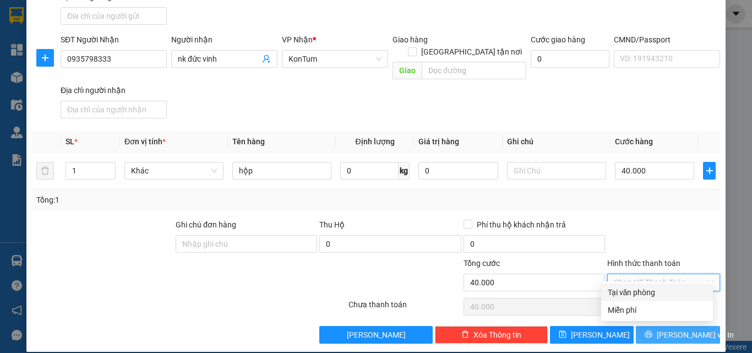
type input "0"
click at [659, 328] on button "Lưu và In" at bounding box center [678, 335] width 84 height 18
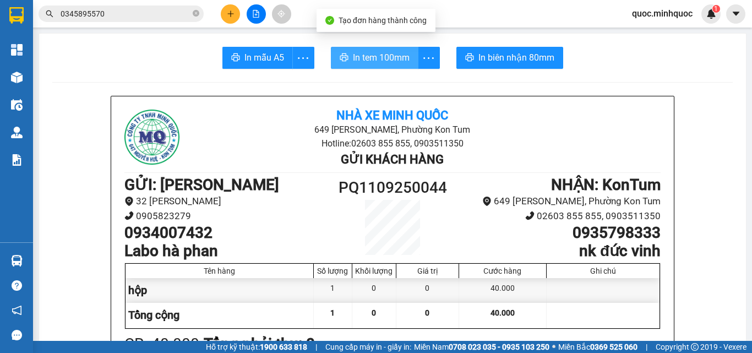
click at [357, 57] on span "In tem 100mm" at bounding box center [381, 58] width 57 height 14
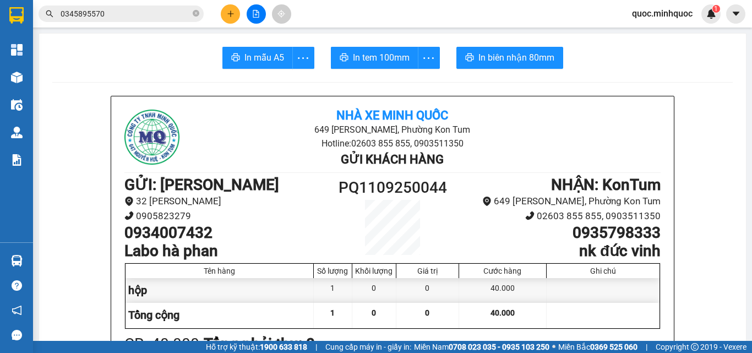
click at [224, 16] on button at bounding box center [230, 13] width 19 height 19
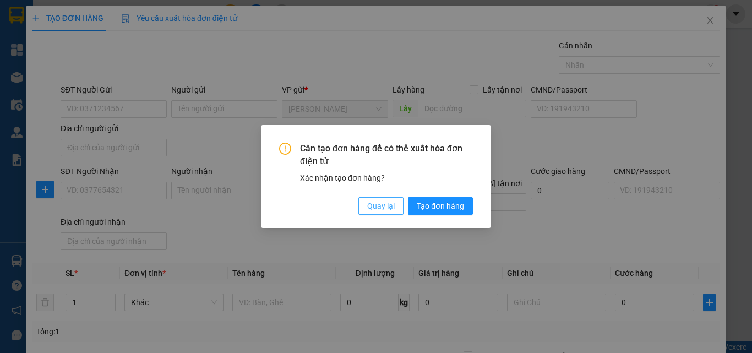
click at [389, 209] on span "Quay lại" at bounding box center [381, 206] width 28 height 12
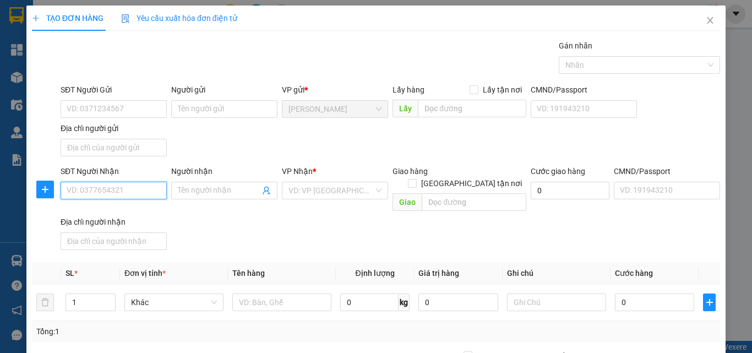
click at [150, 193] on input "SĐT Người Nhận" at bounding box center [114, 191] width 106 height 18
type input "03655"
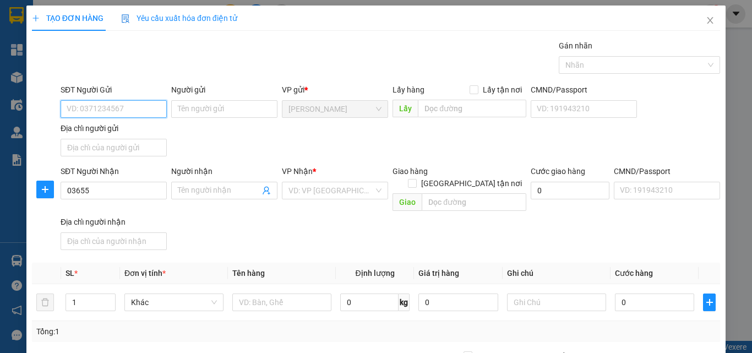
click at [157, 111] on input "SĐT Người Gửi" at bounding box center [114, 109] width 106 height 18
click at [142, 124] on div "0898933335 - hiếu" at bounding box center [112, 131] width 105 height 18
type input "0898933335"
type input "hiếu"
type input "0898933335"
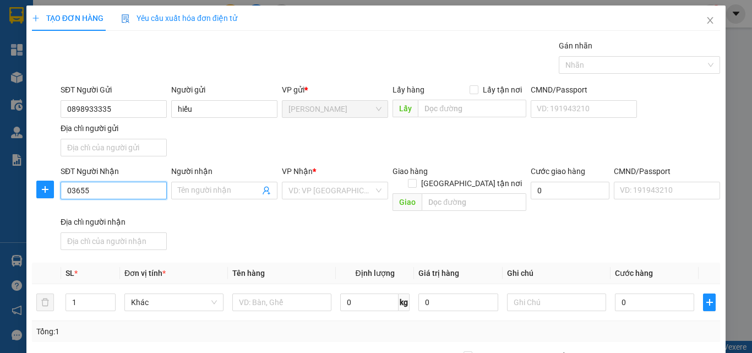
click at [124, 186] on input "03655" at bounding box center [114, 191] width 106 height 18
click at [111, 214] on div "0365512324 - phúc" at bounding box center [113, 213] width 92 height 12
type input "0365512324"
type input "phúc"
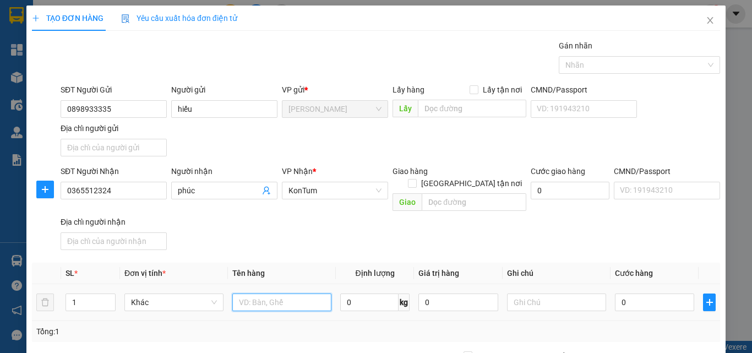
click at [281, 294] on input "text" at bounding box center [281, 303] width 99 height 18
type input "tg"
click at [630, 294] on input "0" at bounding box center [654, 303] width 79 height 18
type input "5"
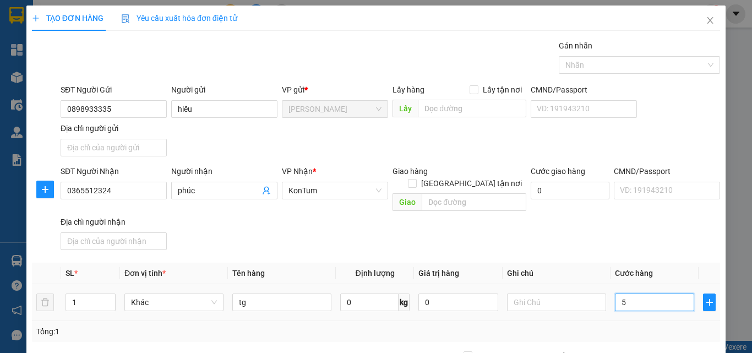
type input "5"
type input "50"
type input "50.000"
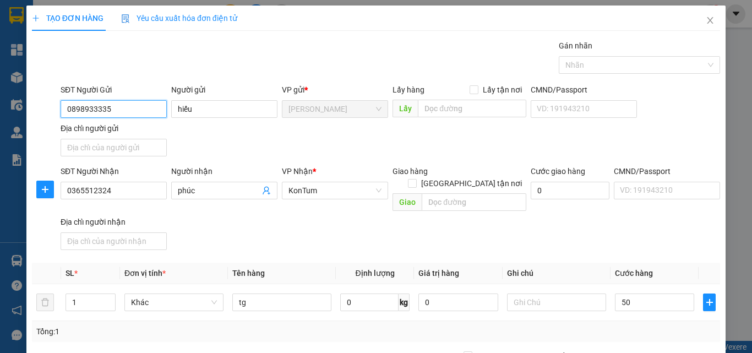
type input "50.000"
click at [139, 112] on input "0898933335" at bounding box center [114, 109] width 106 height 18
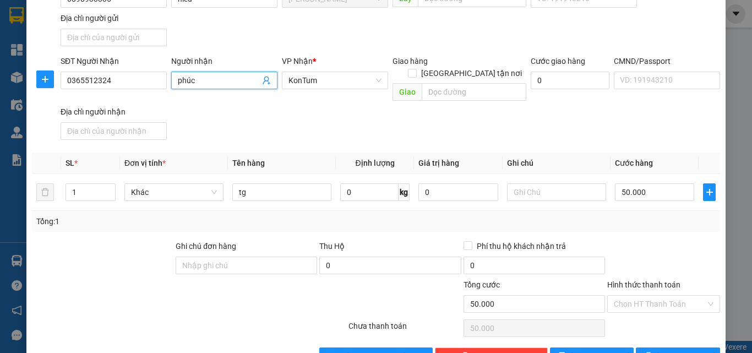
click at [178, 78] on input "phúc" at bounding box center [219, 80] width 82 height 12
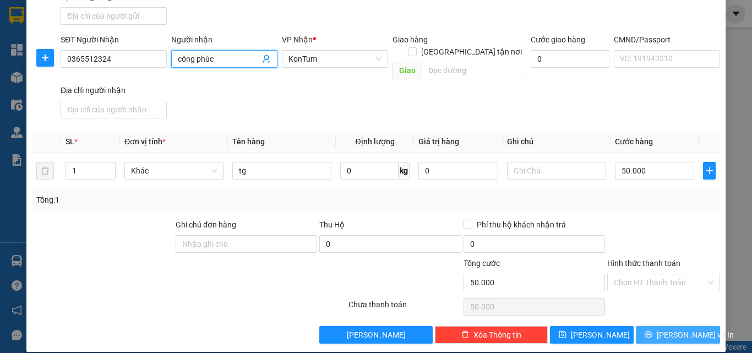
type input "công phúc"
click at [694, 328] on button "Lưu và In" at bounding box center [678, 335] width 84 height 18
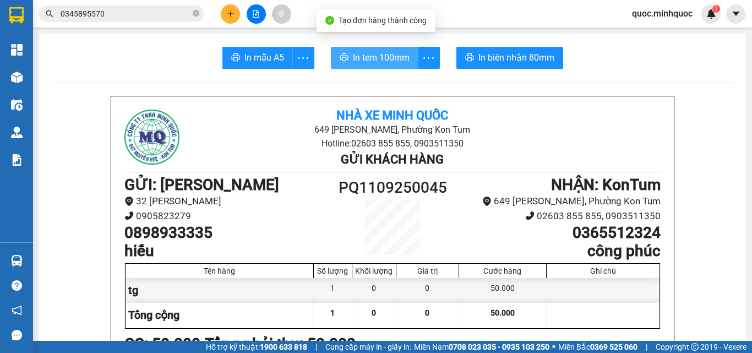
click at [392, 61] on span "In tem 100mm" at bounding box center [381, 58] width 57 height 14
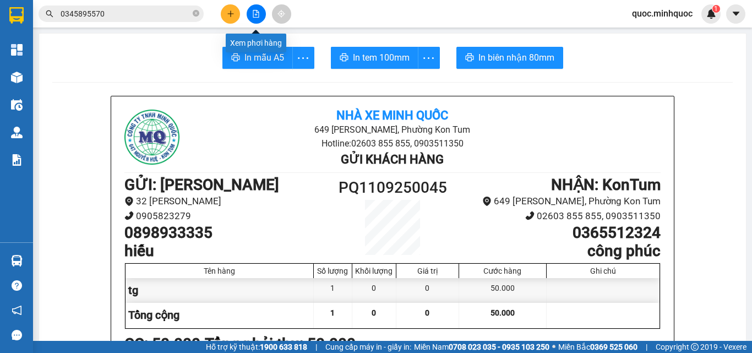
click at [240, 8] on div at bounding box center [256, 13] width 83 height 19
click at [234, 7] on button at bounding box center [230, 13] width 19 height 19
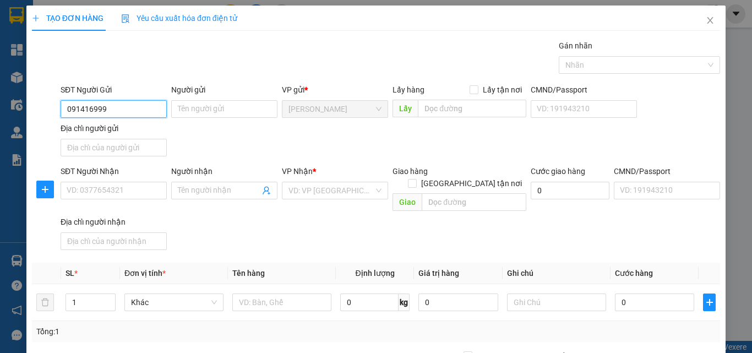
type input "0914169998"
click at [136, 131] on div "0914169998 - hải" at bounding box center [113, 131] width 92 height 12
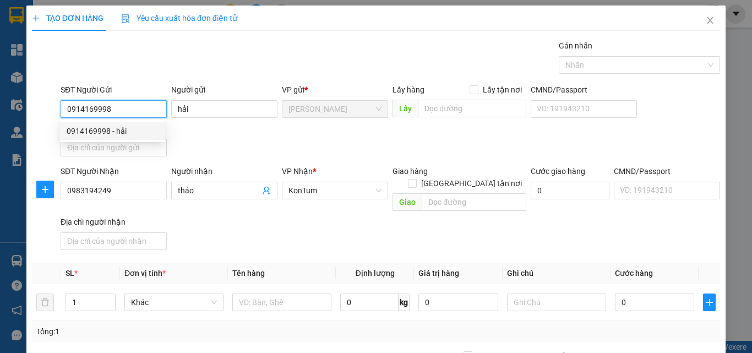
type input "hải"
type input "0983194249"
type input "thảo"
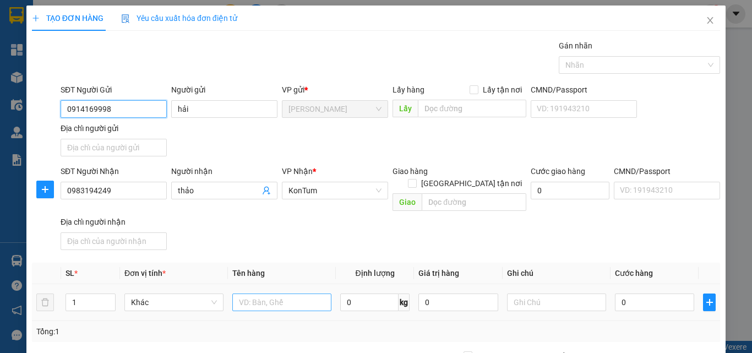
type input "0914169998"
click at [278, 294] on input "text" at bounding box center [281, 303] width 99 height 18
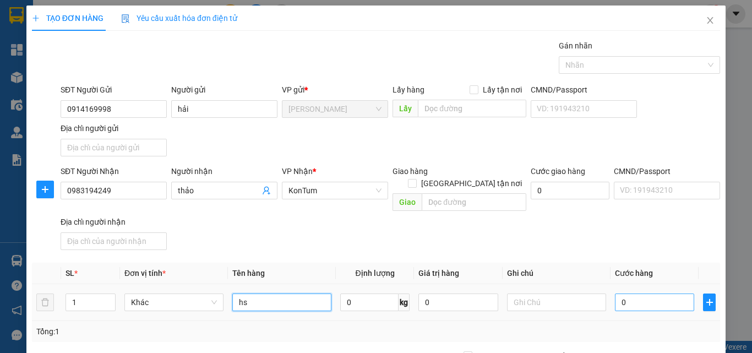
type input "hs"
click at [616, 294] on input "0" at bounding box center [654, 303] width 79 height 18
click at [619, 294] on input "0" at bounding box center [654, 303] width 79 height 18
type input "04"
type input "4"
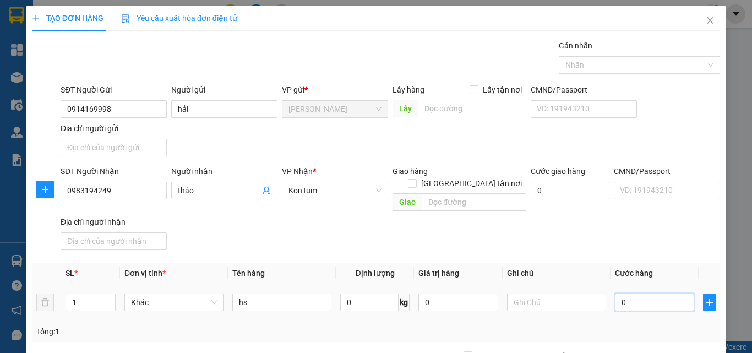
type input "4"
type input "040"
type input "40"
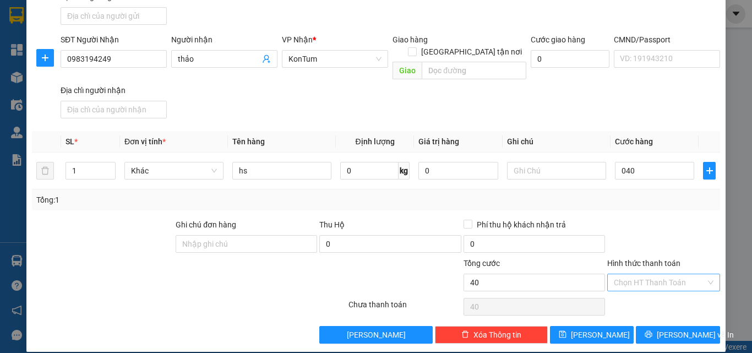
type input "40.000"
click at [666, 274] on input "Hình thức thanh toán" at bounding box center [660, 282] width 92 height 17
click at [663, 289] on div "Tại văn phòng" at bounding box center [657, 292] width 99 height 12
type input "0"
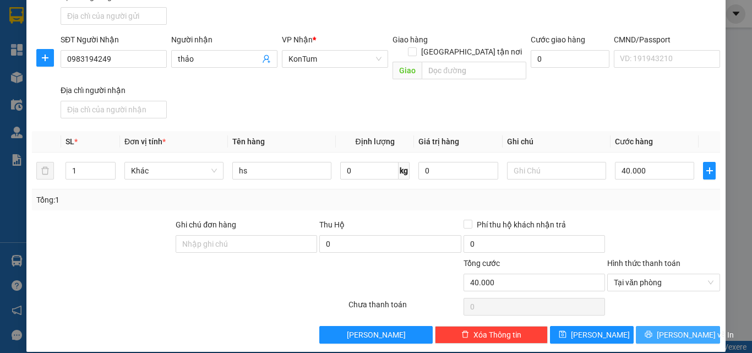
click at [663, 326] on button "Lưu và In" at bounding box center [678, 335] width 84 height 18
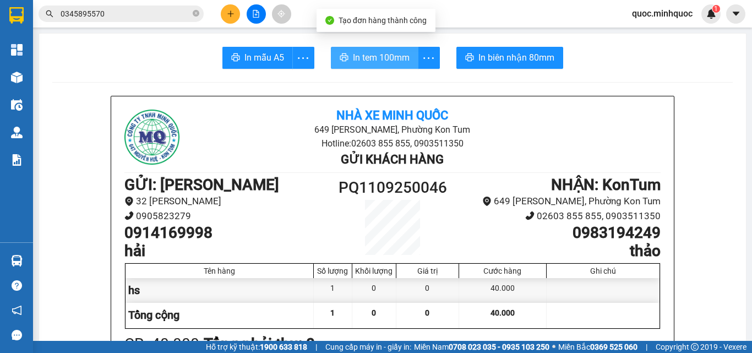
click at [335, 56] on button "In tem 100mm" at bounding box center [375, 58] width 88 height 22
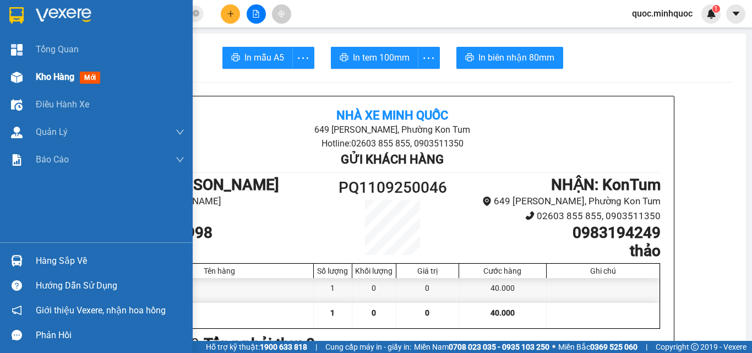
click at [47, 79] on span "Kho hàng" at bounding box center [55, 77] width 39 height 10
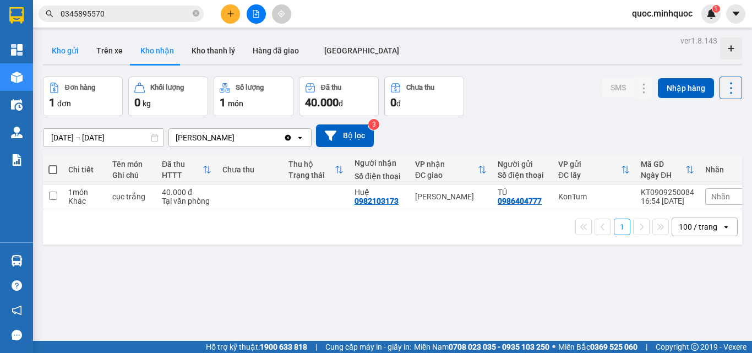
click at [75, 56] on button "Kho gửi" at bounding box center [65, 50] width 45 height 26
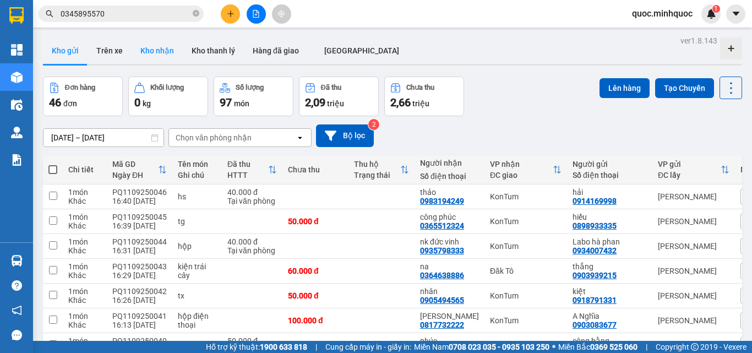
click at [167, 61] on button "Kho nhận" at bounding box center [157, 50] width 51 height 26
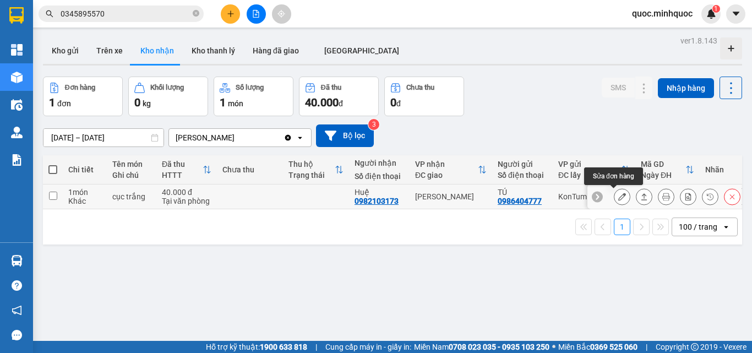
click at [619, 199] on icon at bounding box center [623, 197] width 8 height 8
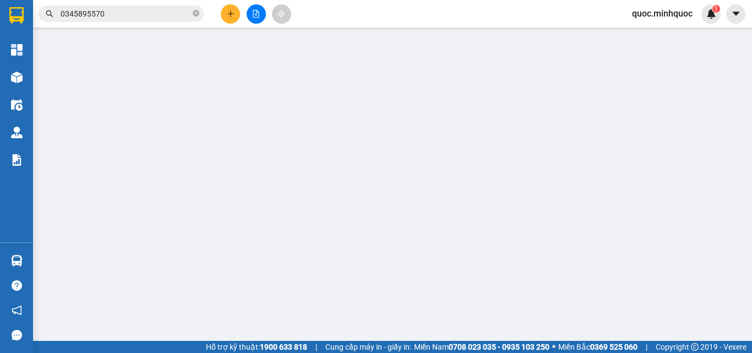
type input "0986404777"
type input "TÚ"
type input "0982103173"
type input "Huệ"
type input "40.000"
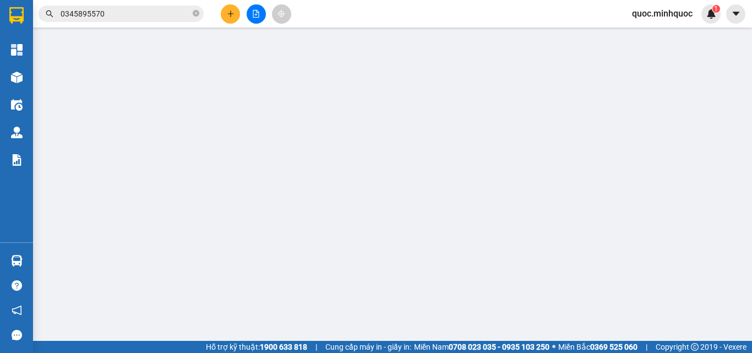
type input "0"
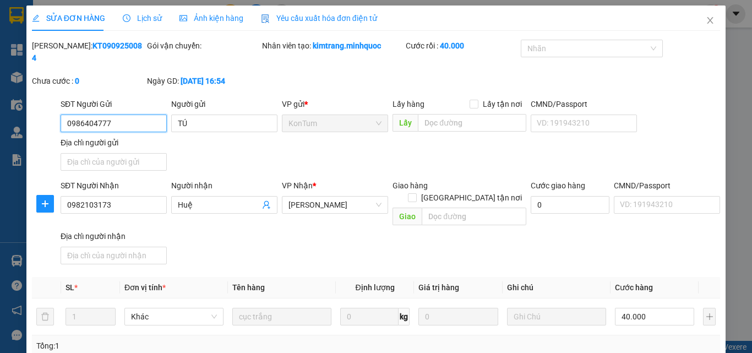
scroll to position [134, 0]
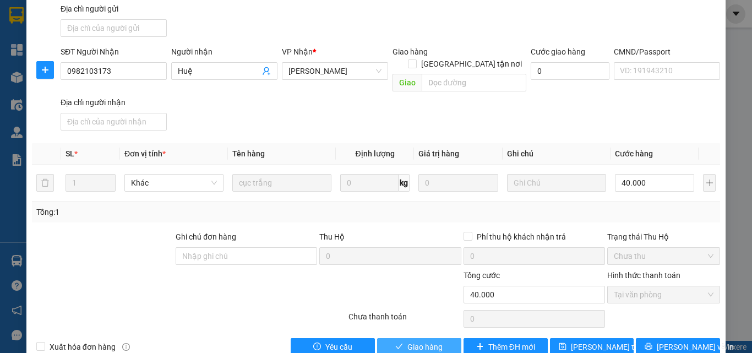
click at [415, 341] on span "Giao hàng" at bounding box center [425, 347] width 35 height 12
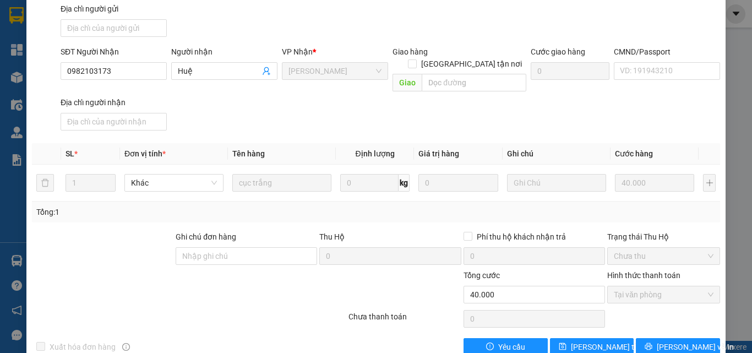
scroll to position [0, 0]
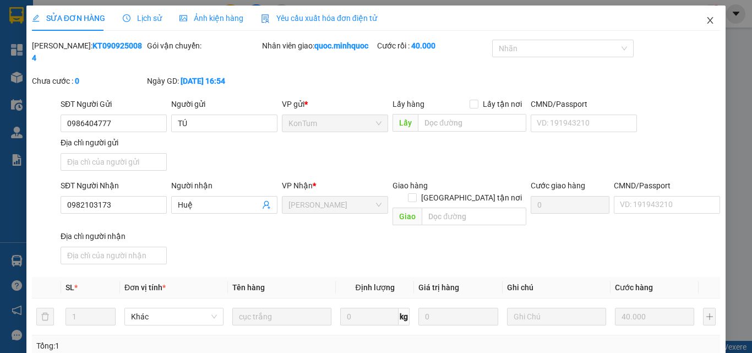
click at [707, 19] on icon "close" at bounding box center [710, 20] width 9 height 9
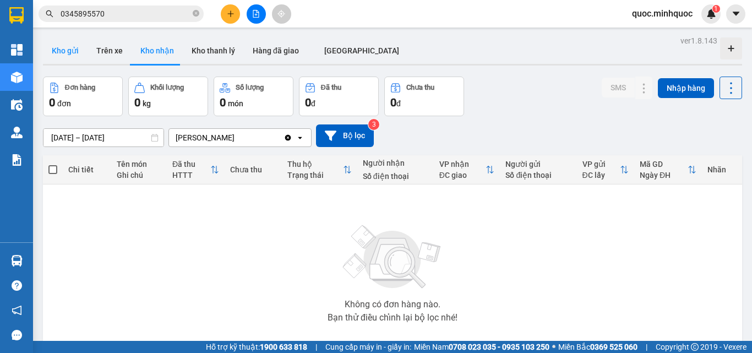
click at [43, 46] on button "Kho gửi" at bounding box center [65, 50] width 45 height 26
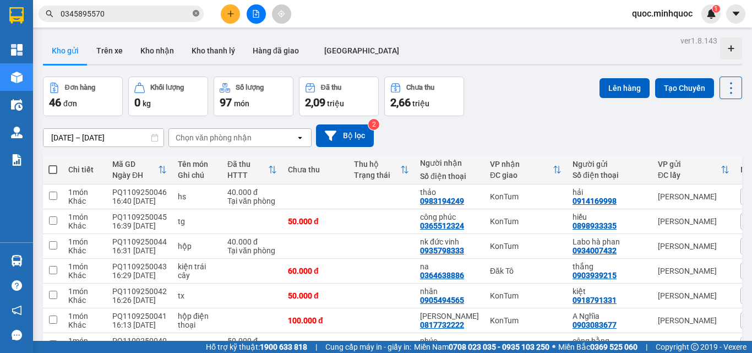
click at [199, 15] on icon "close-circle" at bounding box center [196, 13] width 7 height 7
click at [154, 17] on input "text" at bounding box center [126, 14] width 130 height 12
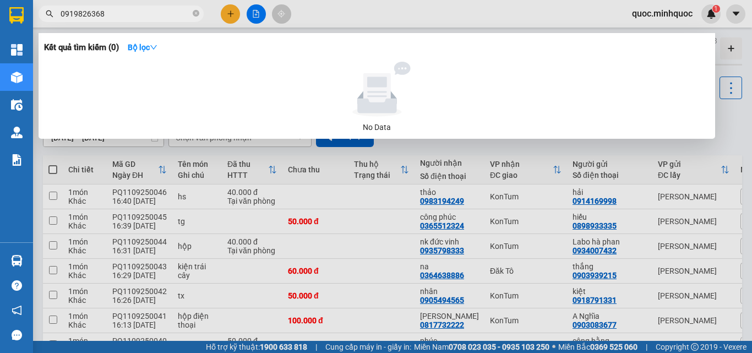
click at [148, 13] on input "0919826368" at bounding box center [126, 14] width 130 height 12
type input "0919826368"
click at [259, 18] on div at bounding box center [376, 176] width 752 height 353
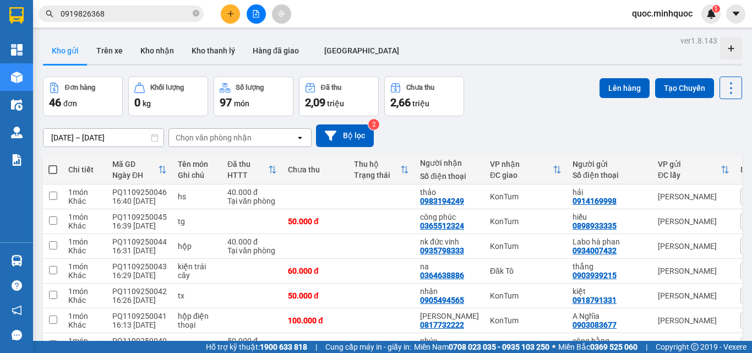
click at [257, 17] on icon "file-add" at bounding box center [256, 14] width 8 height 8
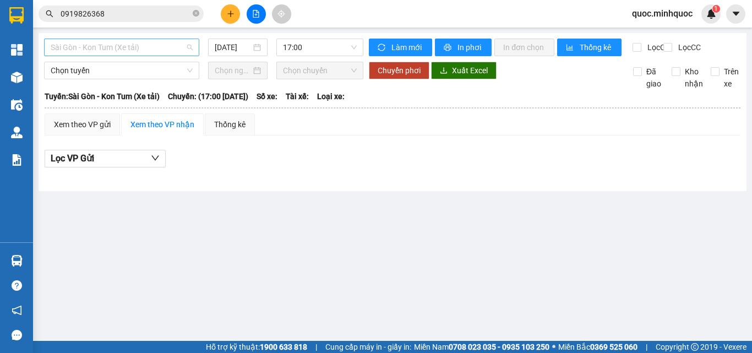
drag, startPoint x: 160, startPoint y: 50, endPoint x: 150, endPoint y: 60, distance: 14.8
click at [160, 50] on span "Sài Gòn - Kon Tum (Xe tải)" at bounding box center [122, 47] width 142 height 17
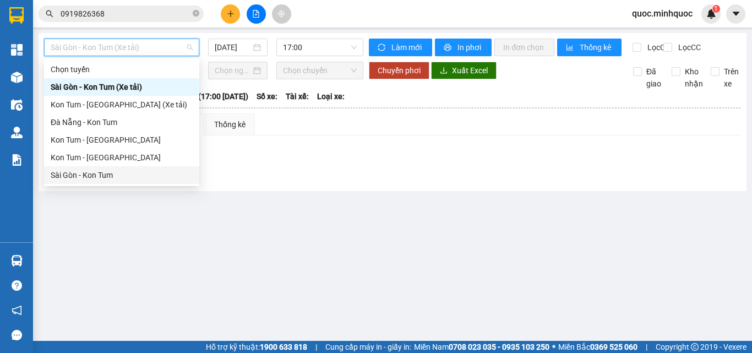
click at [95, 172] on div "Sài Gòn - Kon Tum" at bounding box center [122, 175] width 142 height 12
type input "[DATE]"
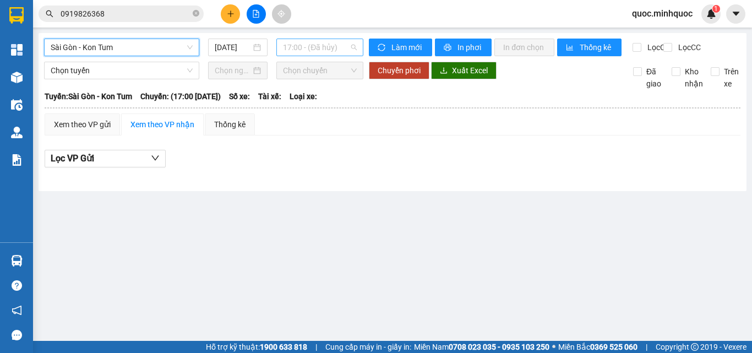
click at [340, 48] on span "17:00 - (Đã hủy)" at bounding box center [320, 47] width 74 height 17
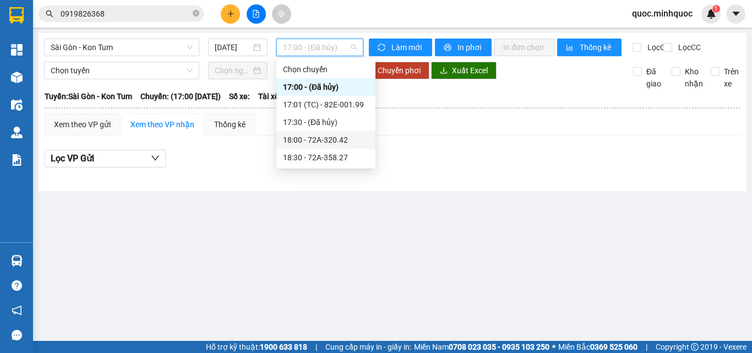
click at [340, 144] on div "18:00 - 72A-320.42" at bounding box center [326, 140] width 86 height 12
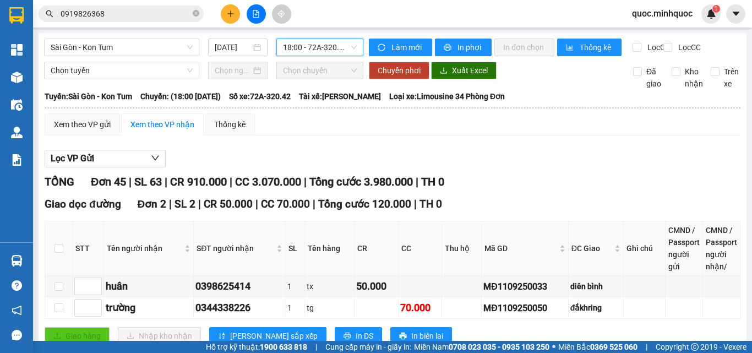
click at [335, 46] on span "18:00 - 72A-320.42" at bounding box center [320, 47] width 74 height 17
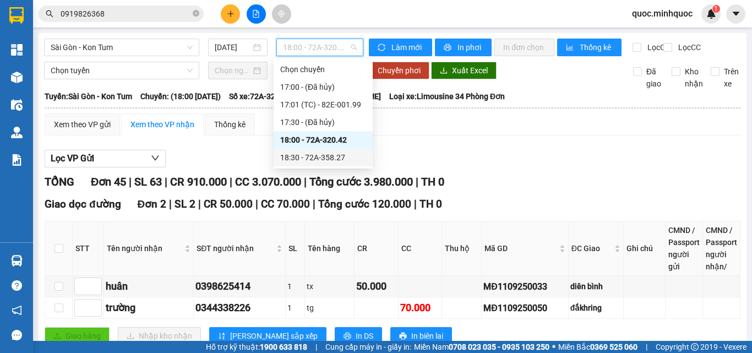
click at [333, 161] on div "18:30 - 72A-358.27" at bounding box center [323, 157] width 86 height 12
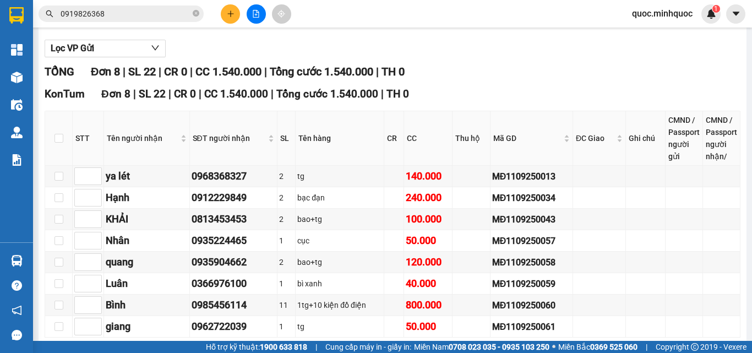
scroll to position [173, 0]
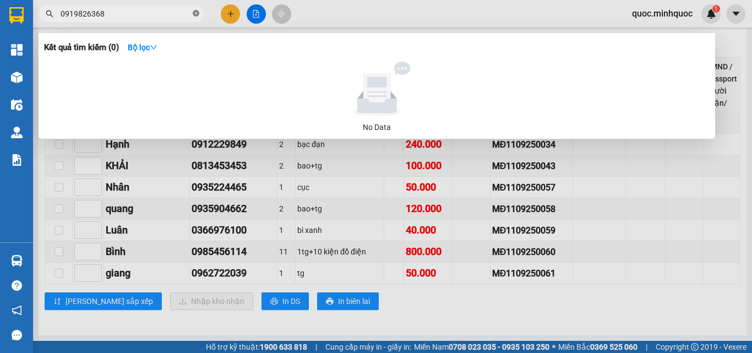
click at [193, 11] on icon "close-circle" at bounding box center [196, 13] width 7 height 7
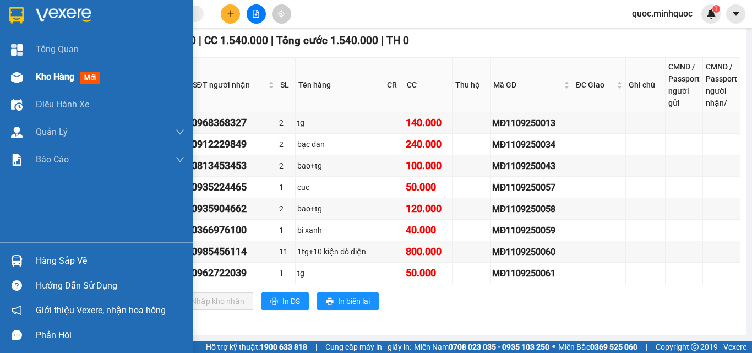
click at [33, 75] on div "Kho hàng mới" at bounding box center [96, 77] width 193 height 28
click at [44, 78] on span "Kho hàng" at bounding box center [55, 77] width 39 height 10
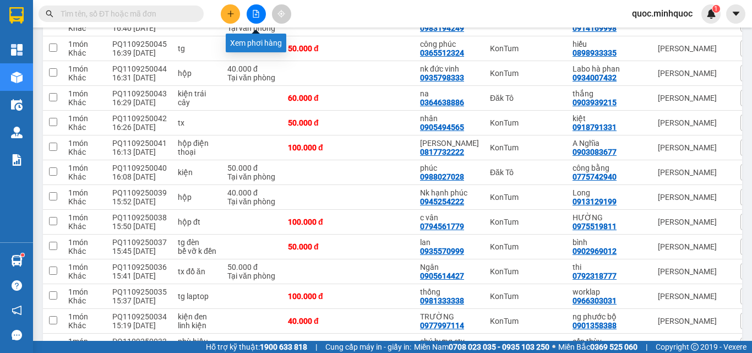
click at [235, 19] on button at bounding box center [230, 13] width 19 height 19
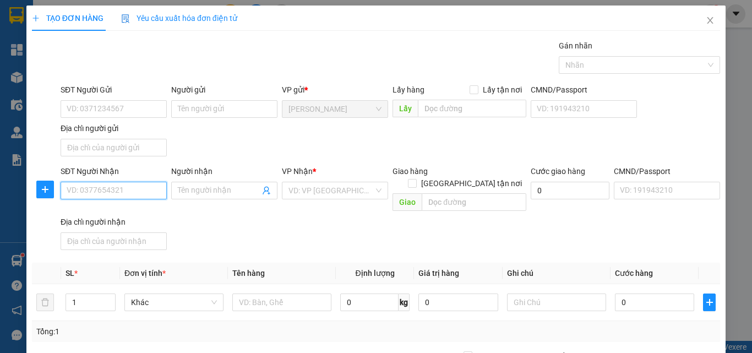
click at [121, 189] on input "SĐT Người Nhận" at bounding box center [114, 191] width 106 height 18
type input "0989211777"
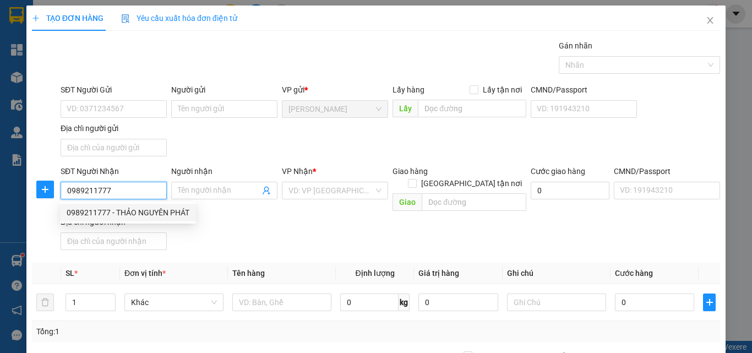
click at [181, 206] on div "0989211777 - THẢO NGUYÊN PHÁT" at bounding box center [128, 213] width 136 height 18
type input "THẢO NGUYÊN PHÁT"
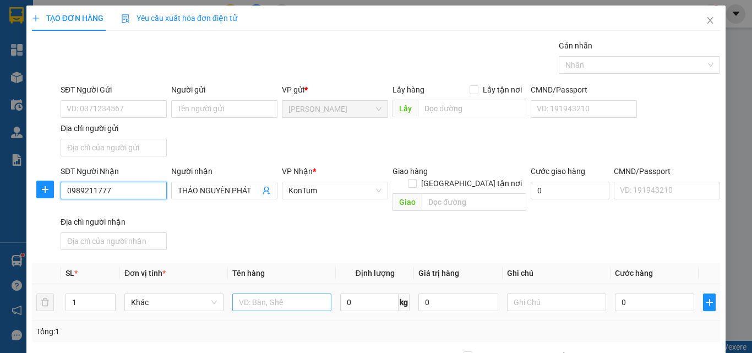
type input "0989211777"
click at [256, 294] on input "text" at bounding box center [281, 303] width 99 height 18
type input "tgb lk"
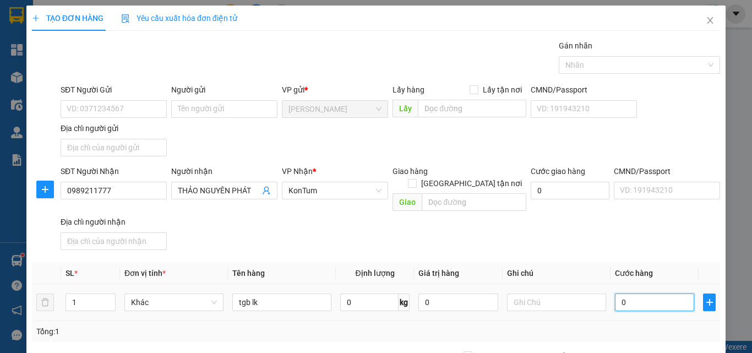
click at [656, 294] on input "0" at bounding box center [654, 303] width 79 height 18
type input "7"
type input "70"
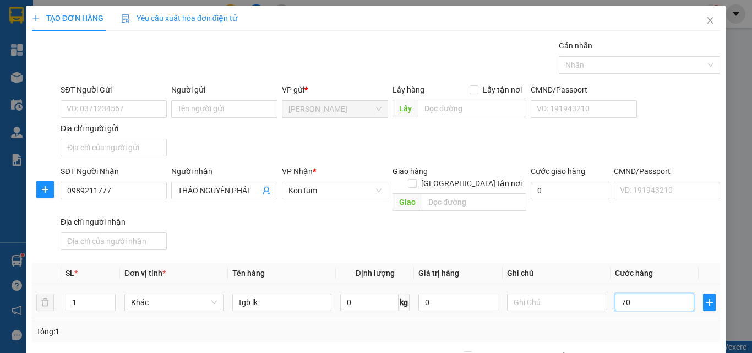
type input "70"
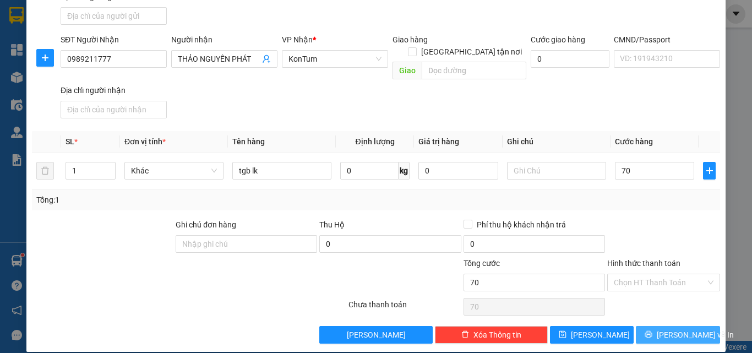
type input "70.000"
click at [659, 326] on button "Lưu và In" at bounding box center [678, 335] width 84 height 18
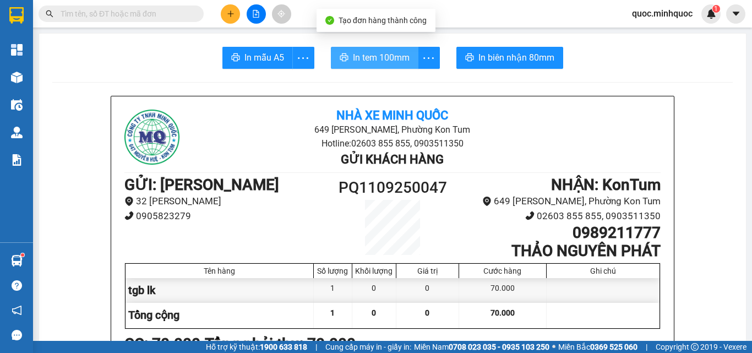
click at [381, 58] on span "In tem 100mm" at bounding box center [381, 58] width 57 height 14
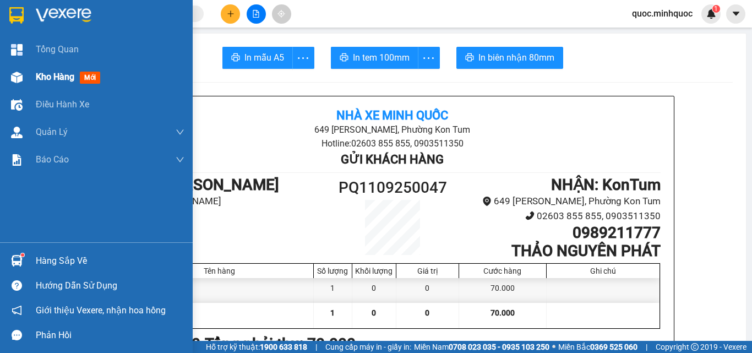
click at [54, 82] on span "Kho hàng" at bounding box center [55, 77] width 39 height 10
click at [56, 80] on span "Kho hàng" at bounding box center [55, 77] width 39 height 10
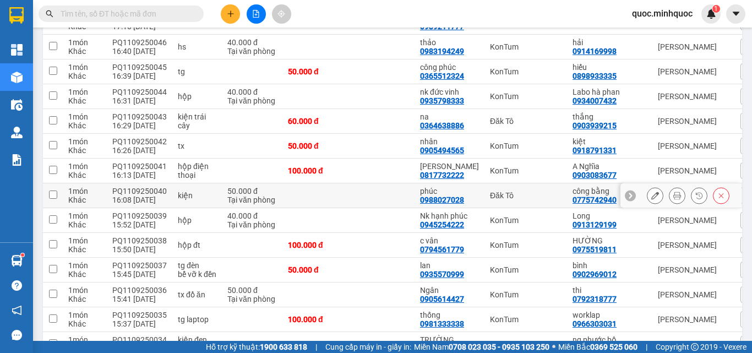
scroll to position [9, 0]
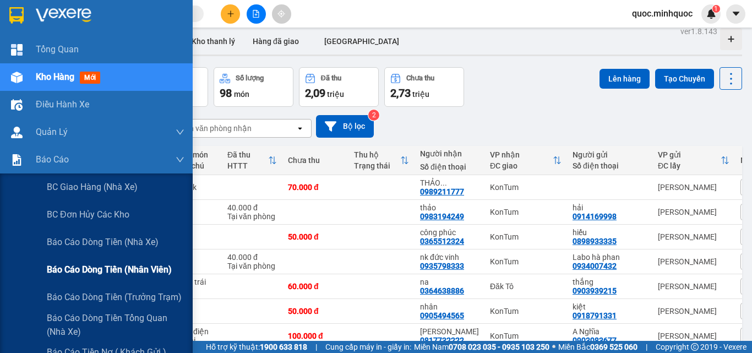
click at [97, 267] on span "Báo cáo dòng tiền (nhân viên)" at bounding box center [109, 270] width 125 height 14
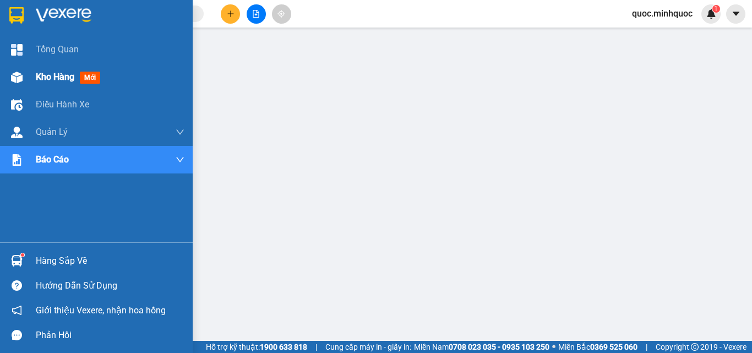
click at [47, 85] on div "Kho hàng mới" at bounding box center [110, 77] width 149 height 28
click at [48, 82] on span "Kho hàng" at bounding box center [55, 77] width 39 height 10
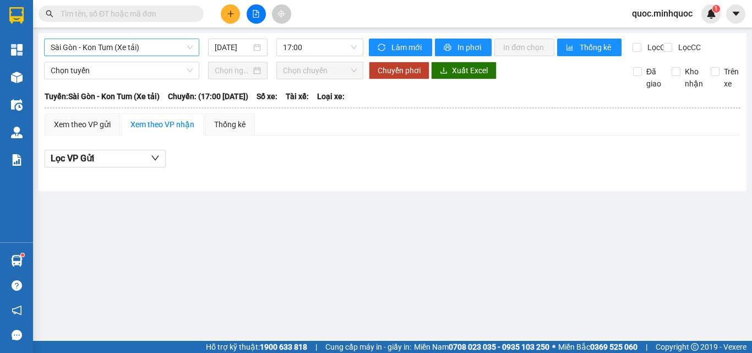
click at [147, 46] on span "Sài Gòn - Kon Tum (Xe tải)" at bounding box center [122, 47] width 142 height 17
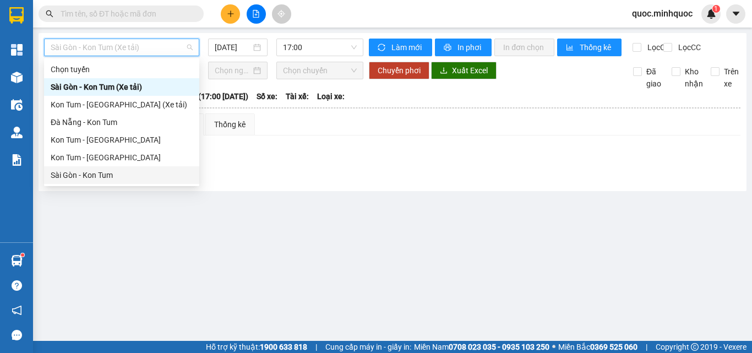
click at [110, 176] on div "Sài Gòn - Kon Tum" at bounding box center [122, 175] width 142 height 12
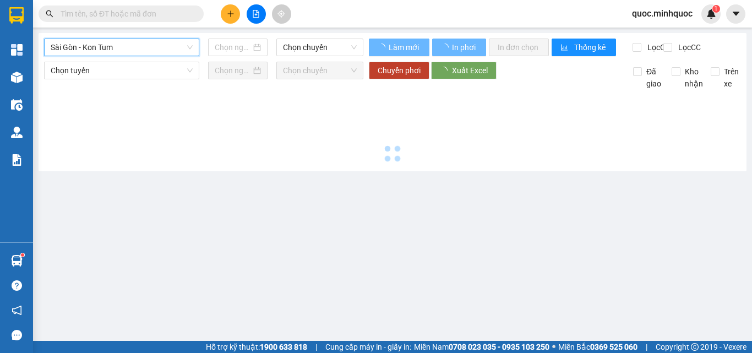
type input "[DATE]"
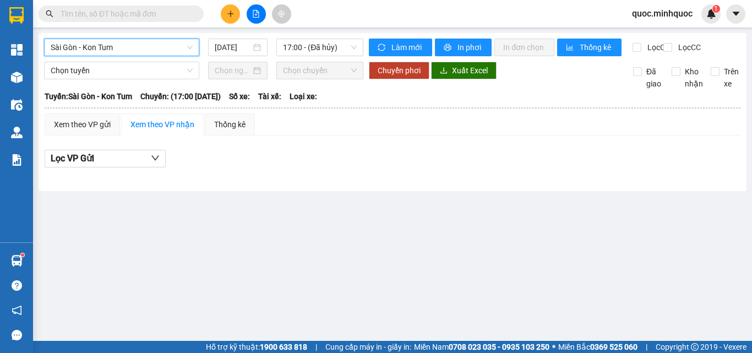
click at [156, 47] on span "Sài Gòn - Kon Tum" at bounding box center [122, 47] width 142 height 17
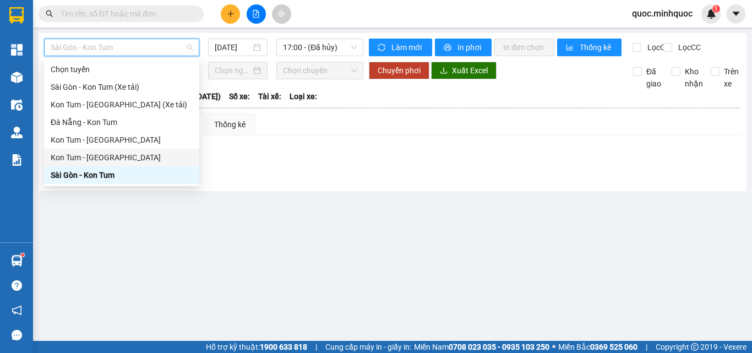
click at [126, 160] on div "Kon Tum - Sài Gòn" at bounding box center [122, 157] width 142 height 12
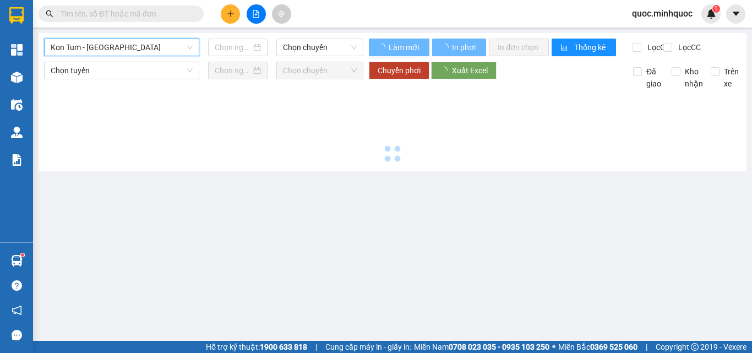
type input "[DATE]"
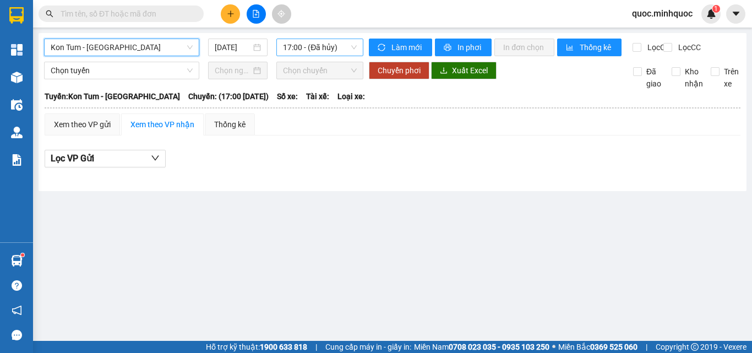
click at [342, 47] on span "17:00 - (Đã hủy)" at bounding box center [320, 47] width 74 height 17
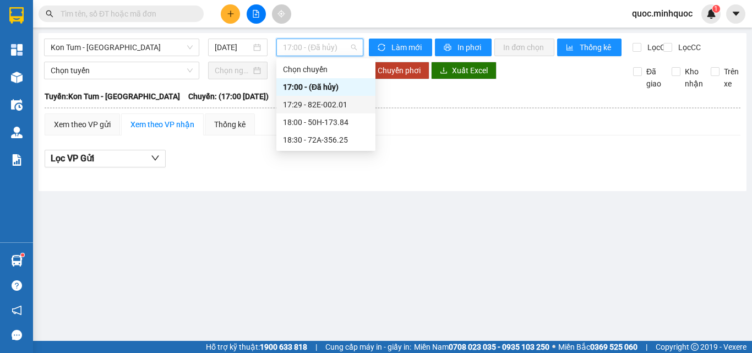
click at [344, 105] on div "17:29 - 82E-002.01" at bounding box center [326, 105] width 86 height 12
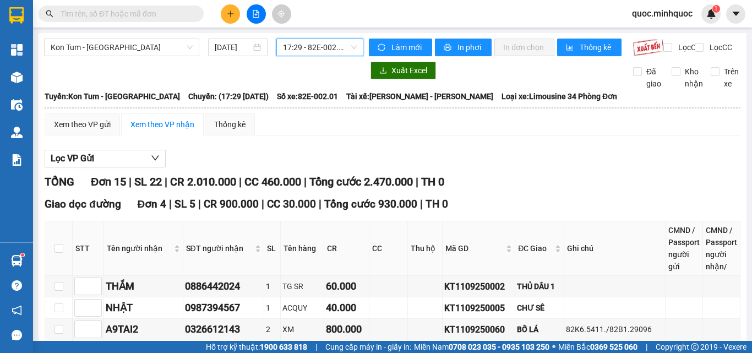
click at [345, 50] on span "17:29 - 82E-002.01" at bounding box center [320, 47] width 74 height 17
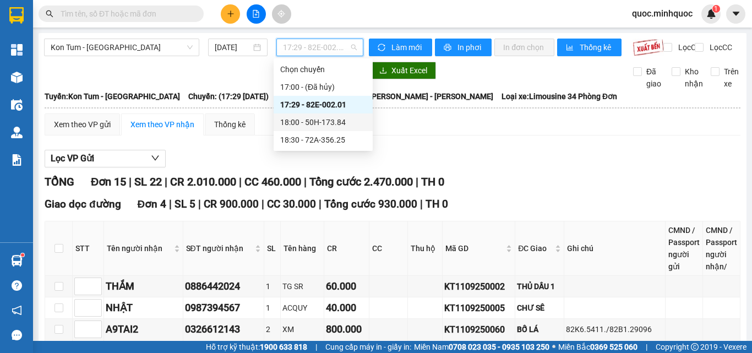
click at [349, 128] on div "18:00 - 50H-173.84" at bounding box center [323, 122] width 86 height 12
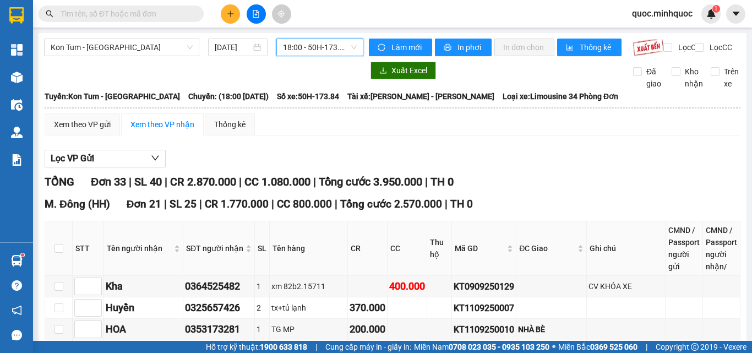
click at [340, 52] on span "18:00 - 50H-173.84" at bounding box center [320, 47] width 74 height 17
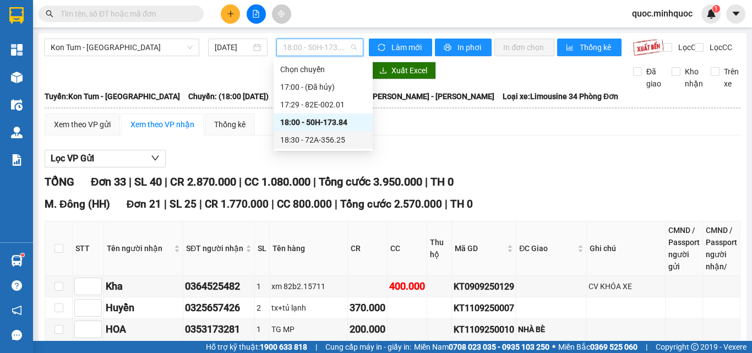
click at [349, 142] on div "18:30 - 72A-356.25" at bounding box center [323, 140] width 86 height 12
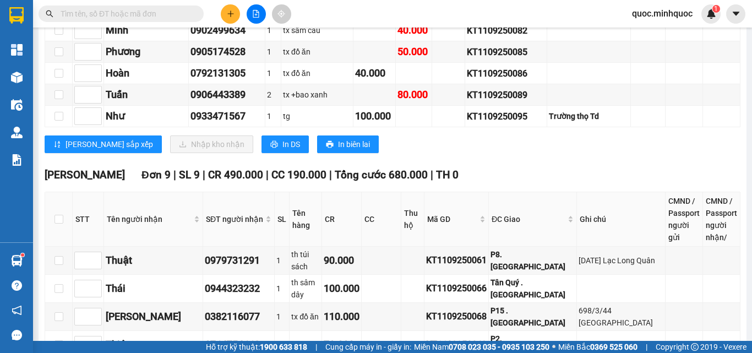
scroll to position [404, 0]
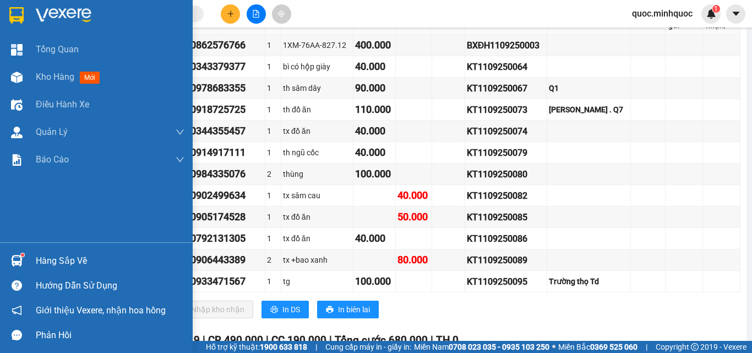
click at [45, 75] on span "Kho hàng" at bounding box center [55, 77] width 39 height 10
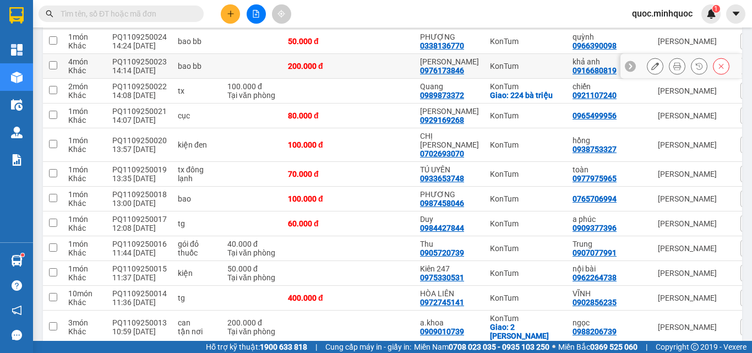
scroll to position [670, 0]
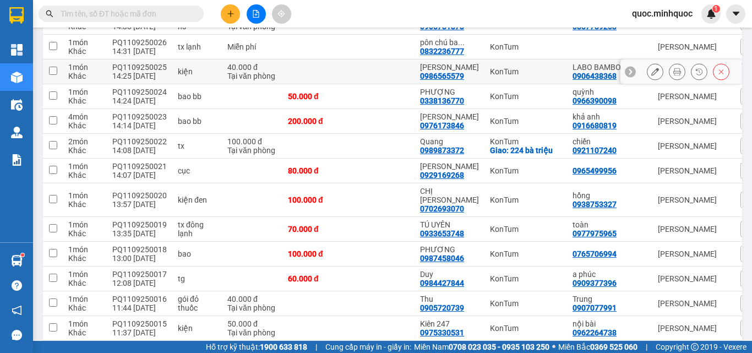
click at [207, 76] on div "kiện" at bounding box center [197, 71] width 39 height 9
checkbox input "true"
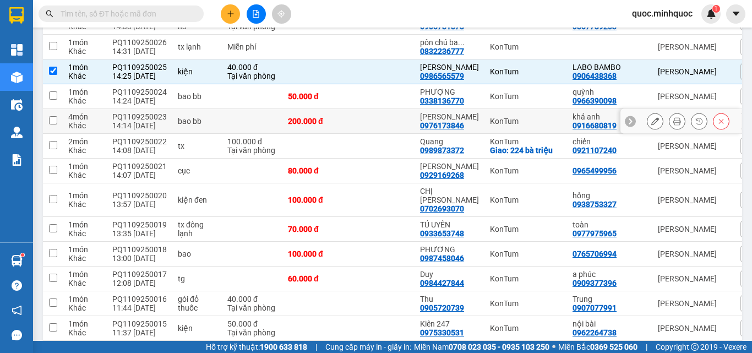
scroll to position [560, 0]
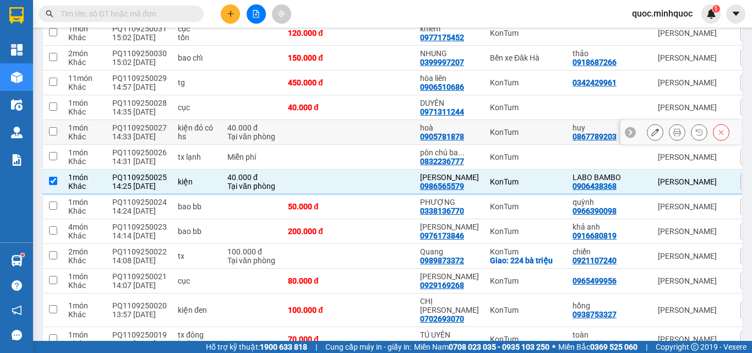
click at [314, 145] on td at bounding box center [316, 132] width 66 height 25
checkbox input "true"
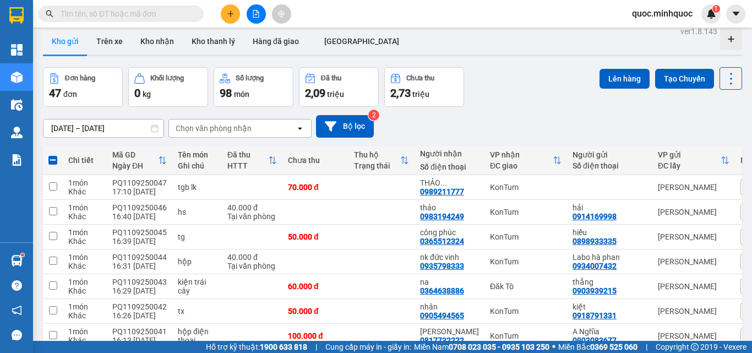
scroll to position [0, 0]
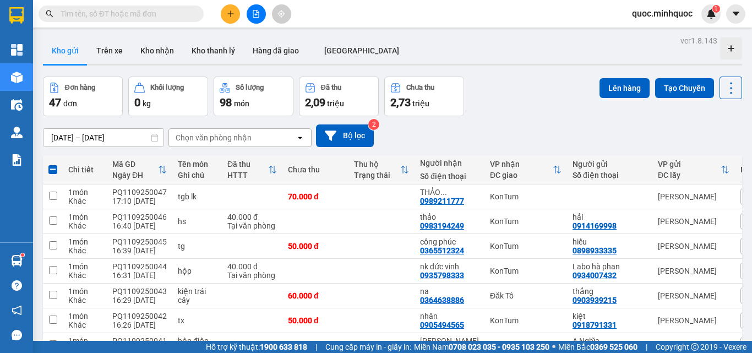
click at [56, 173] on span at bounding box center [52, 169] width 9 height 9
click at [53, 164] on input "checkbox" at bounding box center [53, 164] width 0 height 0
checkbox input "true"
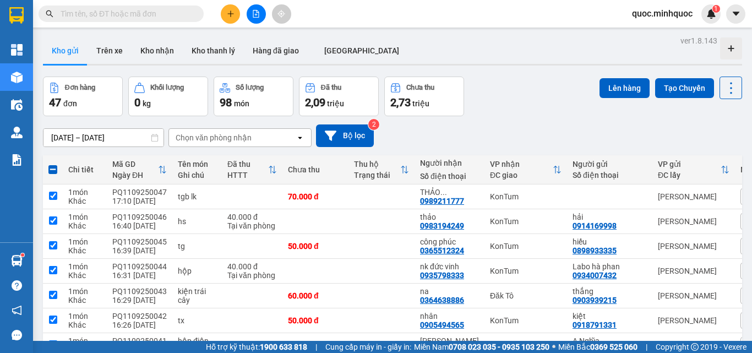
checkbox input "true"
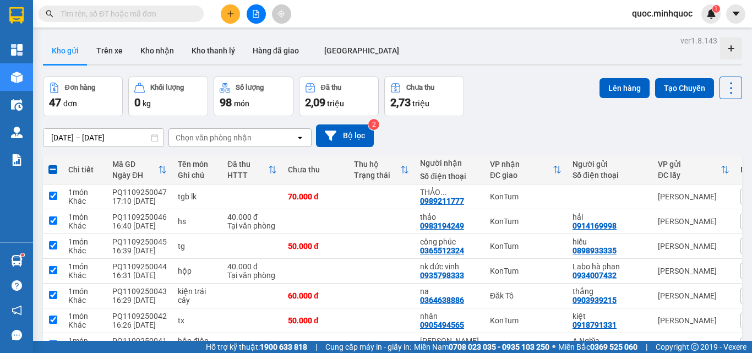
checkbox input "true"
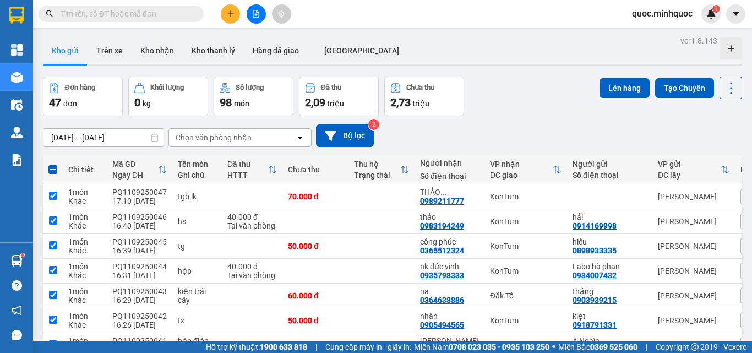
checkbox input "true"
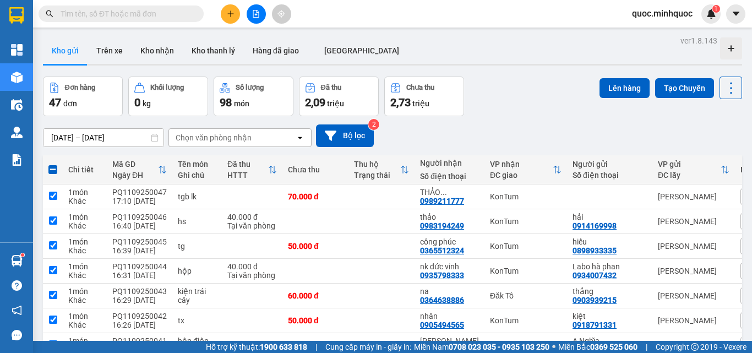
checkbox input "true"
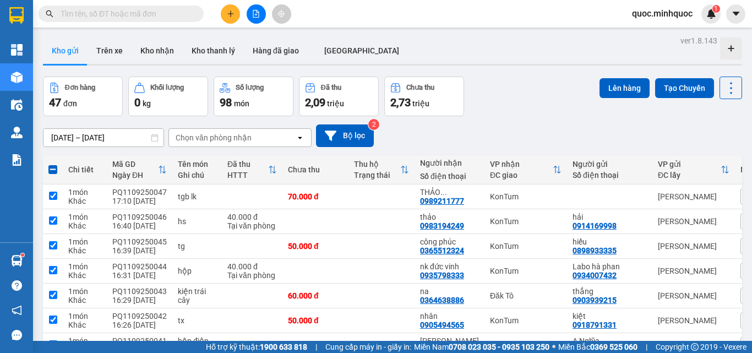
checkbox input "true"
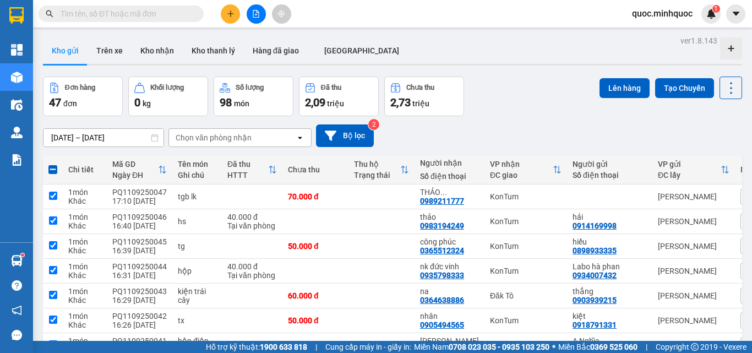
checkbox input "true"
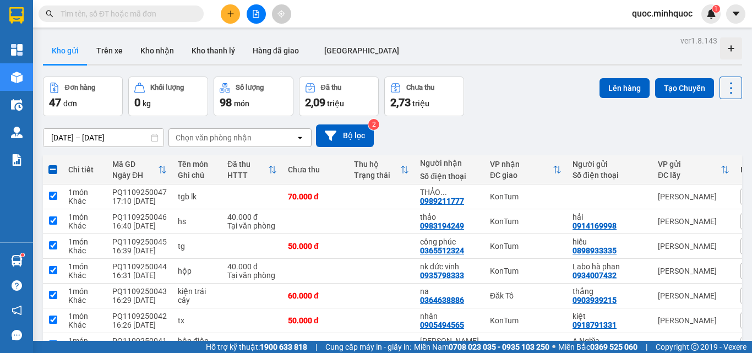
checkbox input "true"
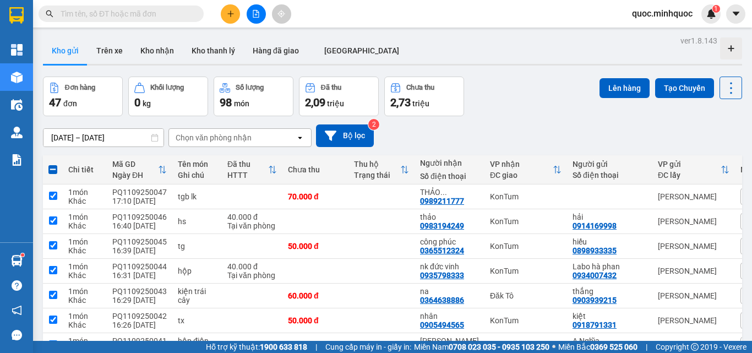
checkbox input "true"
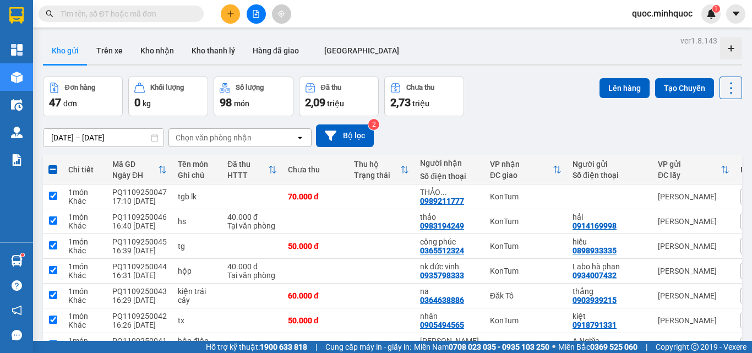
checkbox input "true"
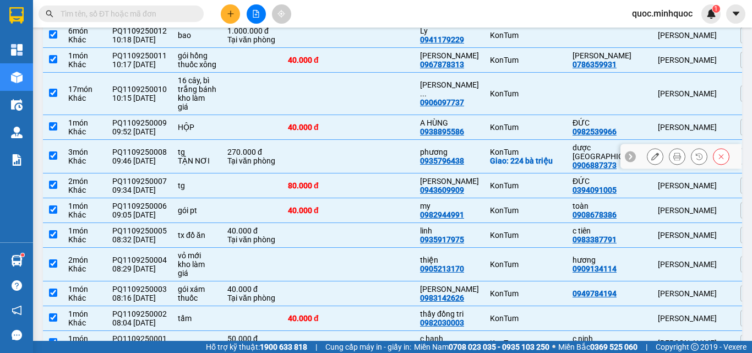
scroll to position [936, 0]
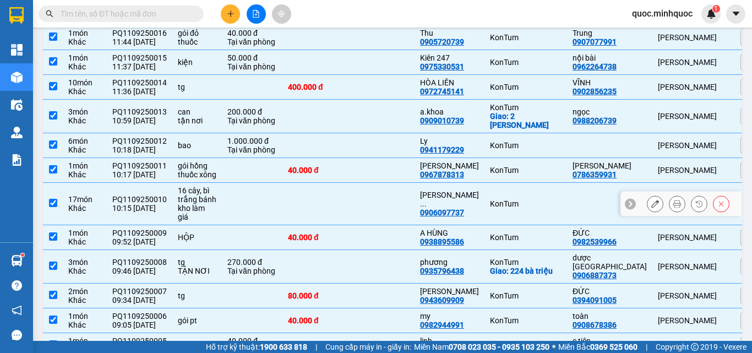
click at [285, 213] on td at bounding box center [316, 204] width 66 height 42
checkbox input "false"
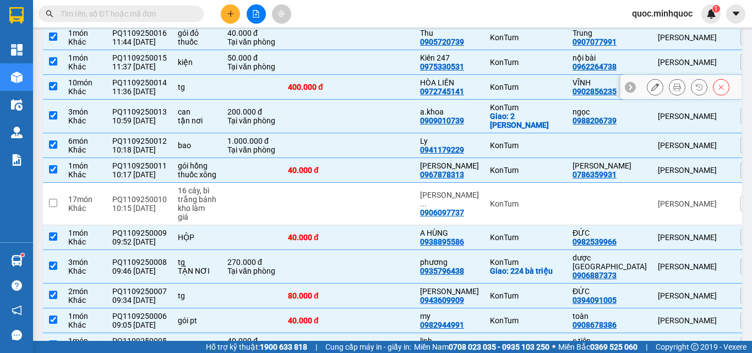
click at [250, 84] on td at bounding box center [252, 87] width 61 height 25
checkbox input "false"
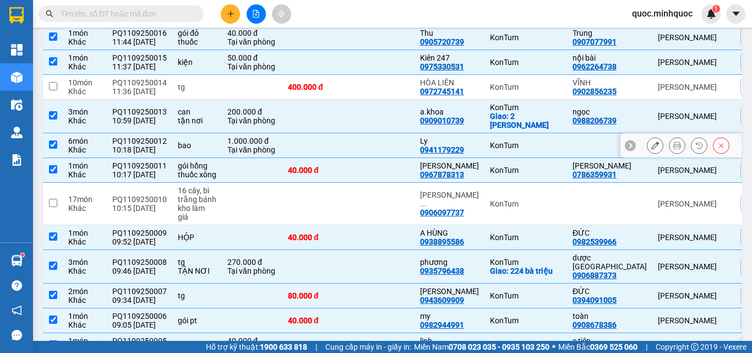
click at [288, 142] on td at bounding box center [316, 145] width 66 height 25
checkbox input "false"
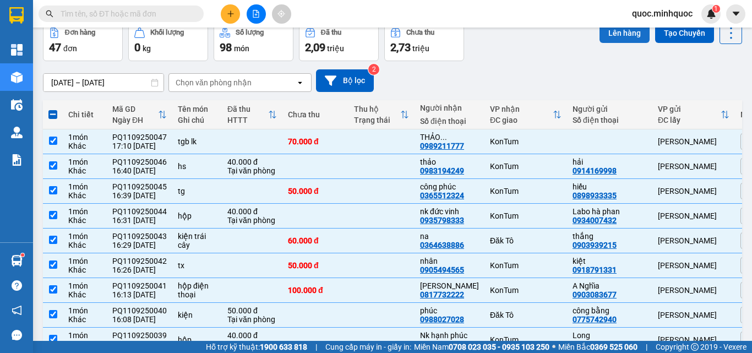
scroll to position [0, 0]
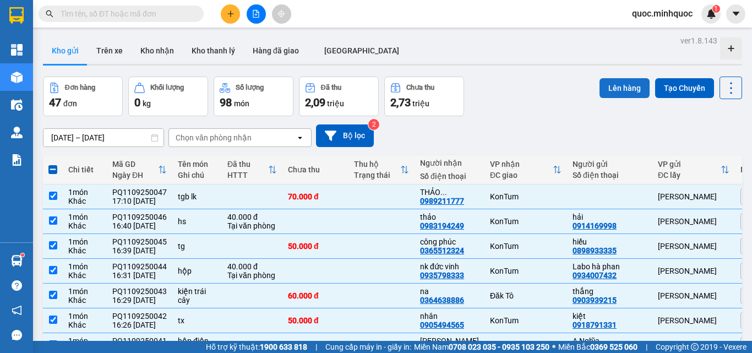
click at [610, 91] on button "Lên hàng" at bounding box center [625, 88] width 50 height 20
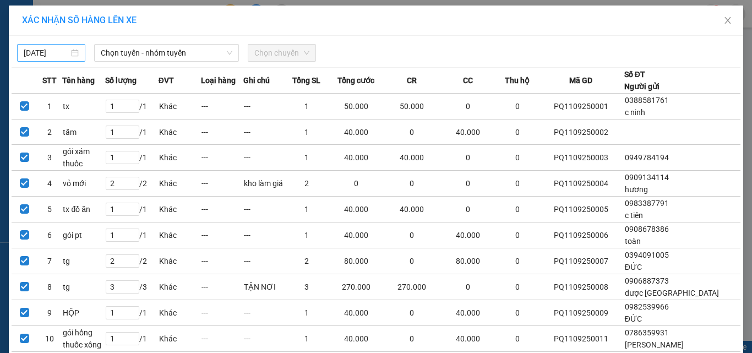
click at [57, 53] on body "Kết quả tìm kiếm ( 0 ) Bộ lọc No Data quoc.minhquoc 1 Tổng Quan Kho hàng mới Đi…" at bounding box center [376, 176] width 752 height 353
type input "[DATE]"
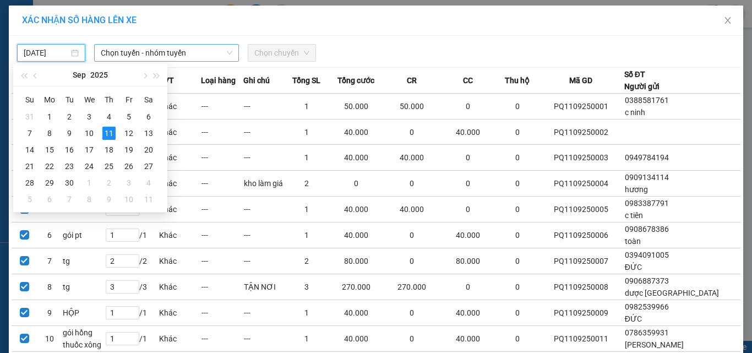
click at [176, 57] on span "Chọn tuyến - nhóm tuyến" at bounding box center [167, 53] width 132 height 17
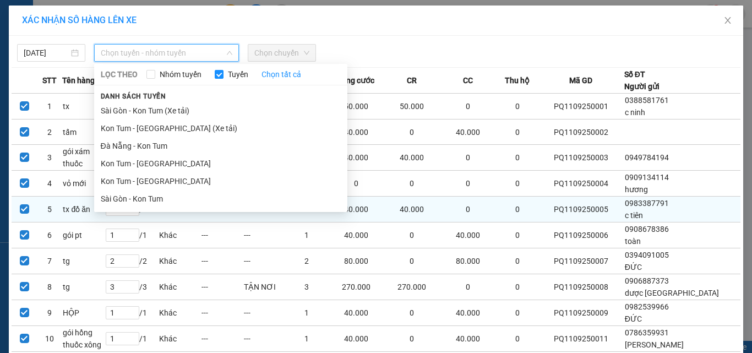
drag, startPoint x: 170, startPoint y: 199, endPoint x: 176, endPoint y: 197, distance: 6.3
click at [172, 199] on li "Sài Gòn - Kon Tum" at bounding box center [220, 199] width 253 height 18
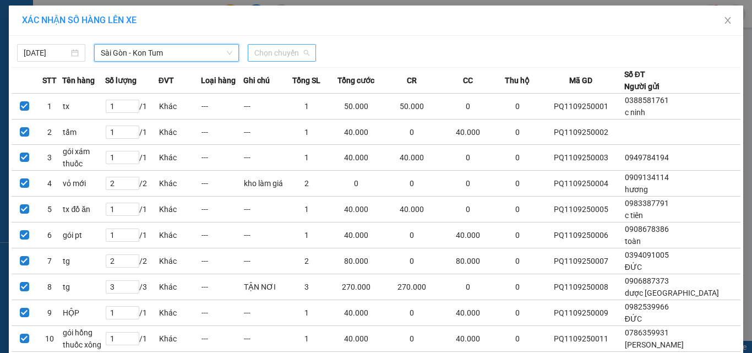
click at [288, 52] on span "Chọn chuyến" at bounding box center [281, 53] width 55 height 17
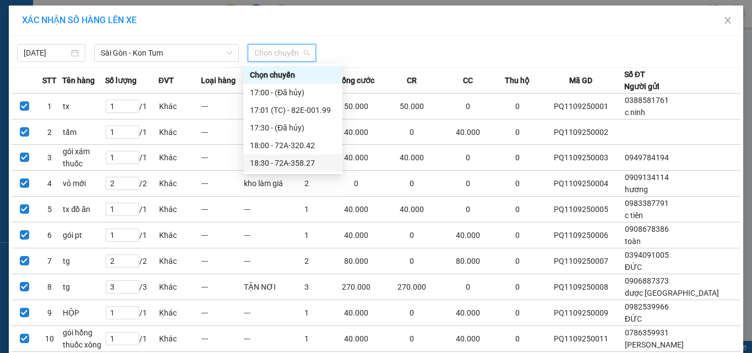
click at [301, 164] on div "18:30 - 72A-358.27" at bounding box center [293, 163] width 86 height 12
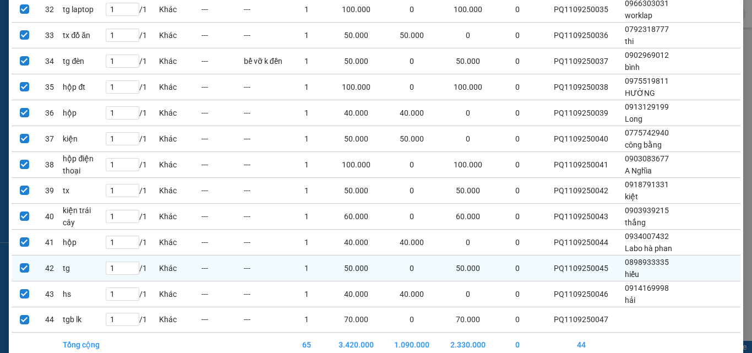
scroll to position [991, 0]
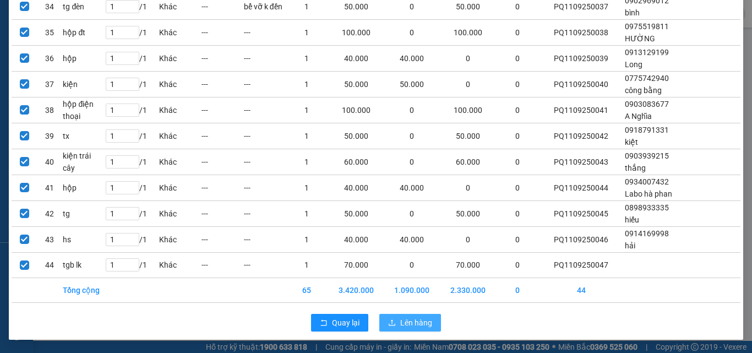
click at [418, 317] on span "Lên hàng" at bounding box center [416, 323] width 32 height 12
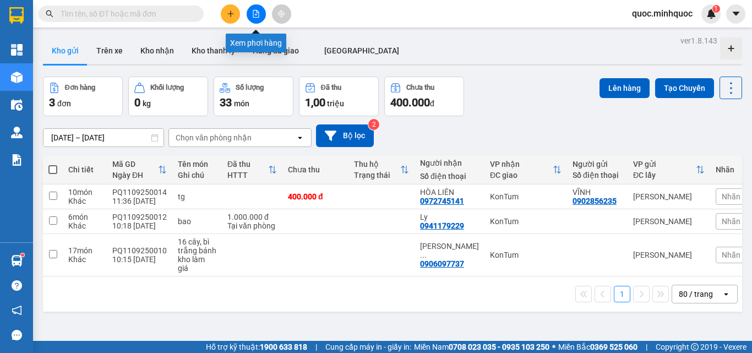
click at [250, 13] on button at bounding box center [256, 13] width 19 height 19
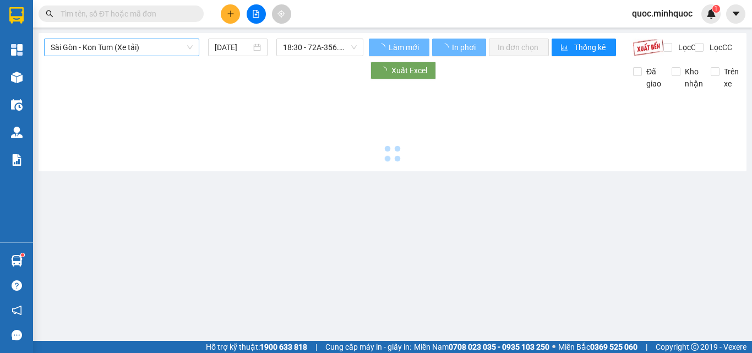
click at [110, 47] on span "Sài Gòn - Kon Tum (Xe tải)" at bounding box center [122, 47] width 142 height 17
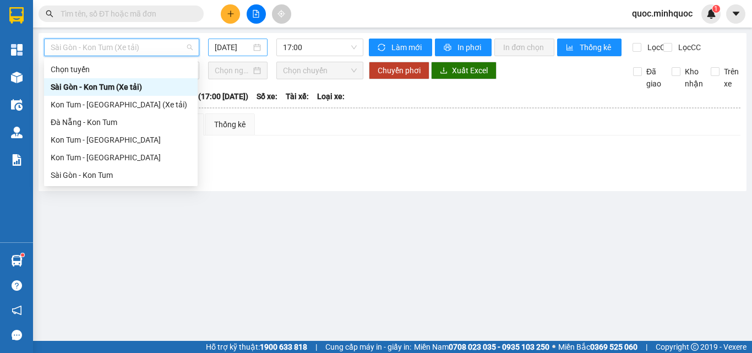
click at [243, 42] on input "[DATE]" at bounding box center [233, 47] width 36 height 12
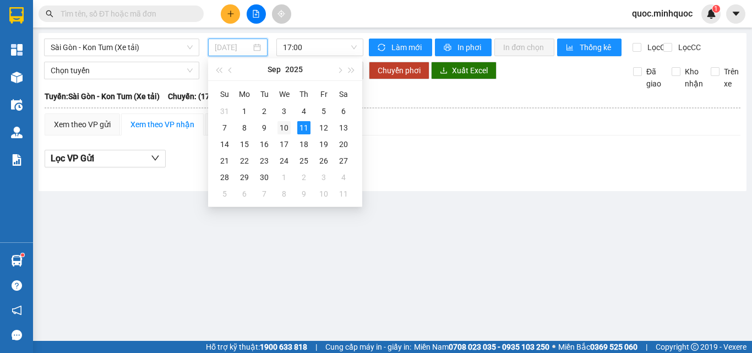
click at [284, 123] on div "10" at bounding box center [284, 127] width 13 height 13
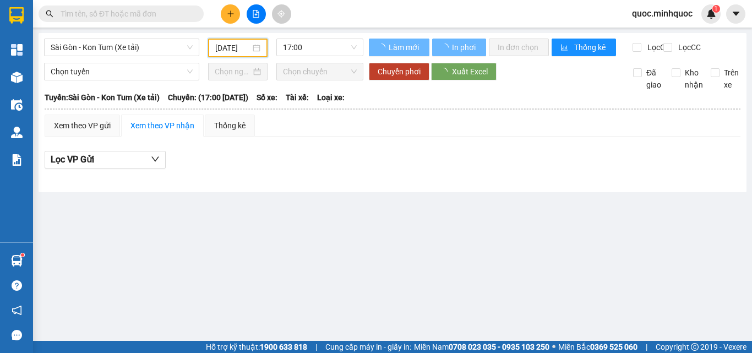
type input "10/09/2025"
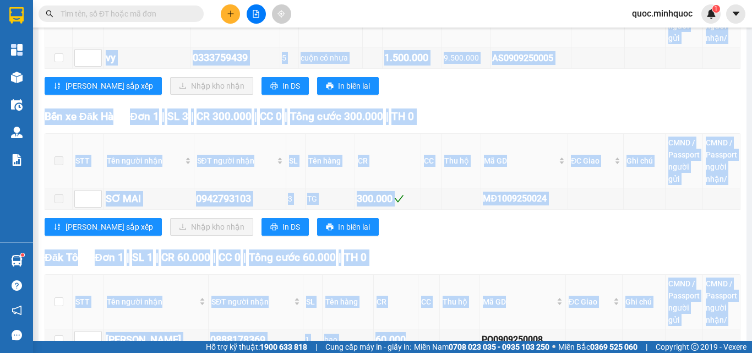
scroll to position [1034, 0]
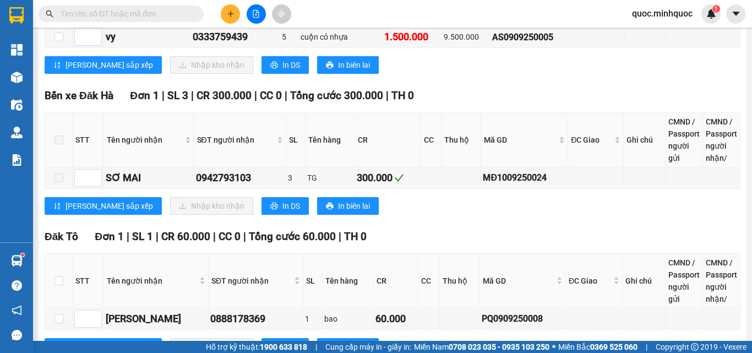
click at [600, 229] on div "Đăk Tô Đơn 1 | SL 1 | CR 60.000 | CC 0 | Tổng cước 60.000 | TH 0" at bounding box center [393, 237] width 696 height 17
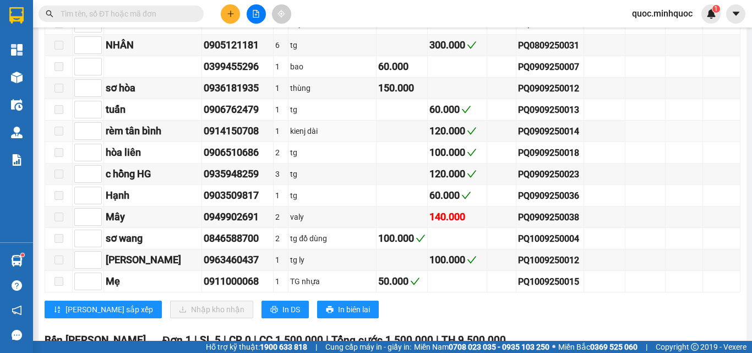
scroll to position [429, 0]
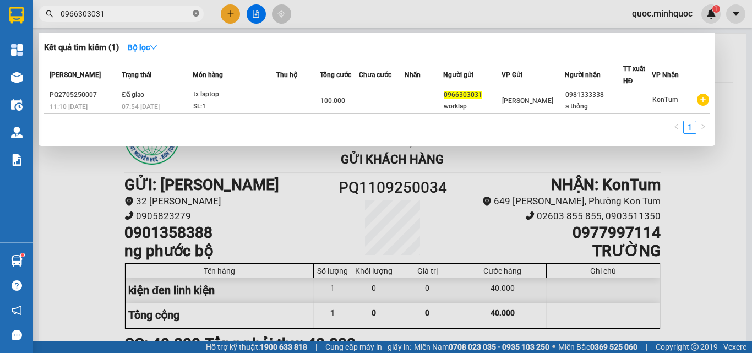
click at [197, 14] on icon "close-circle" at bounding box center [196, 13] width 7 height 7
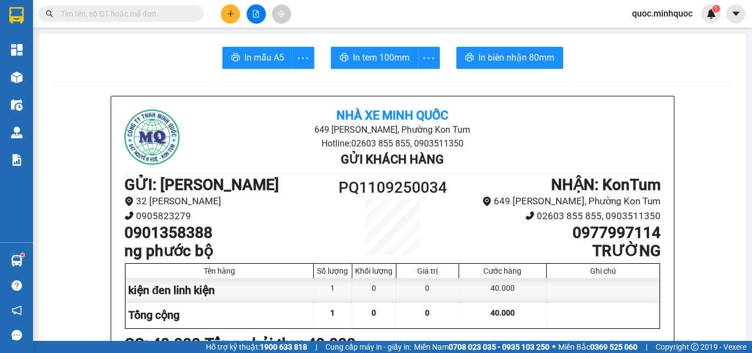
click at [171, 14] on input "text" at bounding box center [126, 14] width 130 height 12
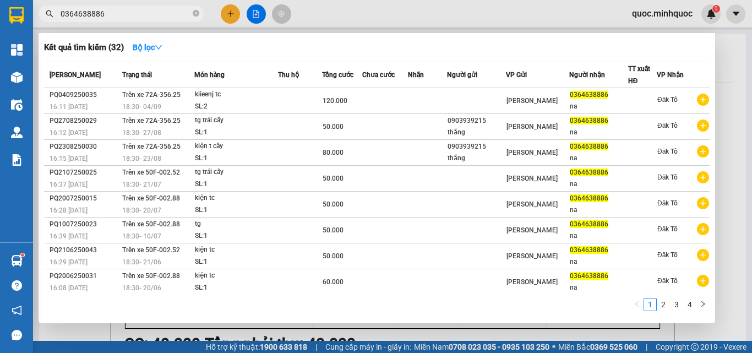
type input "0364638886"
click at [199, 15] on icon "close-circle" at bounding box center [196, 13] width 7 height 7
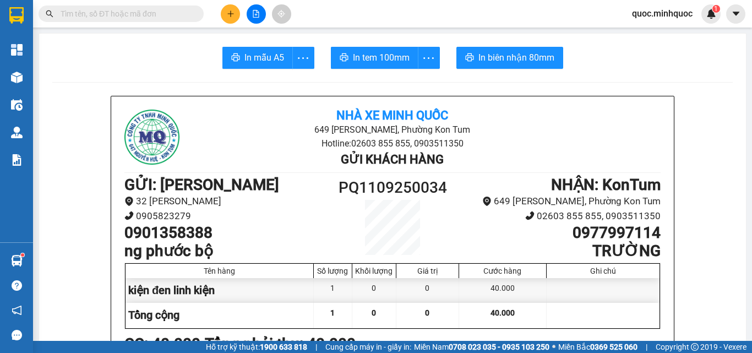
click at [164, 14] on input "text" at bounding box center [126, 14] width 130 height 12
paste input "0898933335"
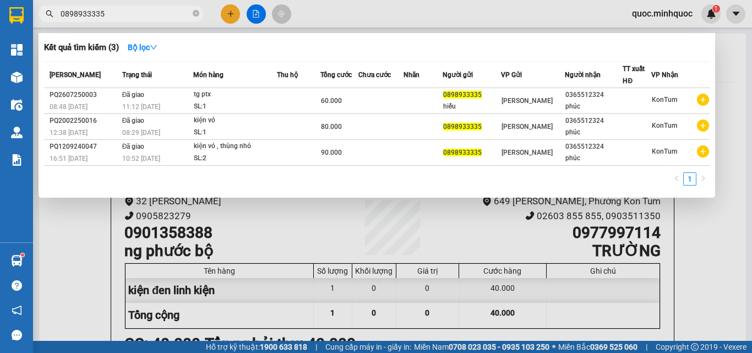
type input "0898933335"
